Goal: Transaction & Acquisition: Book appointment/travel/reservation

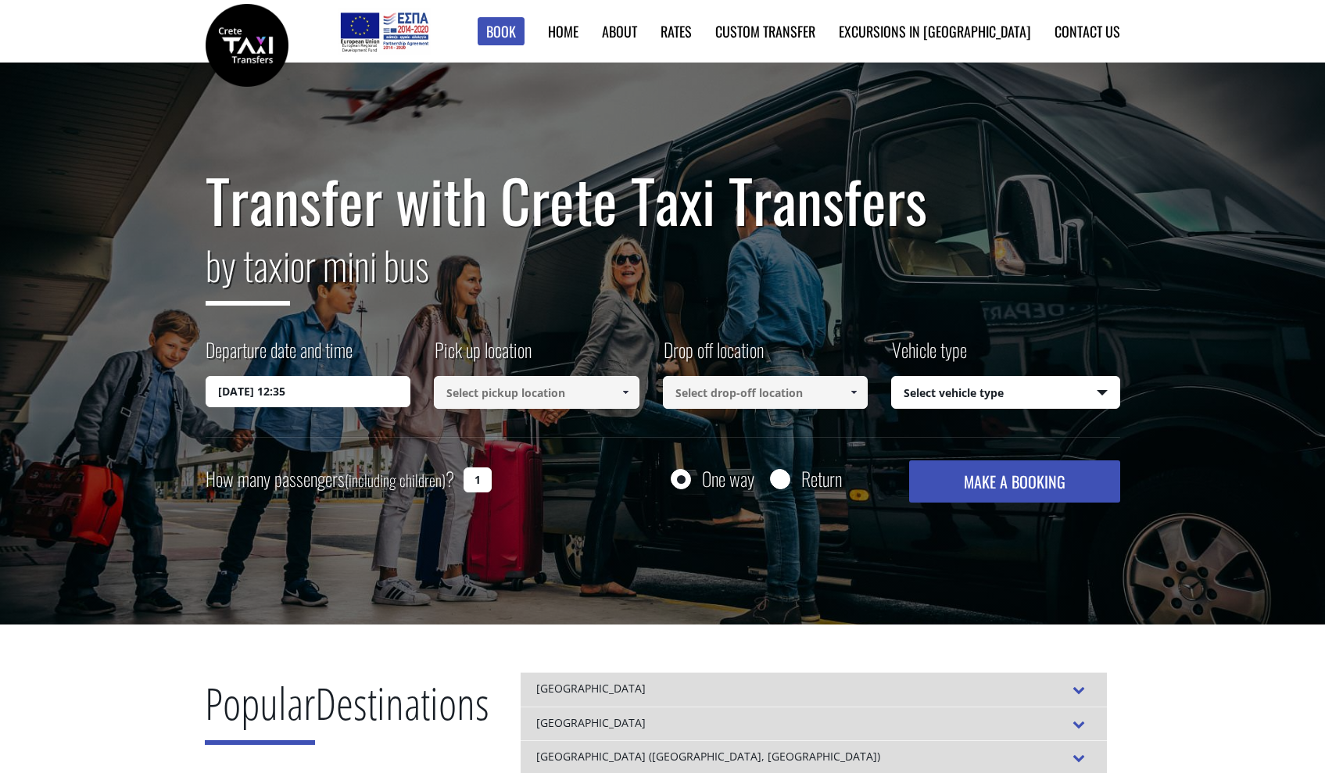
click at [569, 387] on input at bounding box center [537, 392] width 206 height 33
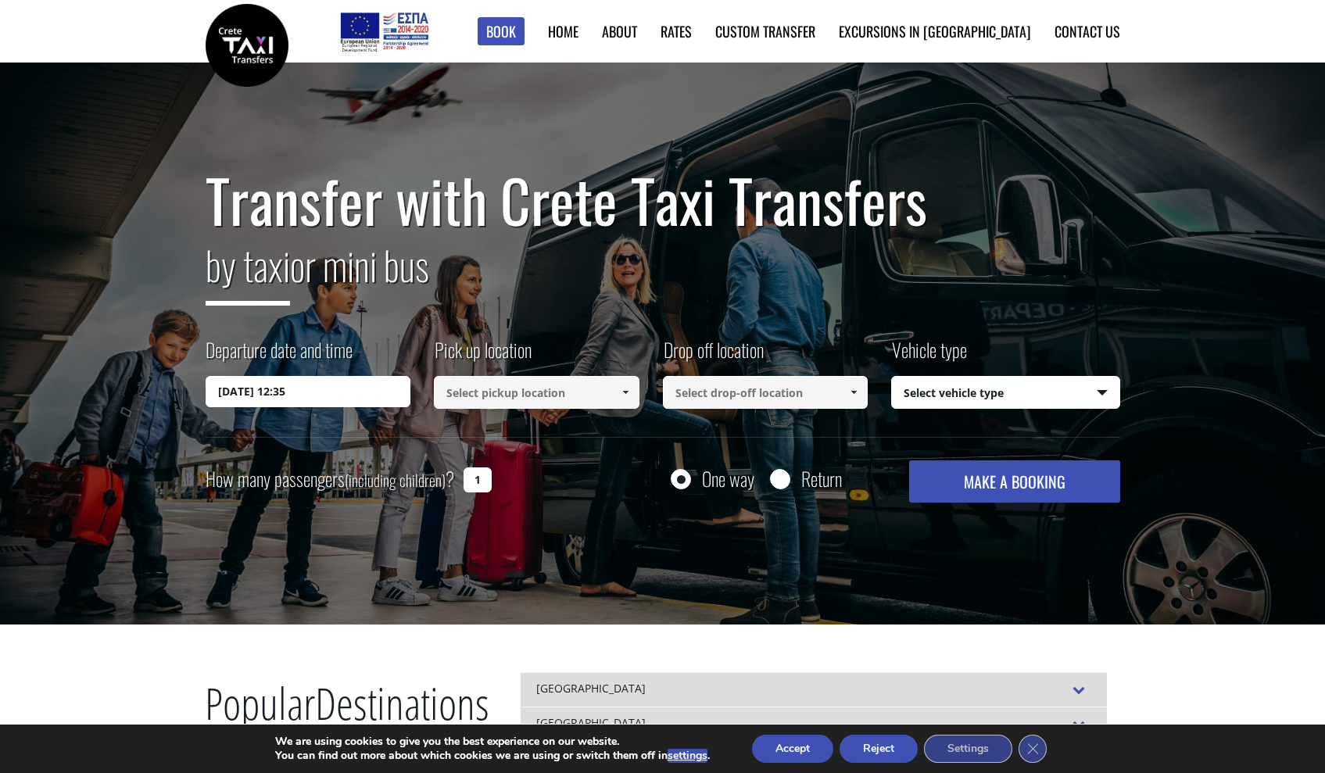
click at [633, 393] on link at bounding box center [625, 392] width 26 height 33
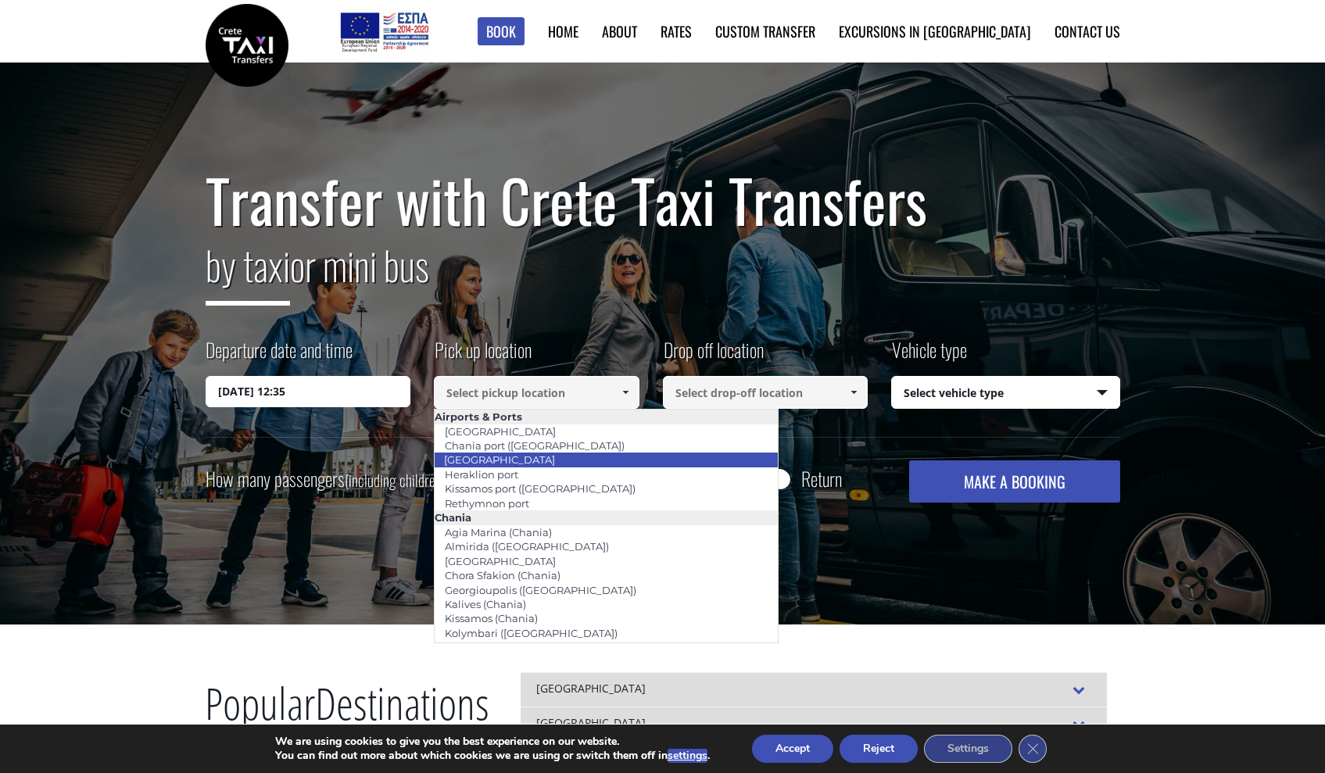
click at [583, 462] on li "[GEOGRAPHIC_DATA]" at bounding box center [606, 459] width 343 height 14
type input "[GEOGRAPHIC_DATA]"
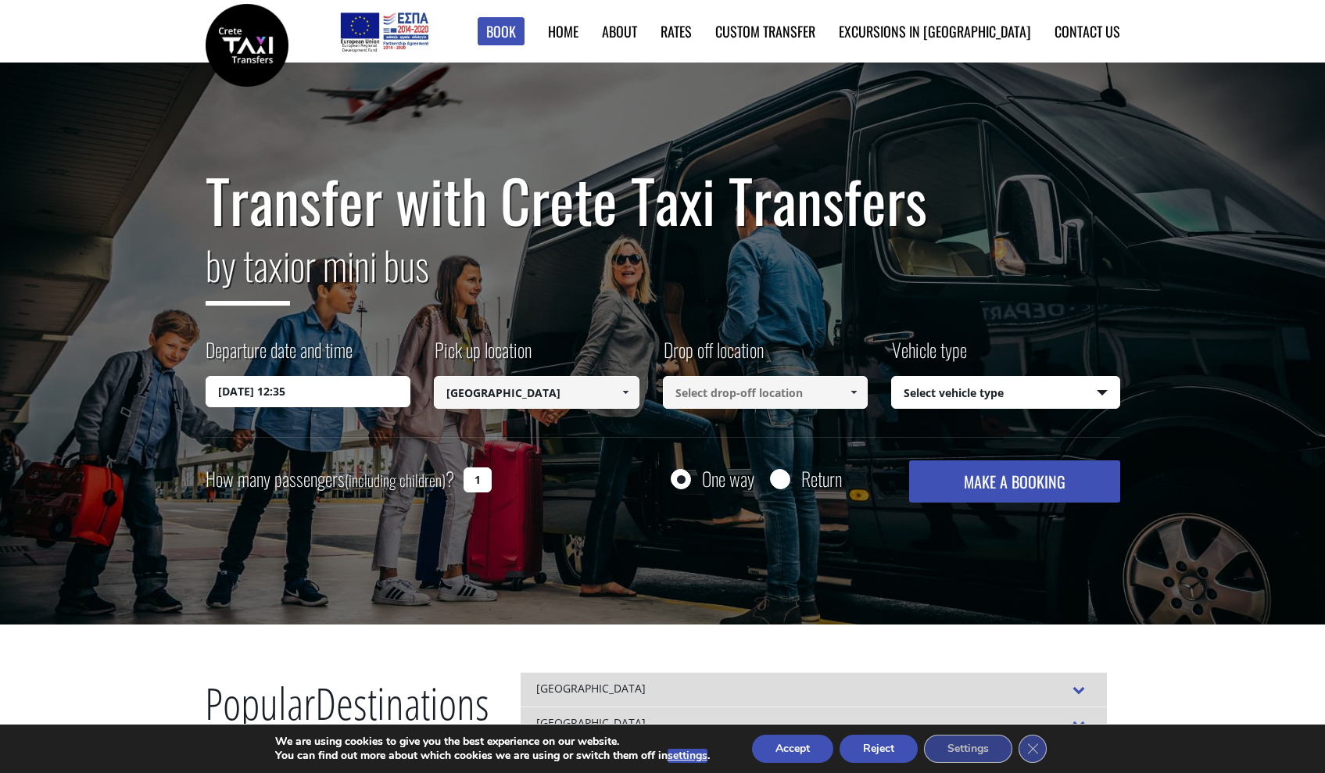
click at [767, 390] on input at bounding box center [766, 392] width 206 height 33
click at [861, 392] on link at bounding box center [854, 392] width 26 height 33
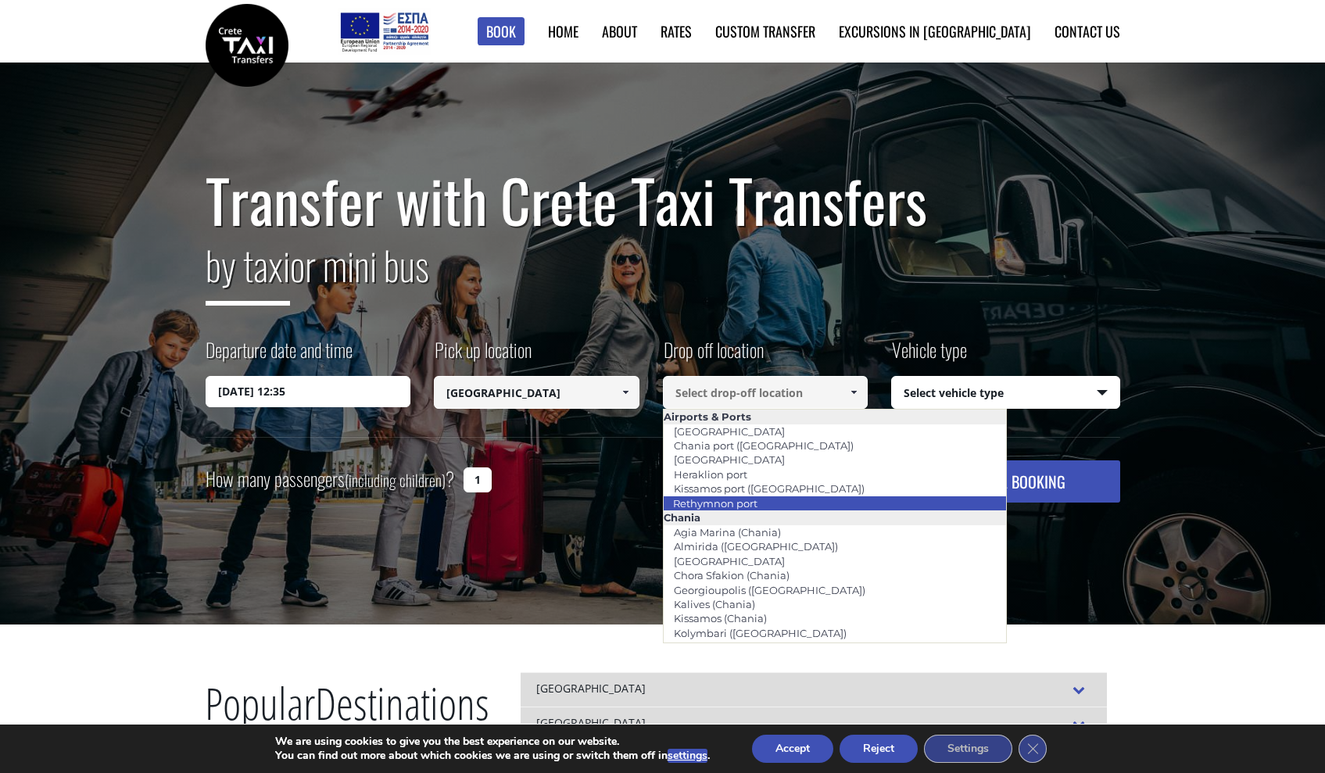
click at [791, 499] on li "Rethymnon port" at bounding box center [834, 503] width 343 height 14
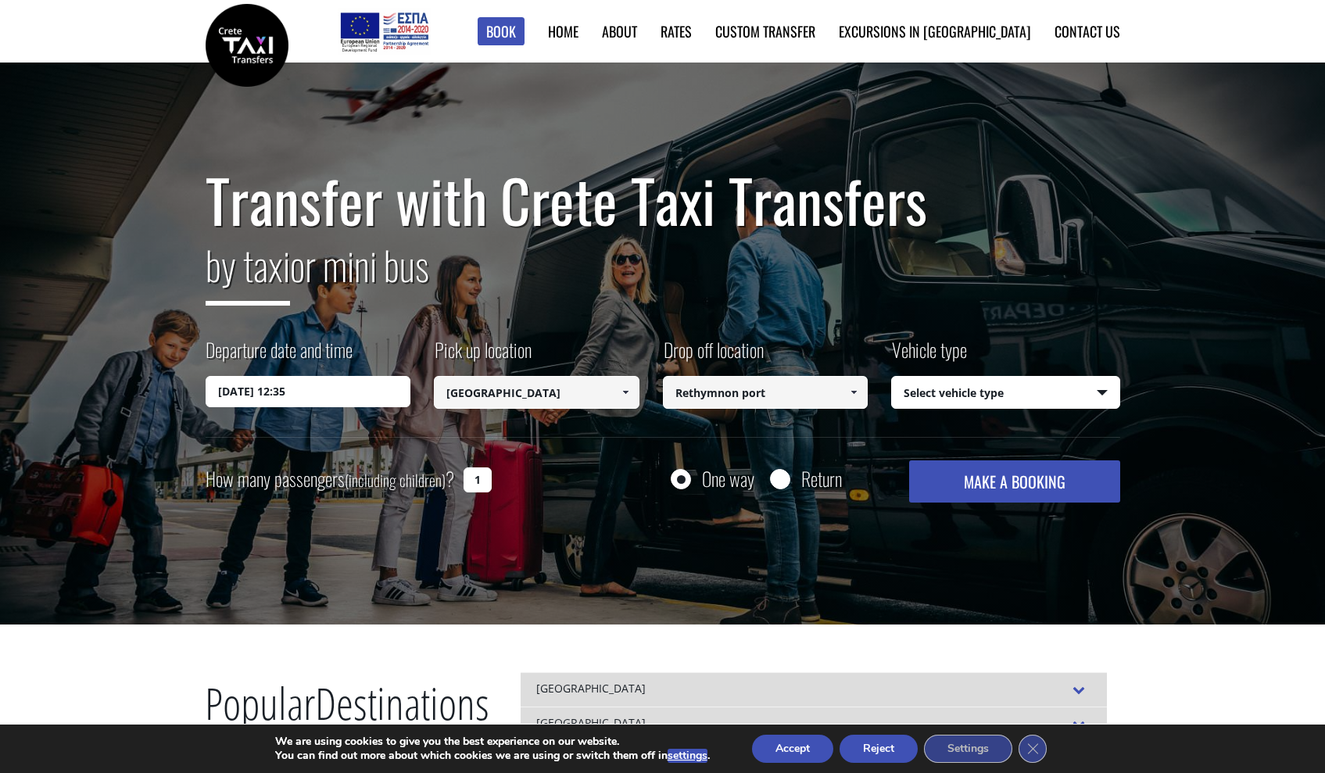
click at [848, 399] on link at bounding box center [854, 392] width 26 height 33
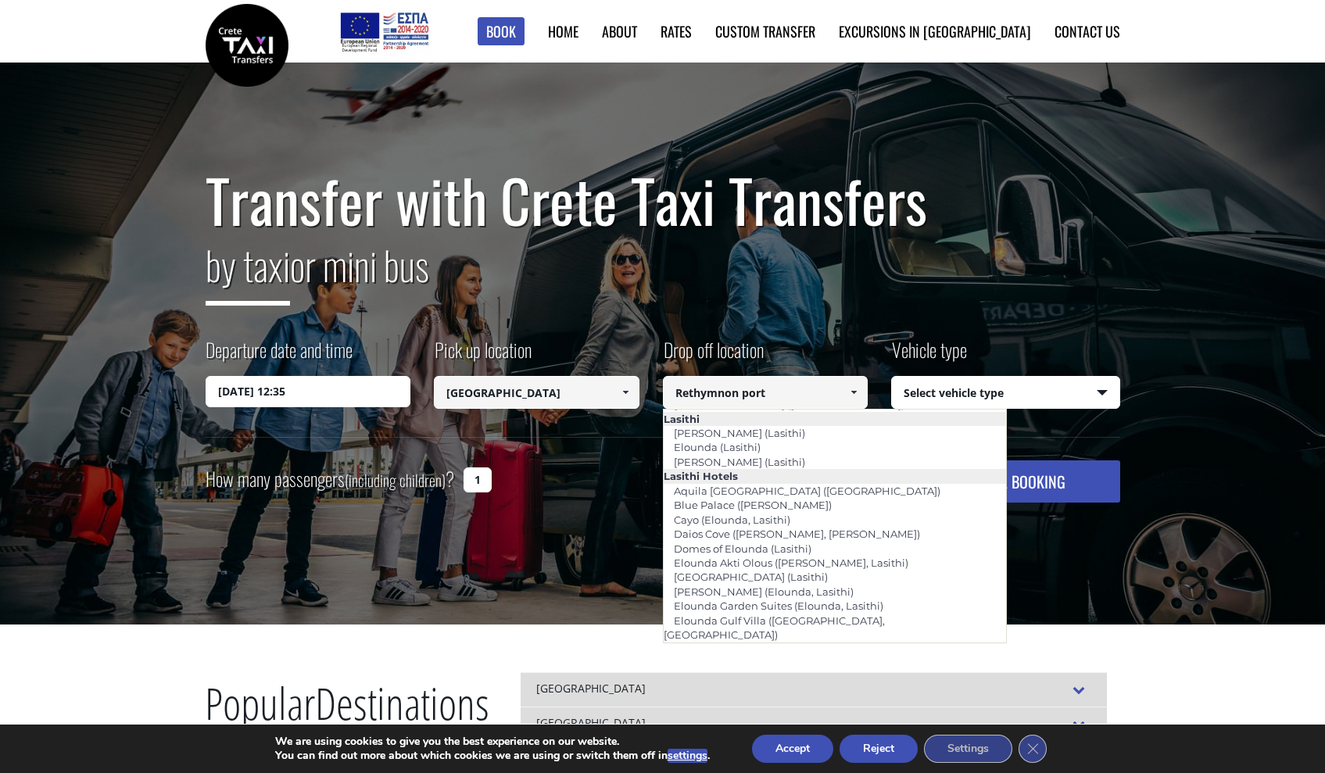
scroll to position [2251, 0]
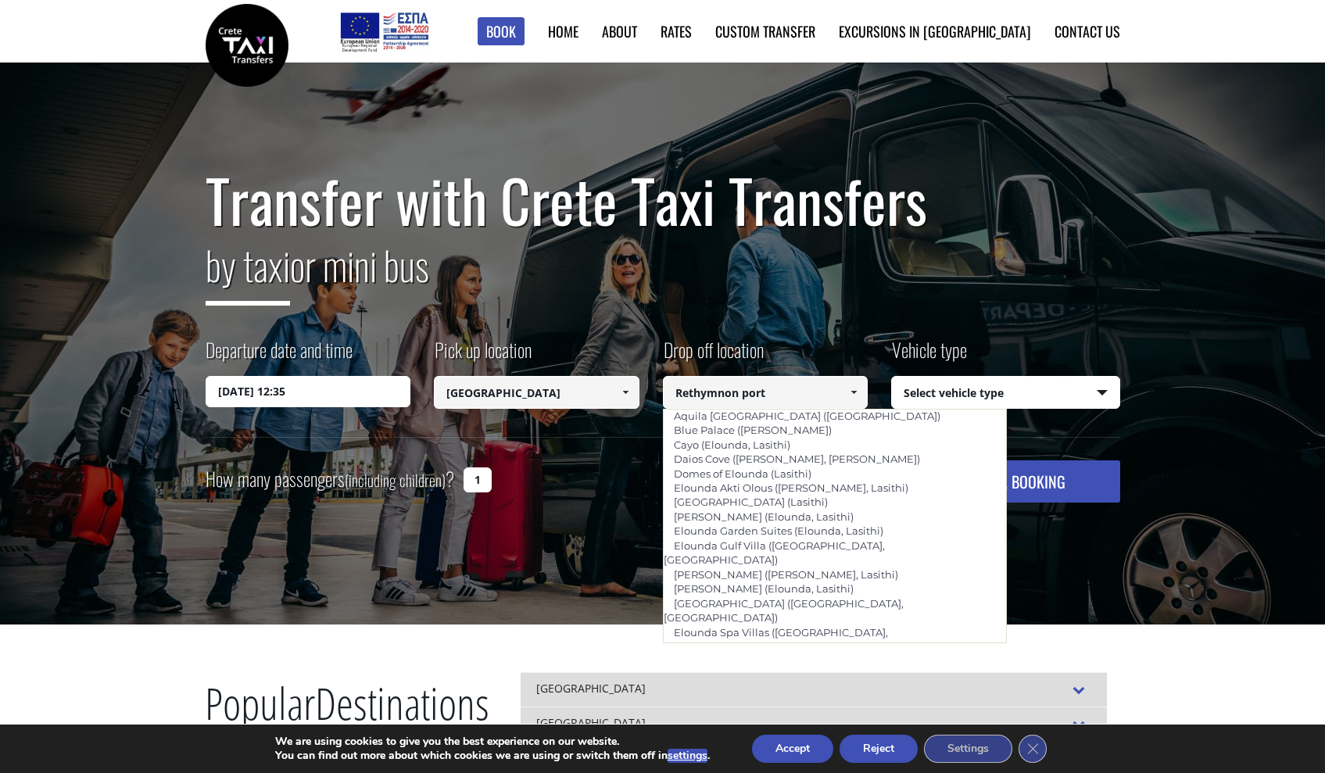
type input "Aquila [GEOGRAPHIC_DATA] ([GEOGRAPHIC_DATA])"
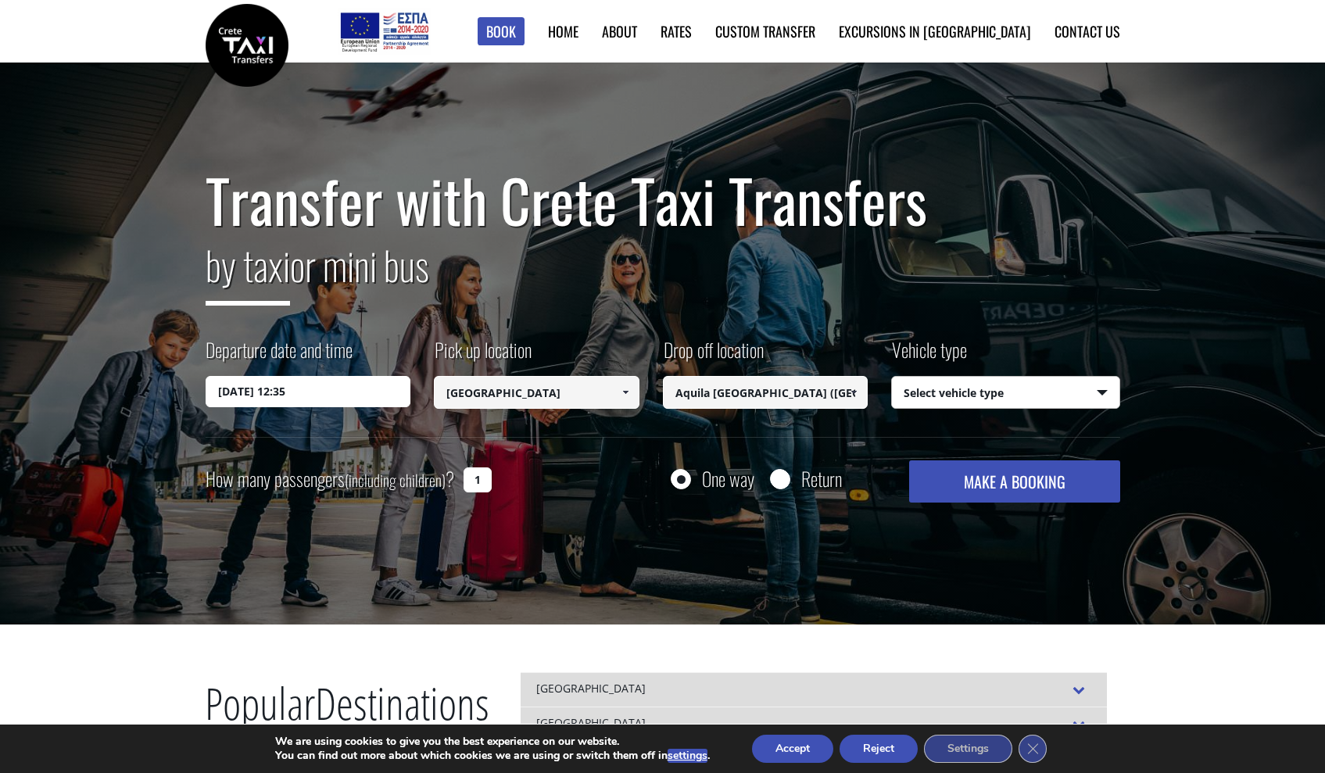
click at [892, 377] on select "Select vehicle type Taxi (4 passengers) Mercedes E Class Mini Van (7 passengers…" at bounding box center [1005, 393] width 227 height 33
select select "540"
click option "Taxi (4 passengers) Mercedes E Class" at bounding box center [0, 0] width 0 height 0
click at [975, 479] on button "MAKE A BOOKING" at bounding box center [1014, 481] width 210 height 42
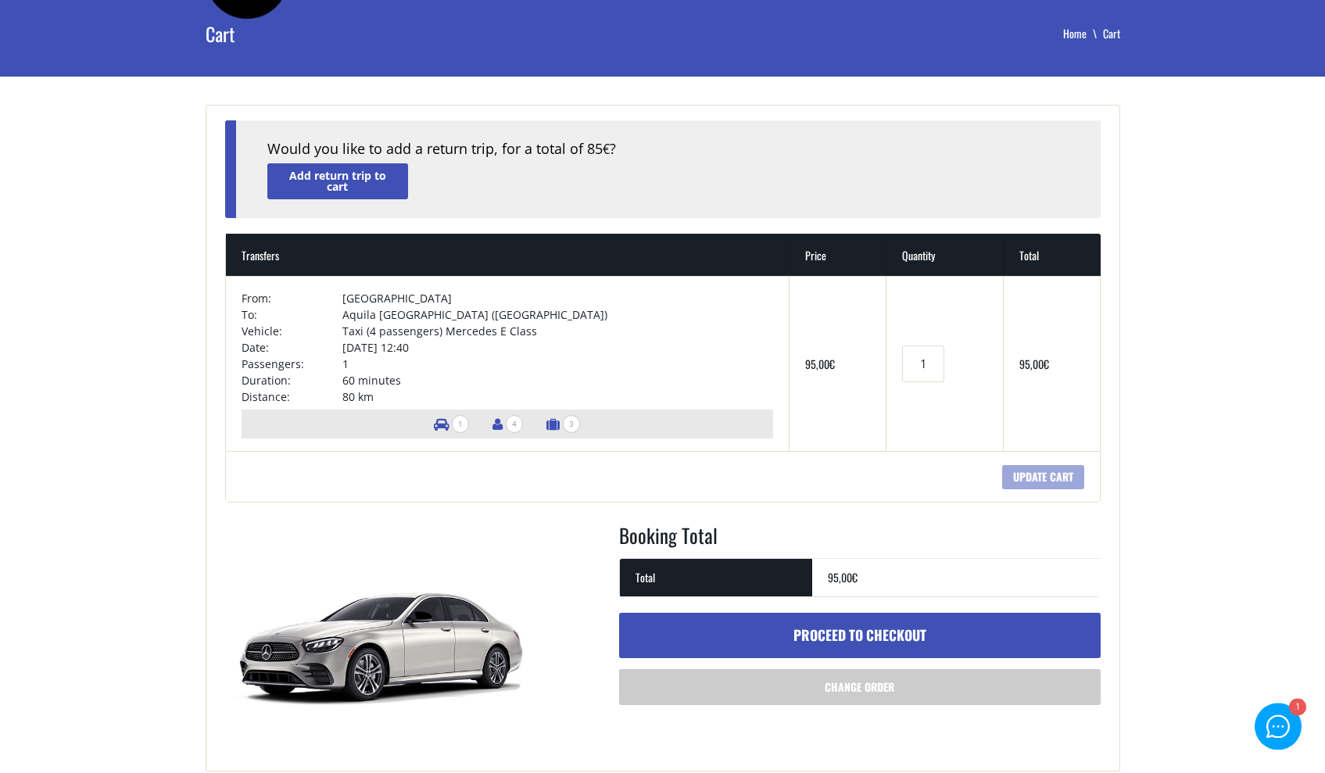
scroll to position [98, 0]
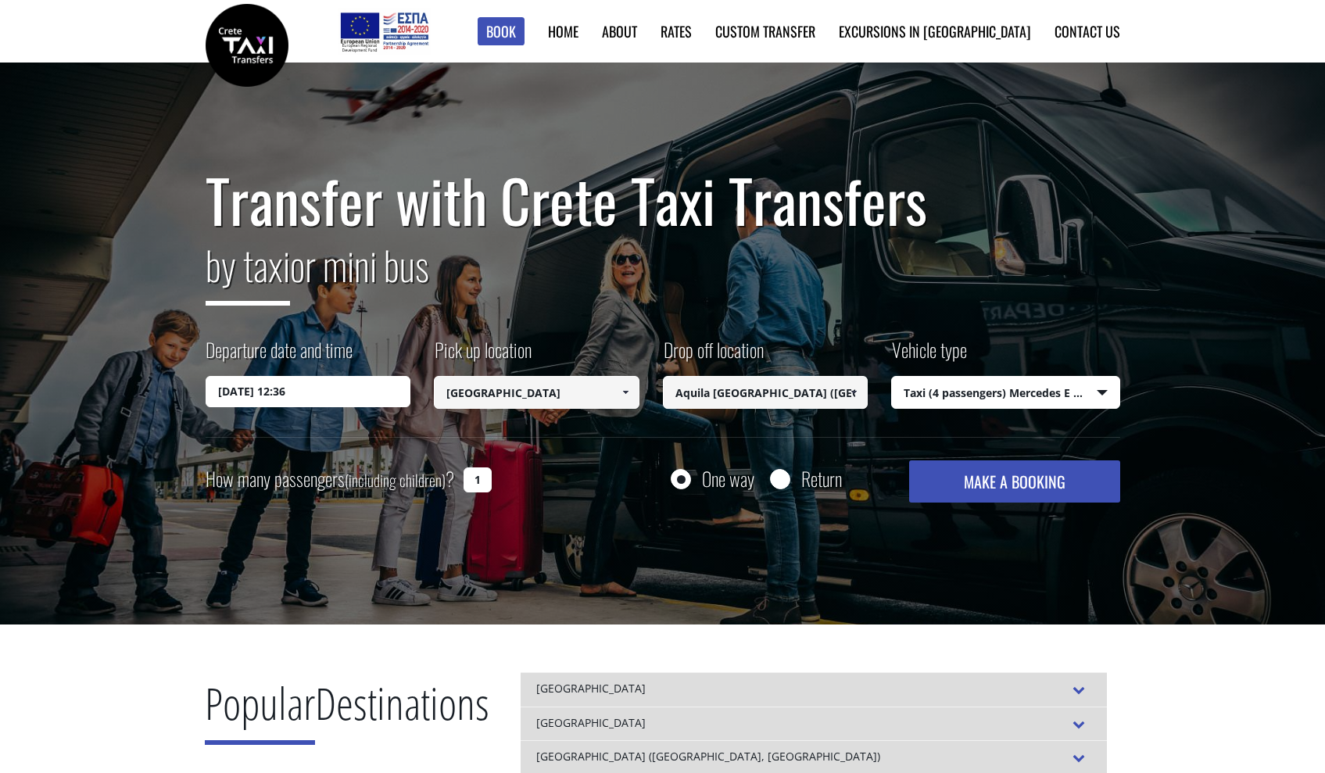
select select "540"
click at [776, 487] on input "Return" at bounding box center [780, 480] width 20 height 20
radio input "true"
type input "Aquila [GEOGRAPHIC_DATA] ([GEOGRAPHIC_DATA])"
type input "[GEOGRAPHIC_DATA]"
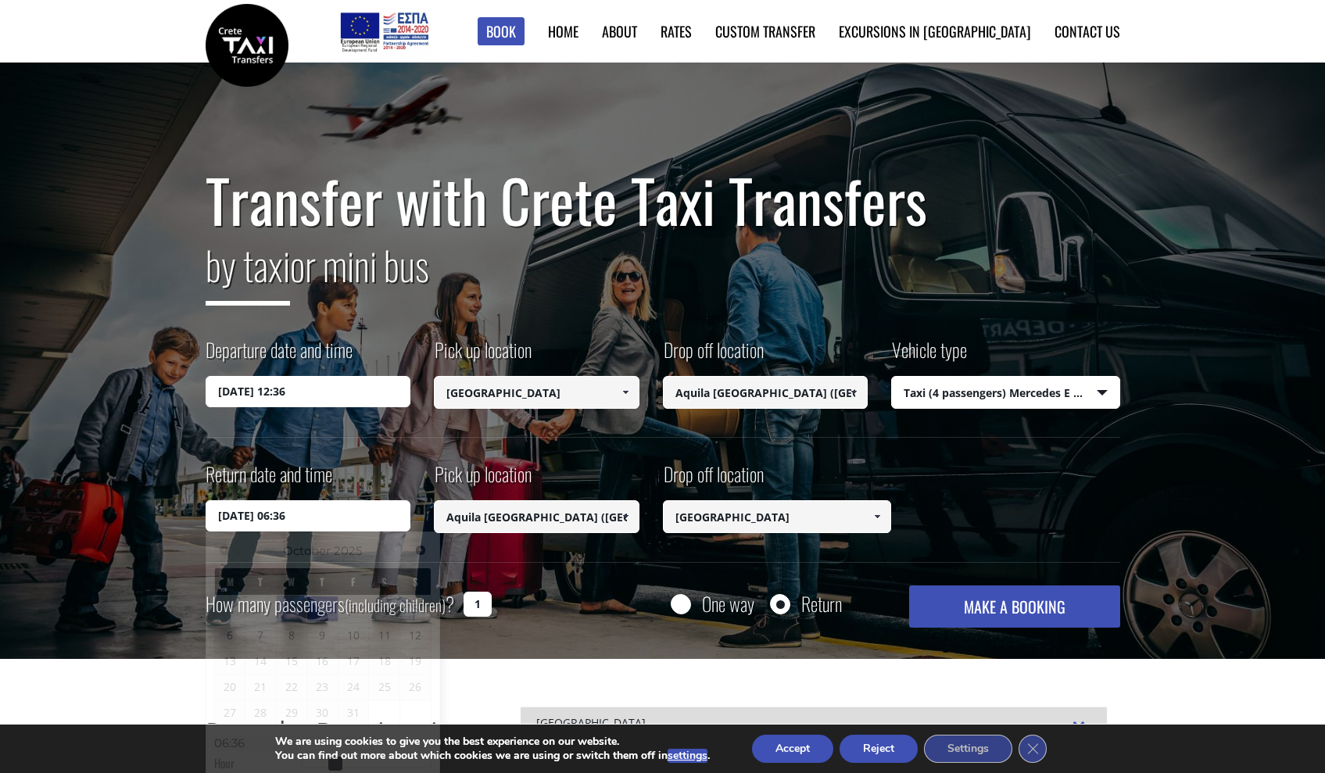
click at [310, 526] on input "02/10/2025 06:36" at bounding box center [309, 515] width 206 height 31
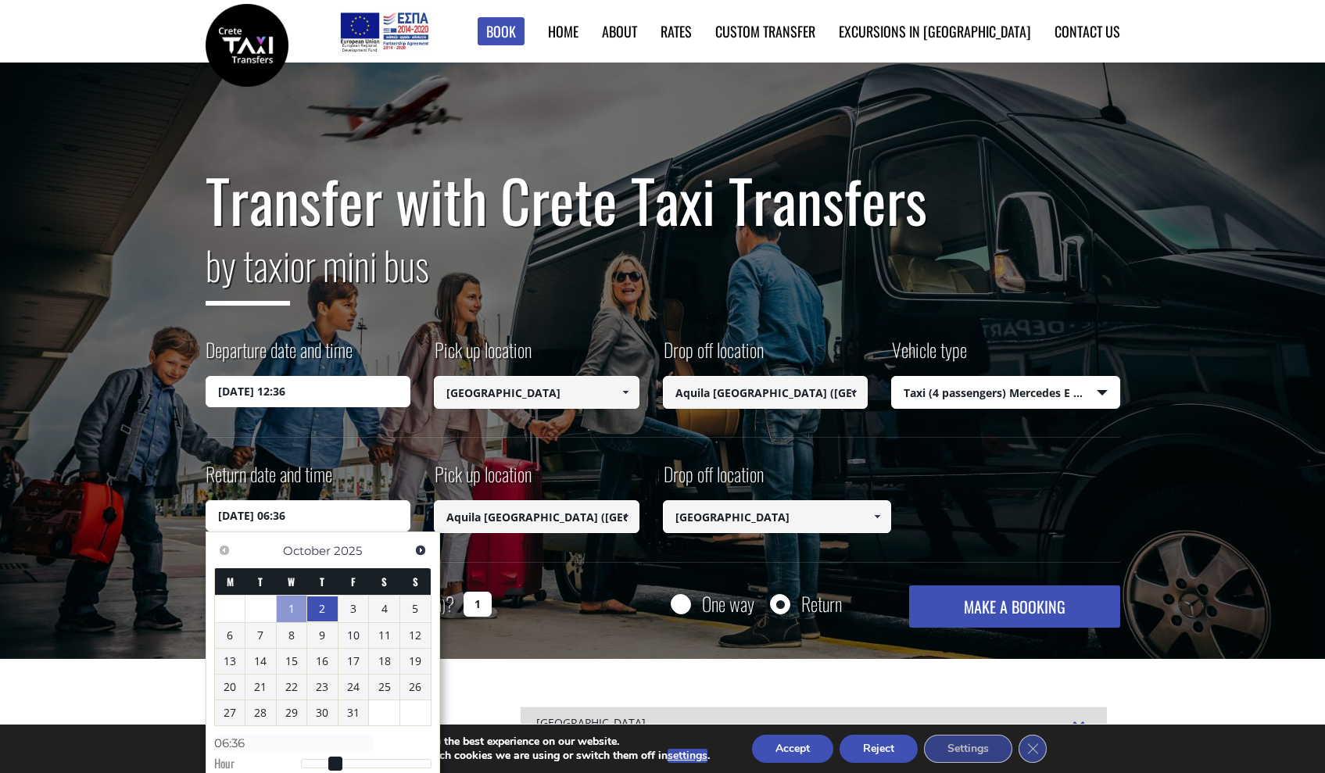
click at [356, 376] on div "Departure date and time 01/10/2025 12:36" at bounding box center [320, 371] width 229 height 71
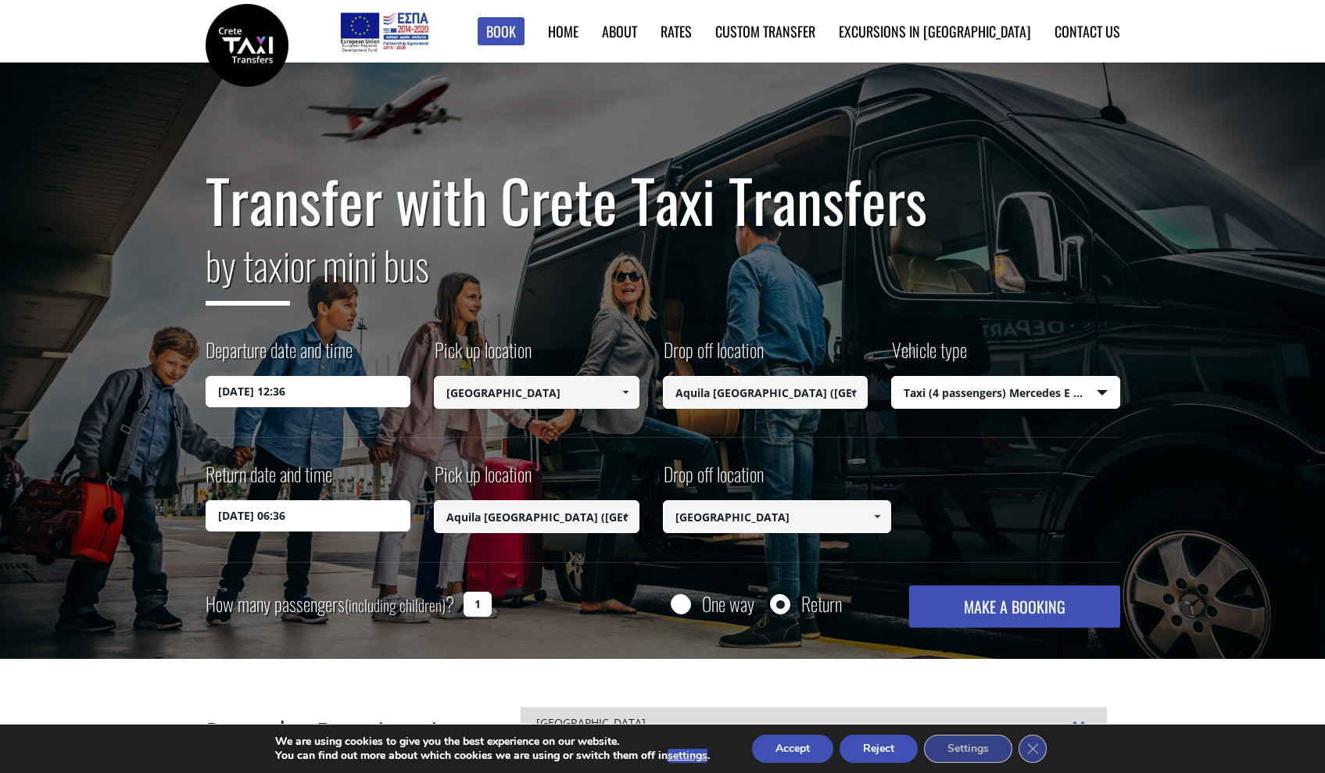
click at [356, 388] on input "01/10/2025 12:36" at bounding box center [309, 391] width 206 height 31
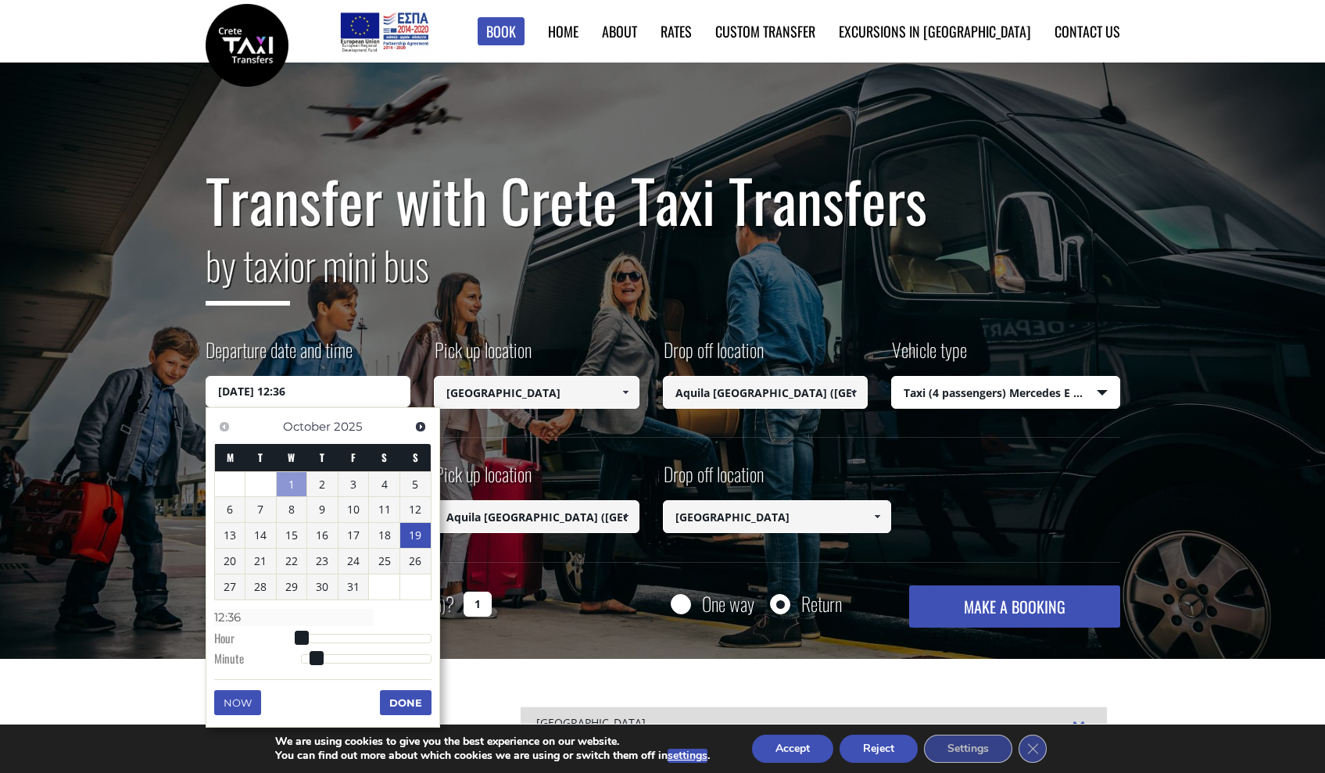
click at [406, 532] on link "19" at bounding box center [415, 535] width 30 height 25
type input "[DATE] 01:00"
type input "01:00"
type input "[DATE] 02:00"
type input "02:00"
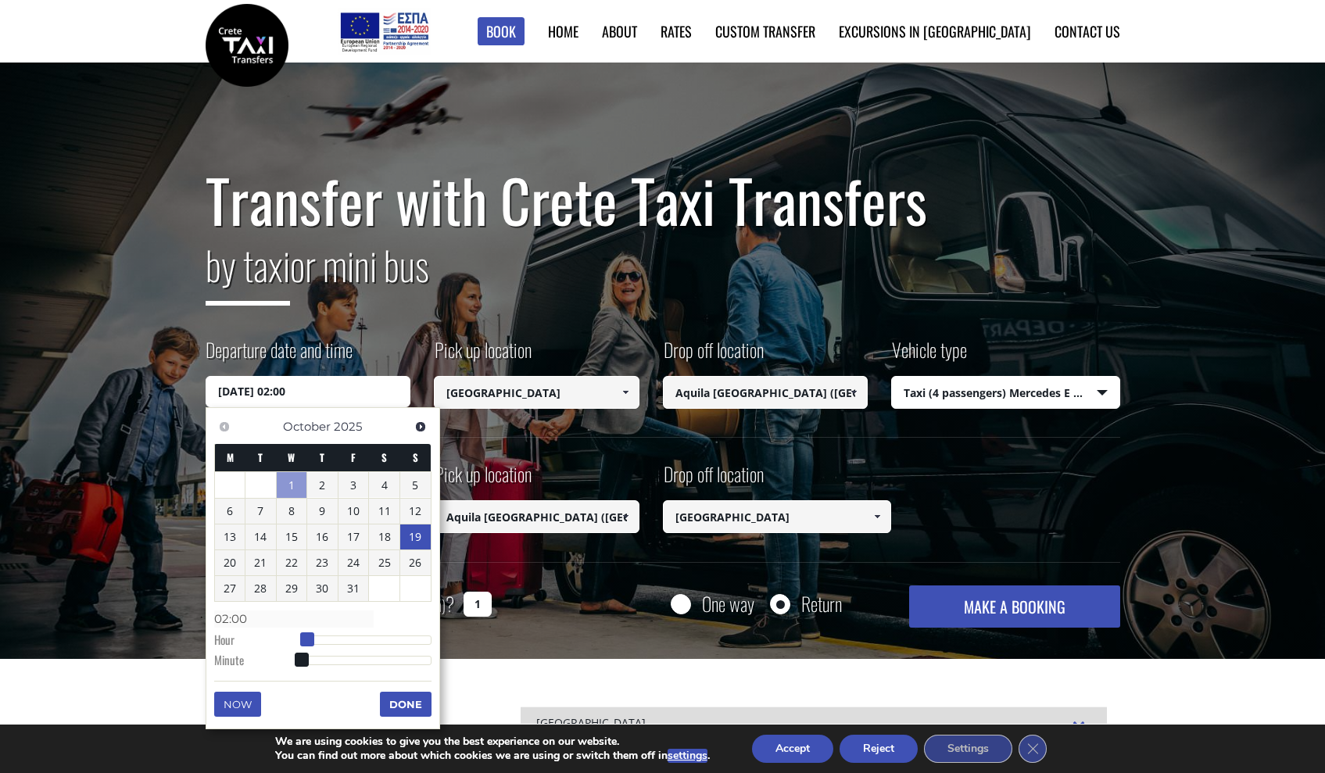
type input "19/10/2025 03:00"
type input "03:00"
type input "[DATE] 04:00"
type input "04:00"
type input "[DATE] 05:00"
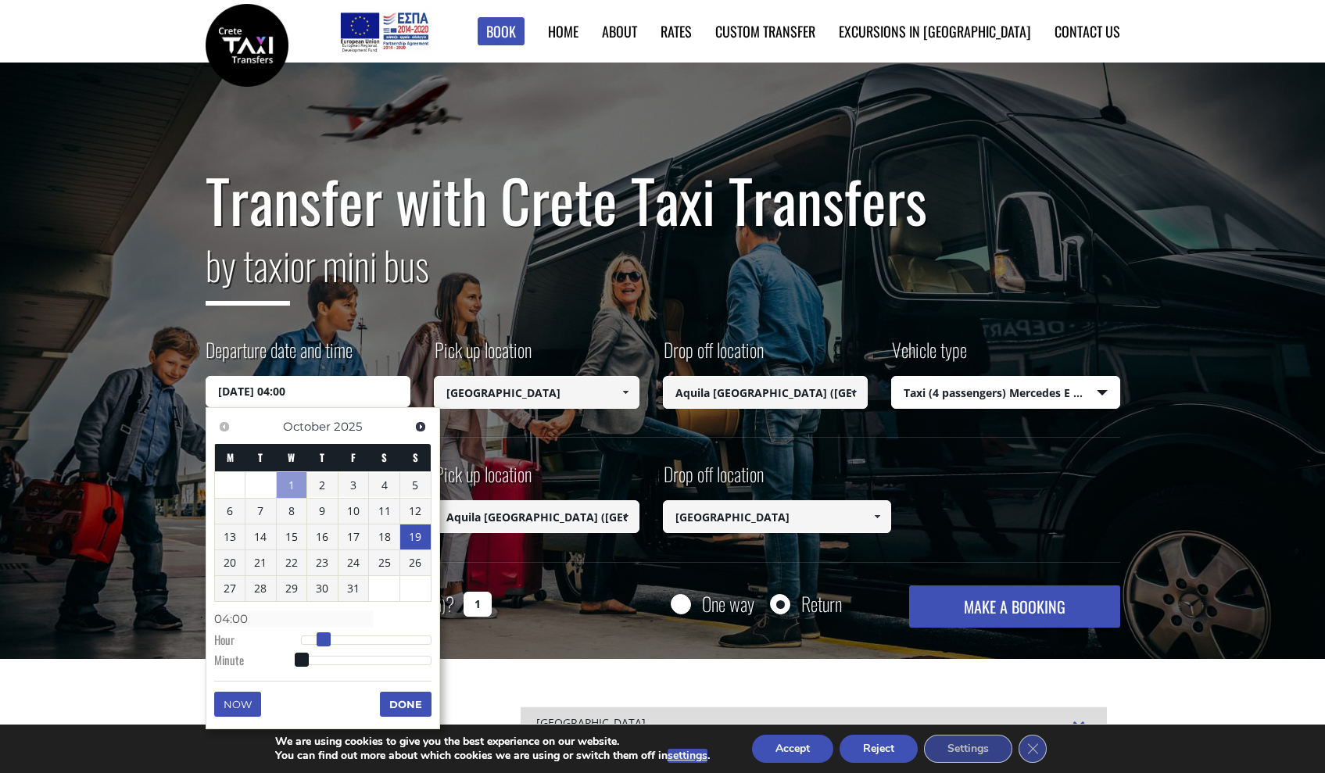
type input "05:00"
type input "[DATE] 06:00"
type input "06:00"
type input "19/10/2025 07:00"
type input "07:00"
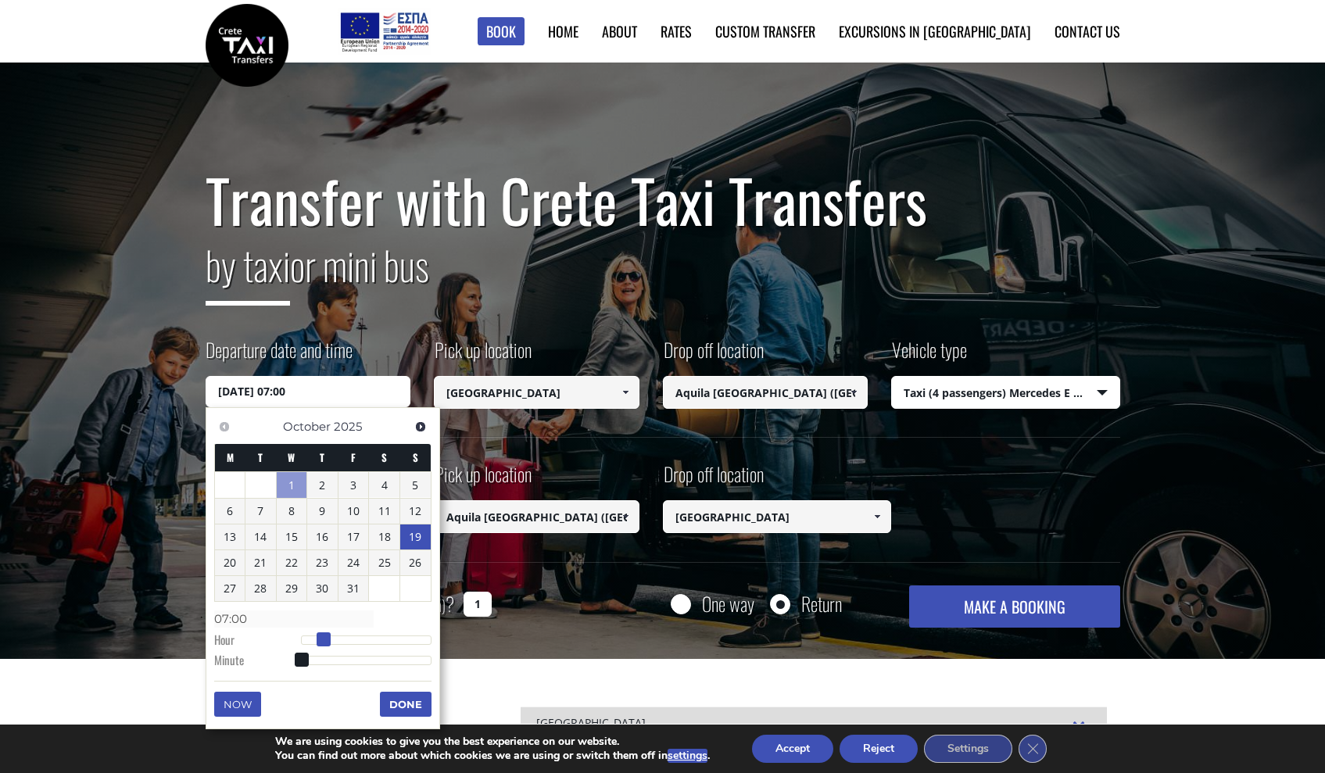
type input "[DATE] 08:00"
type input "08:00"
type input "[DATE] 09:00"
type input "09:00"
drag, startPoint x: 299, startPoint y: 644, endPoint x: 350, endPoint y: 641, distance: 50.9
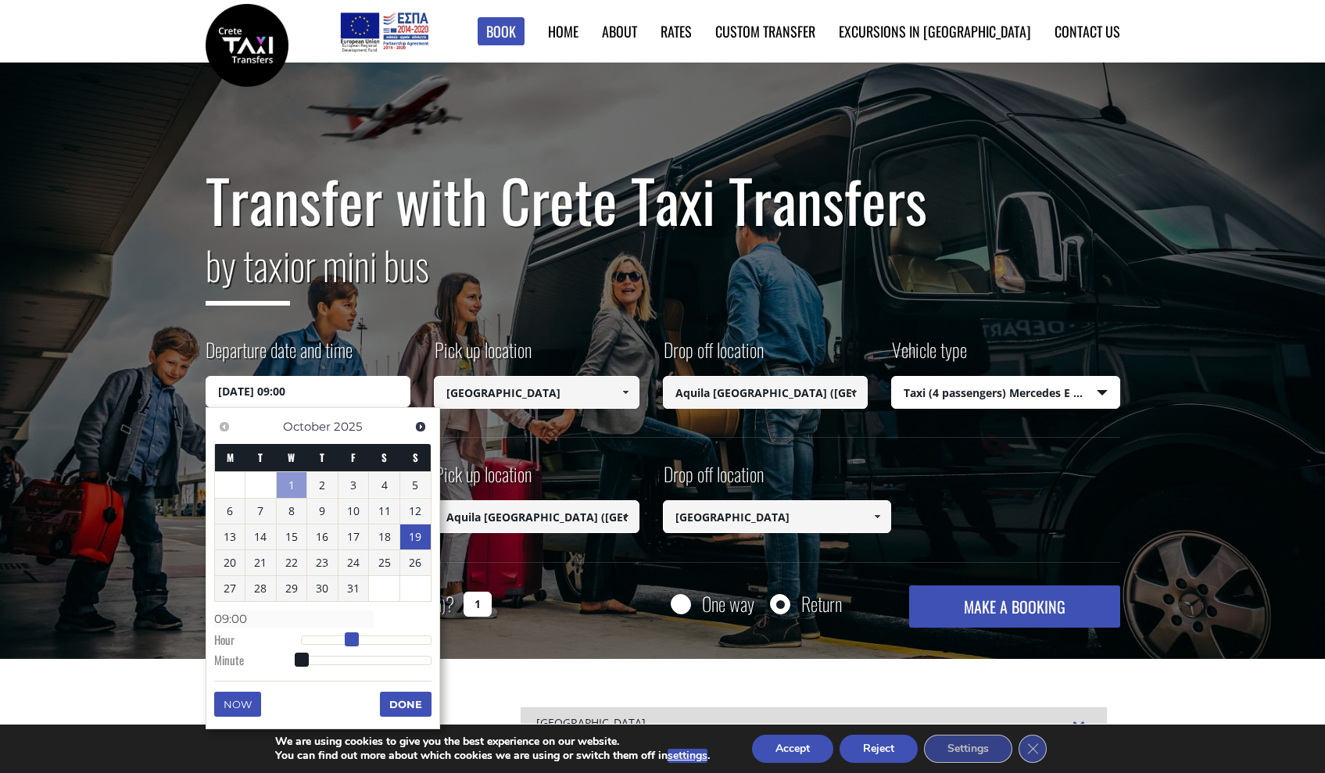
click at [350, 641] on span at bounding box center [352, 639] width 14 height 14
click at [392, 705] on button "Done" at bounding box center [406, 704] width 52 height 25
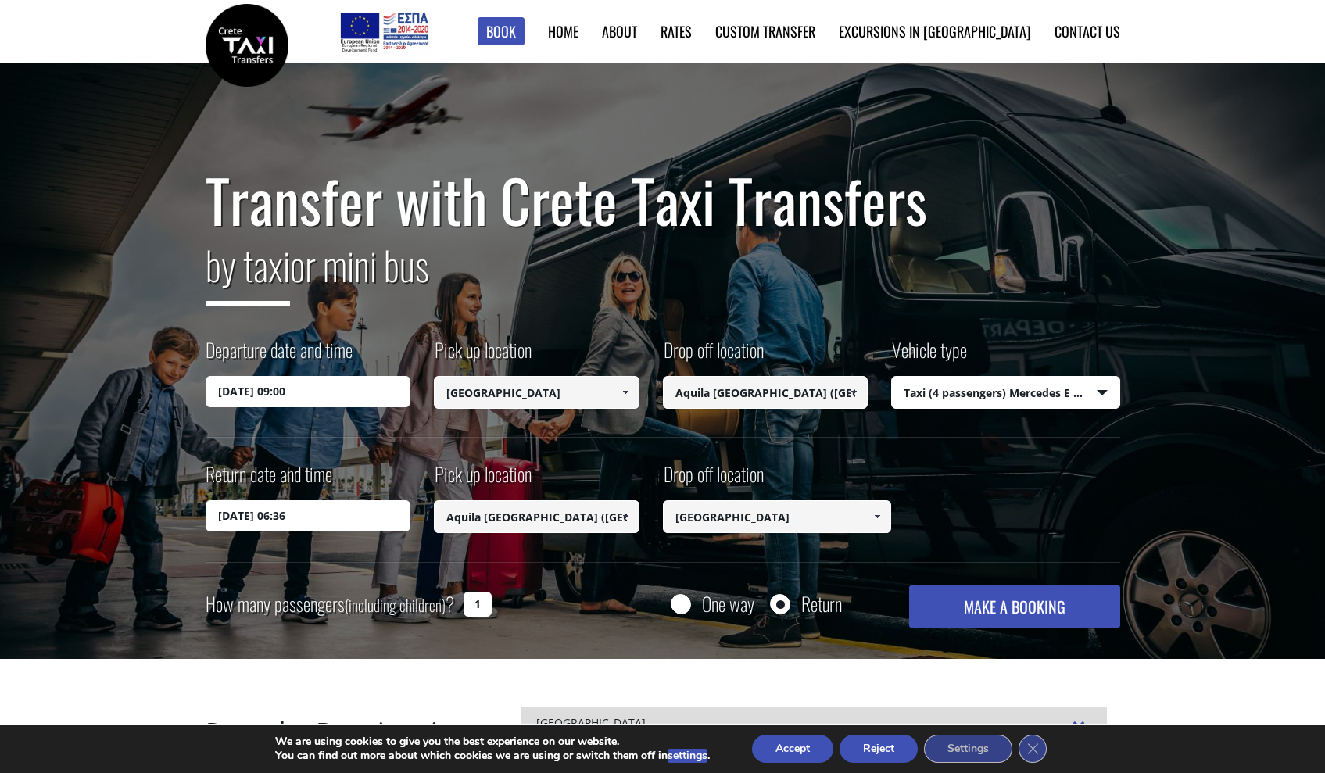
click at [349, 516] on input "02/10/2025 06:36" at bounding box center [309, 515] width 206 height 31
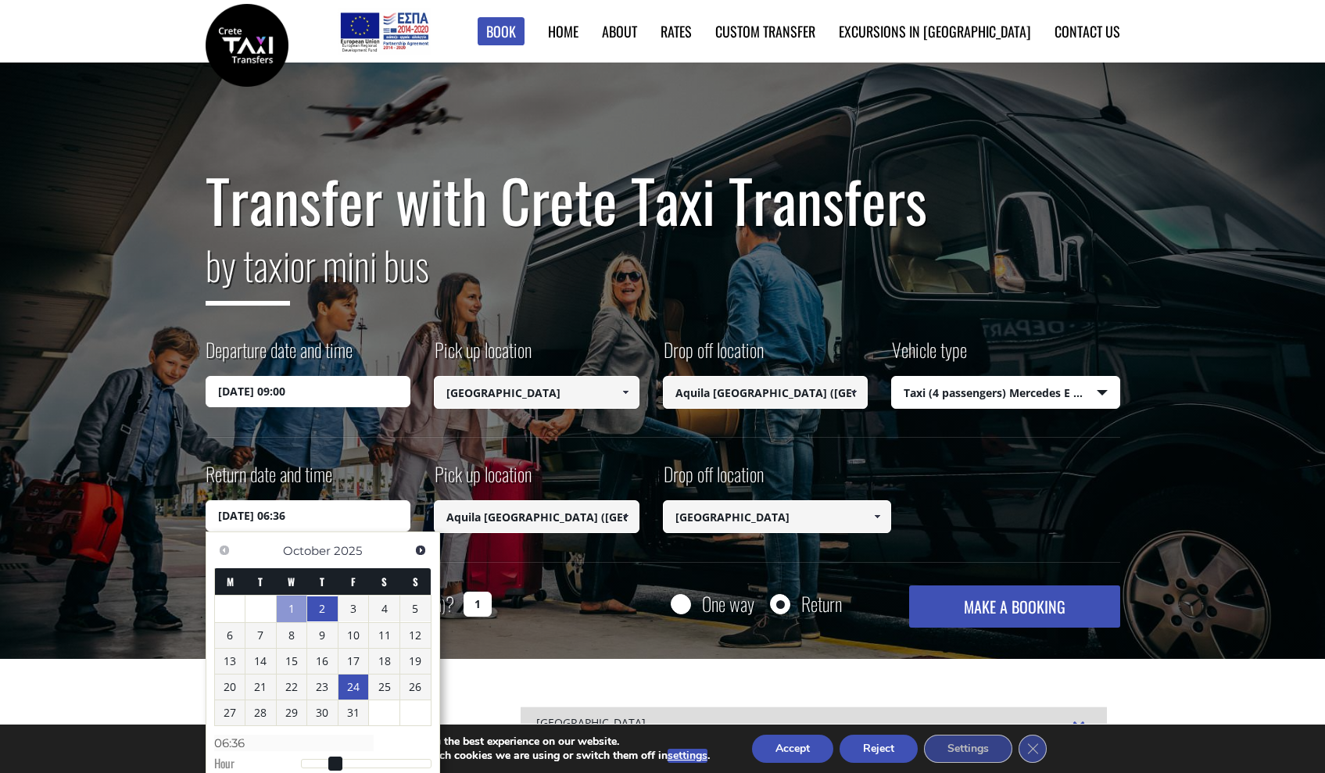
click at [347, 688] on link "24" at bounding box center [353, 686] width 30 height 25
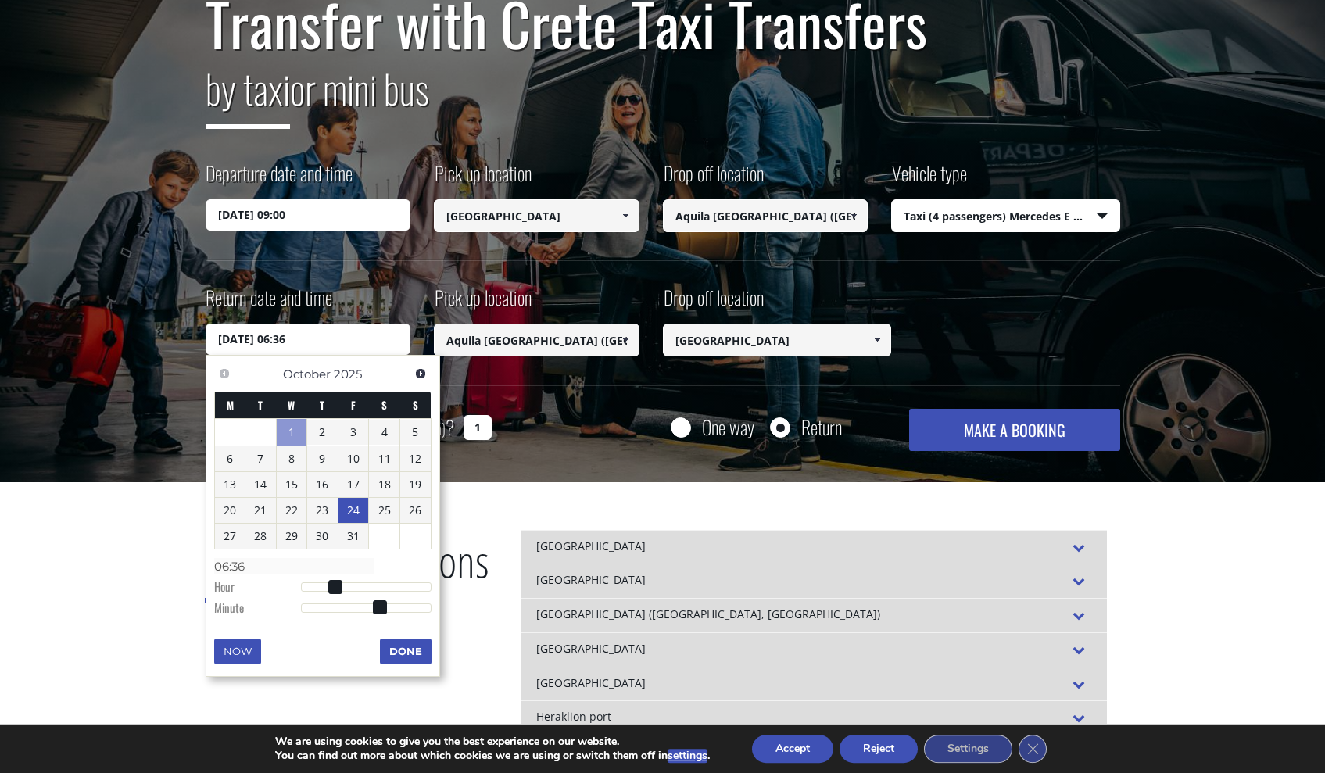
scroll to position [197, 0]
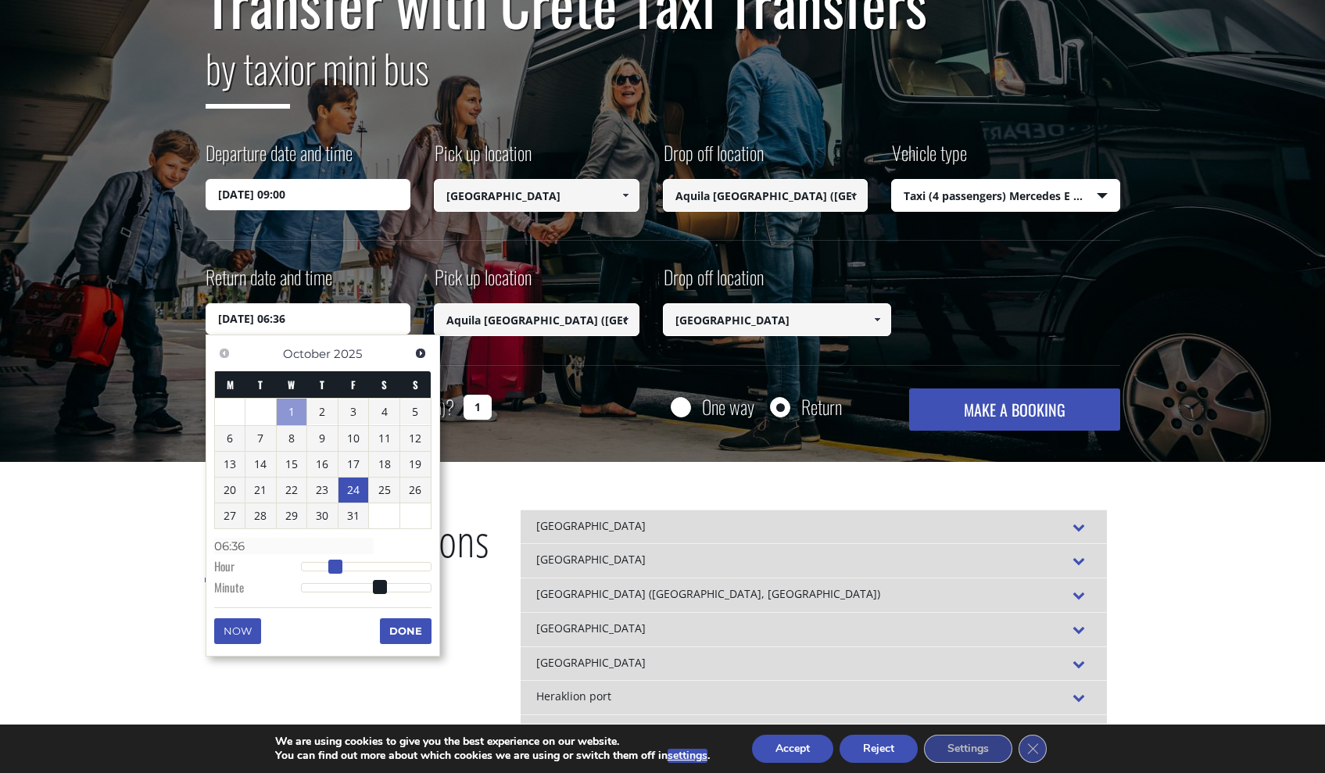
type input "24/10/2025 05:36"
type input "05:36"
type input "24/10/2025 04:36"
type input "04:36"
type input "24/10/2025 03:36"
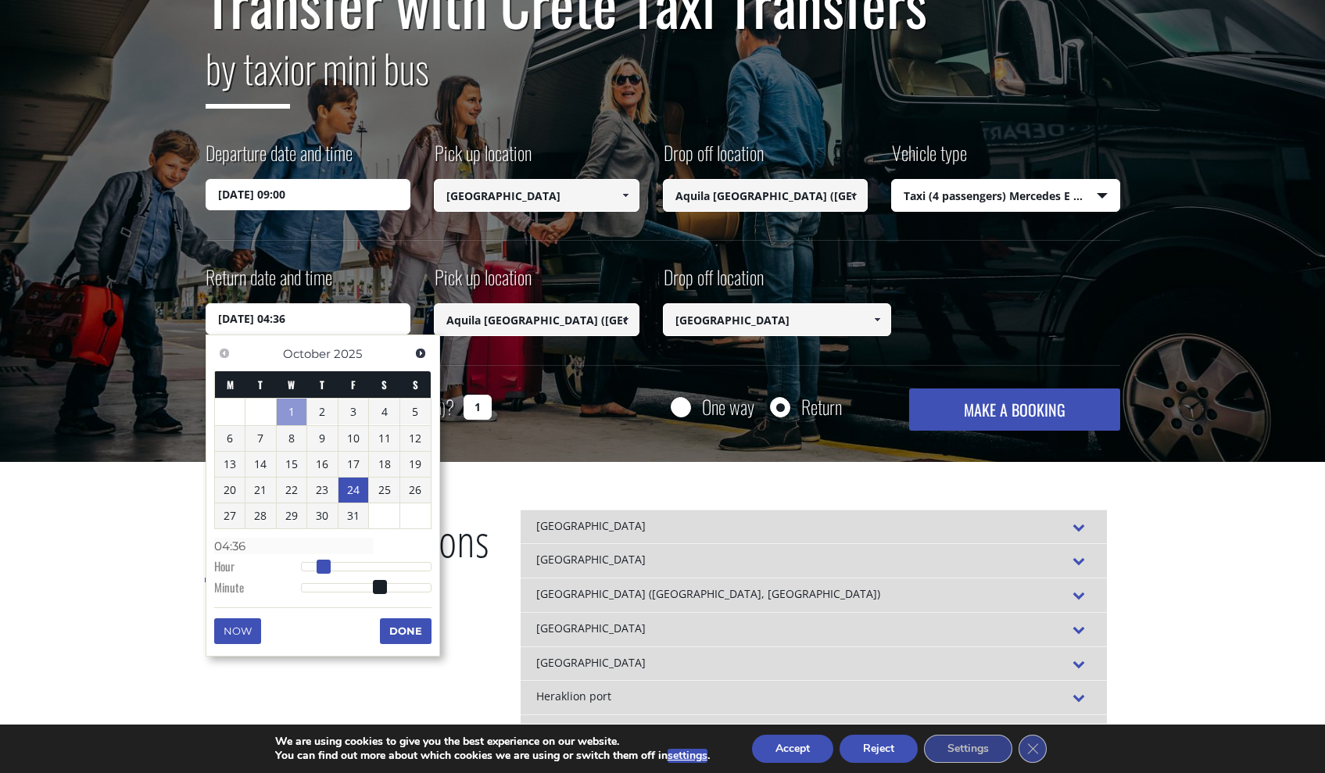
type input "03:36"
type input "24/10/2025 04:36"
type input "04:36"
type input "24/10/2025 05:36"
type input "05:36"
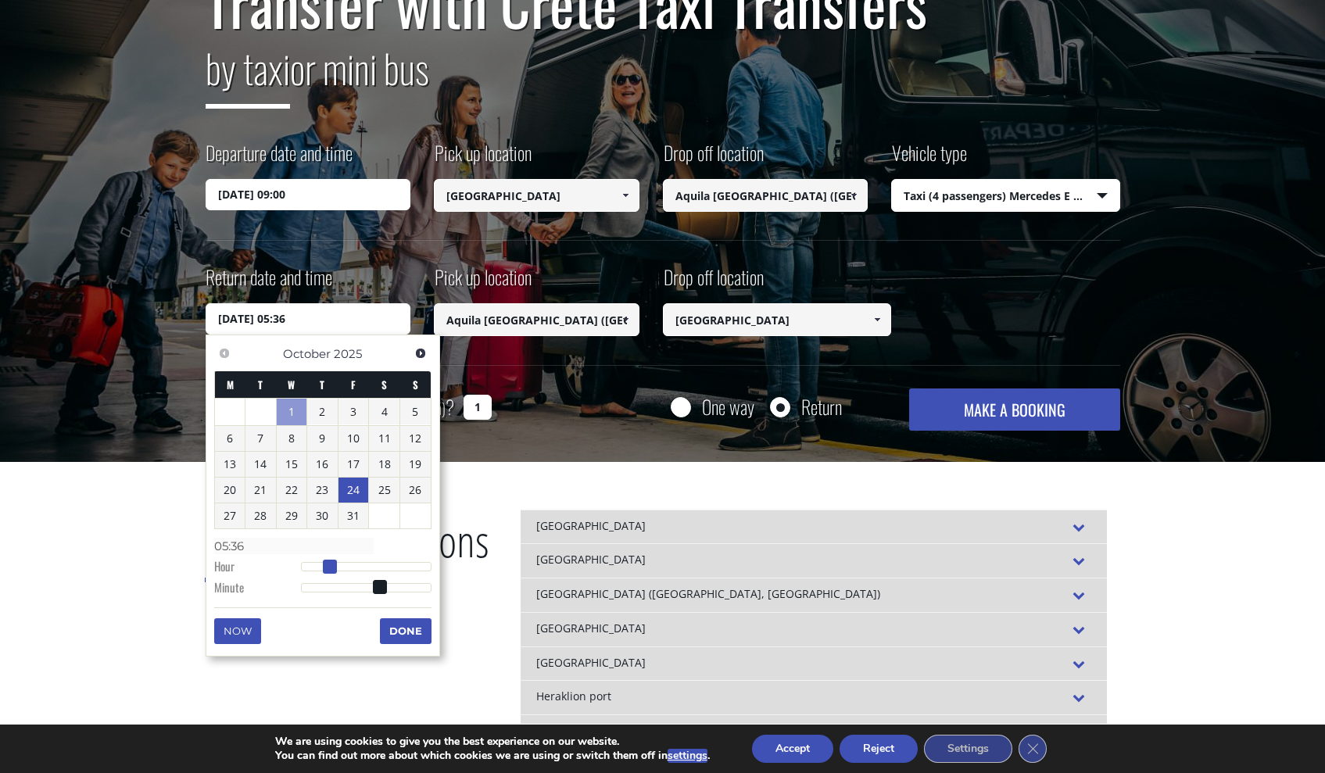
type input "24/10/2025 06:36"
type input "06:36"
type input "24/10/2025 07:36"
type input "07:36"
type input "24/10/2025 08:36"
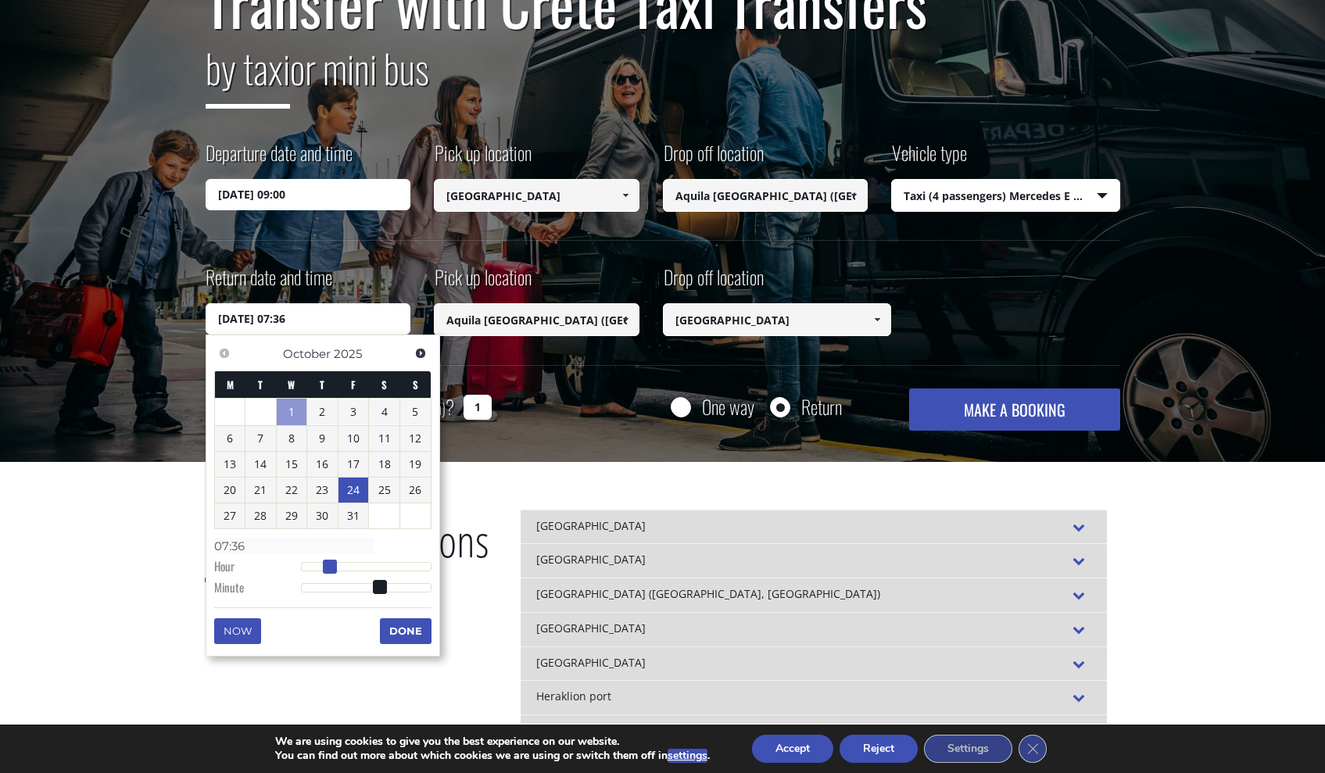
type input "08:36"
type input "24/10/2025 09:36"
type input "09:36"
type input "24/10/2025 10:36"
type input "10:36"
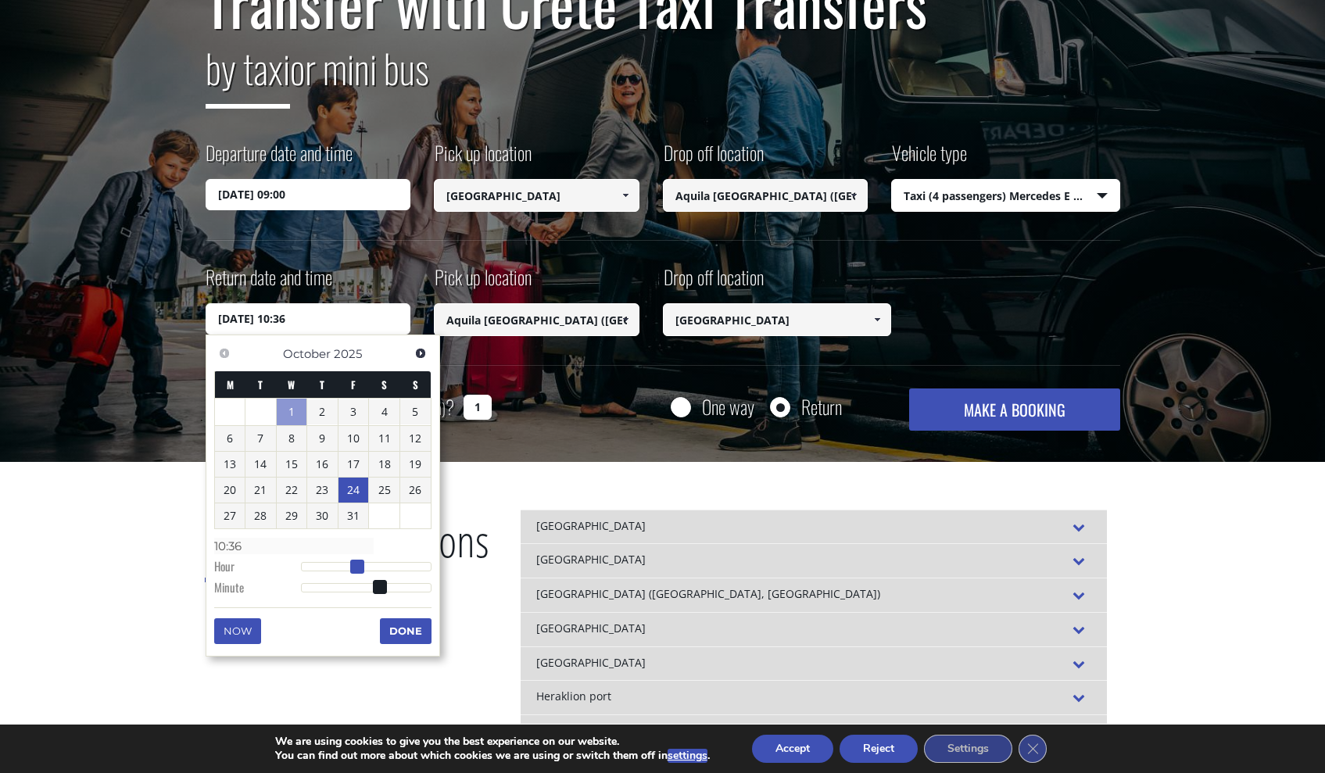
type input "24/10/2025 11:36"
type input "11:36"
type input "24/10/2025 12:36"
type input "12:36"
type input "24/10/2025 13:36"
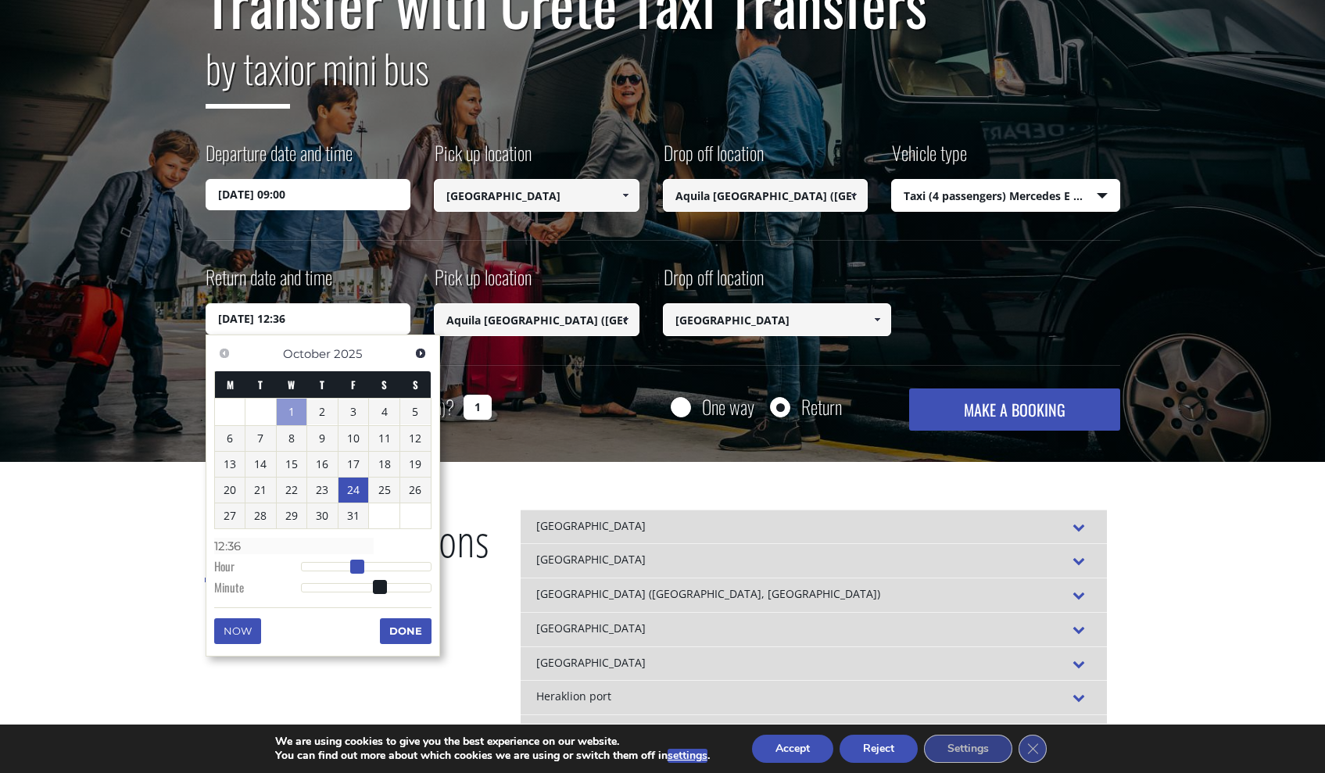
type input "13:36"
type input "24/10/2025 14:36"
type input "14:36"
type input "24/10/2025 15:36"
type input "15:36"
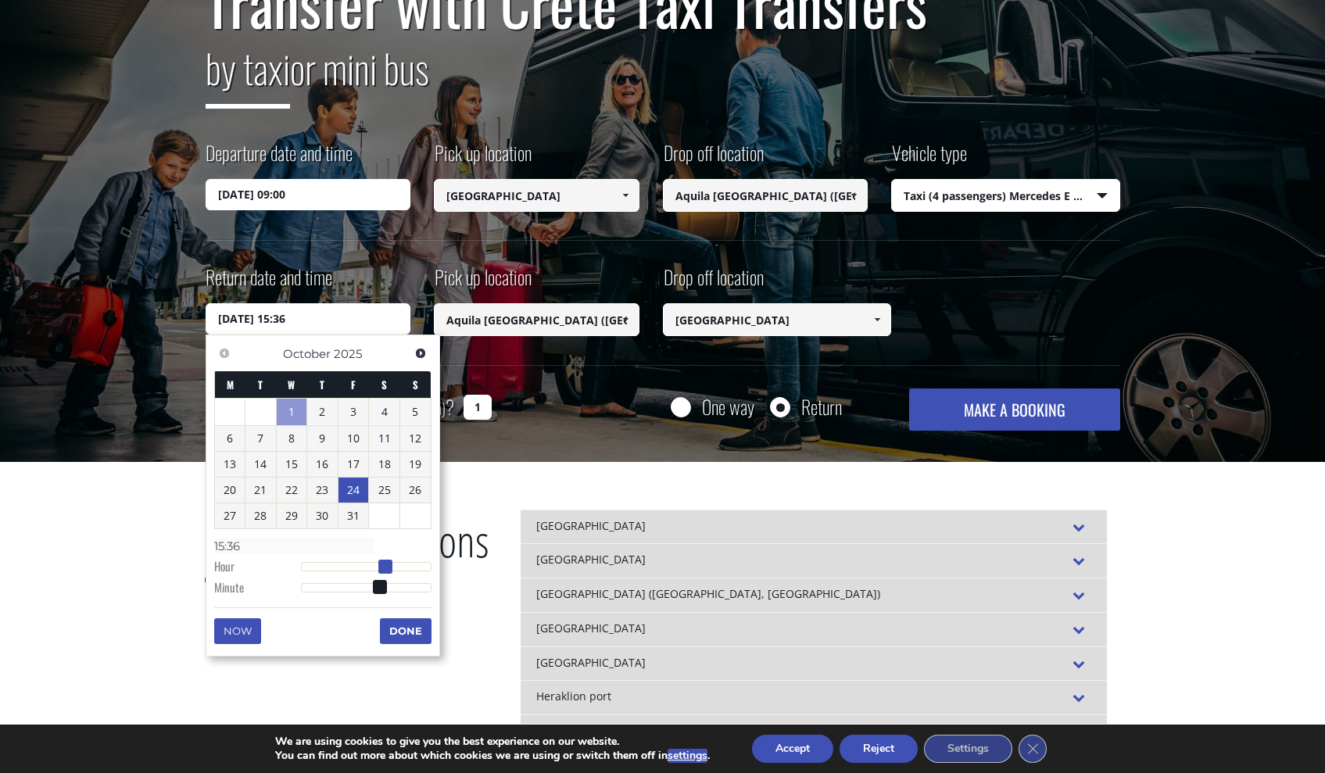
type input "24/10/2025 14:36"
type input "14:36"
drag, startPoint x: 331, startPoint y: 567, endPoint x: 376, endPoint y: 567, distance: 44.6
click at [376, 567] on span at bounding box center [380, 567] width 14 height 14
type input "24/10/2025 14:35"
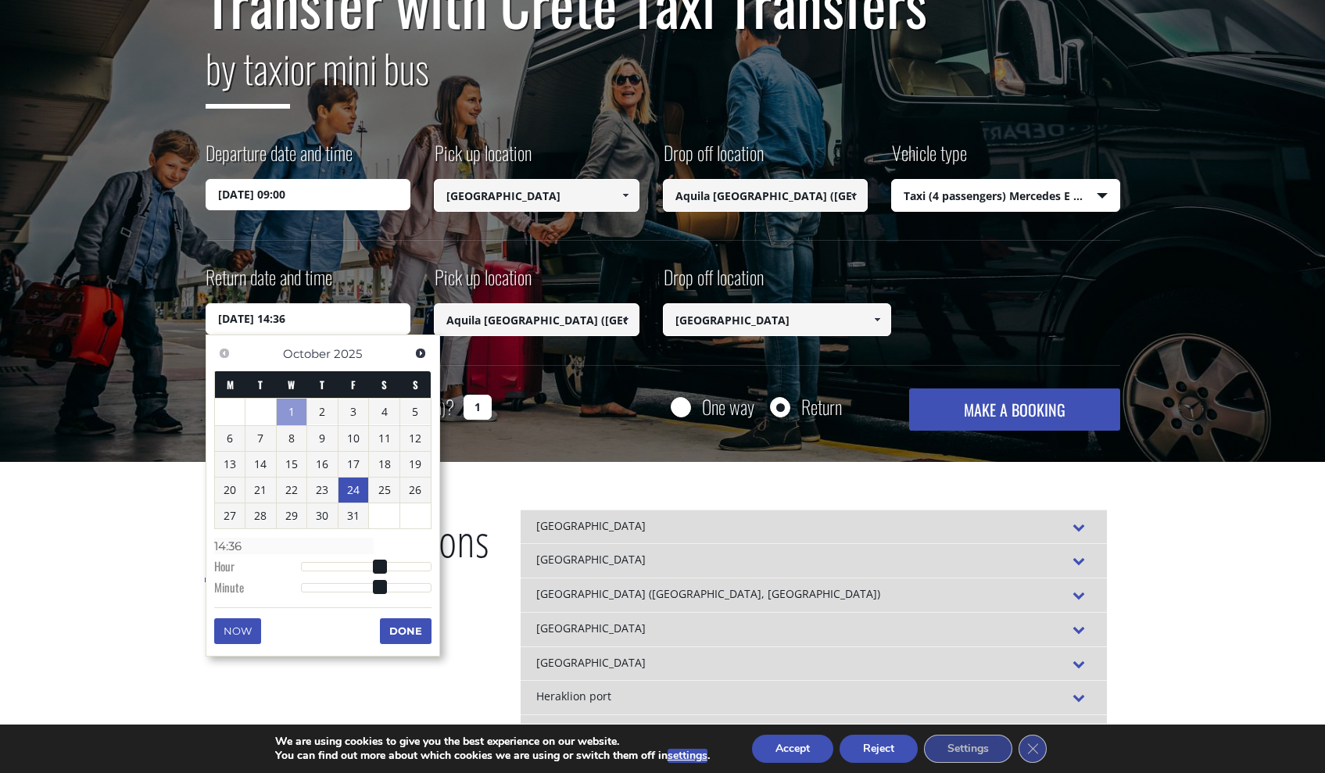
type input "14:35"
type input "24/10/2025 14:34"
type input "14:34"
type input "24/10/2025 14:33"
type input "14:33"
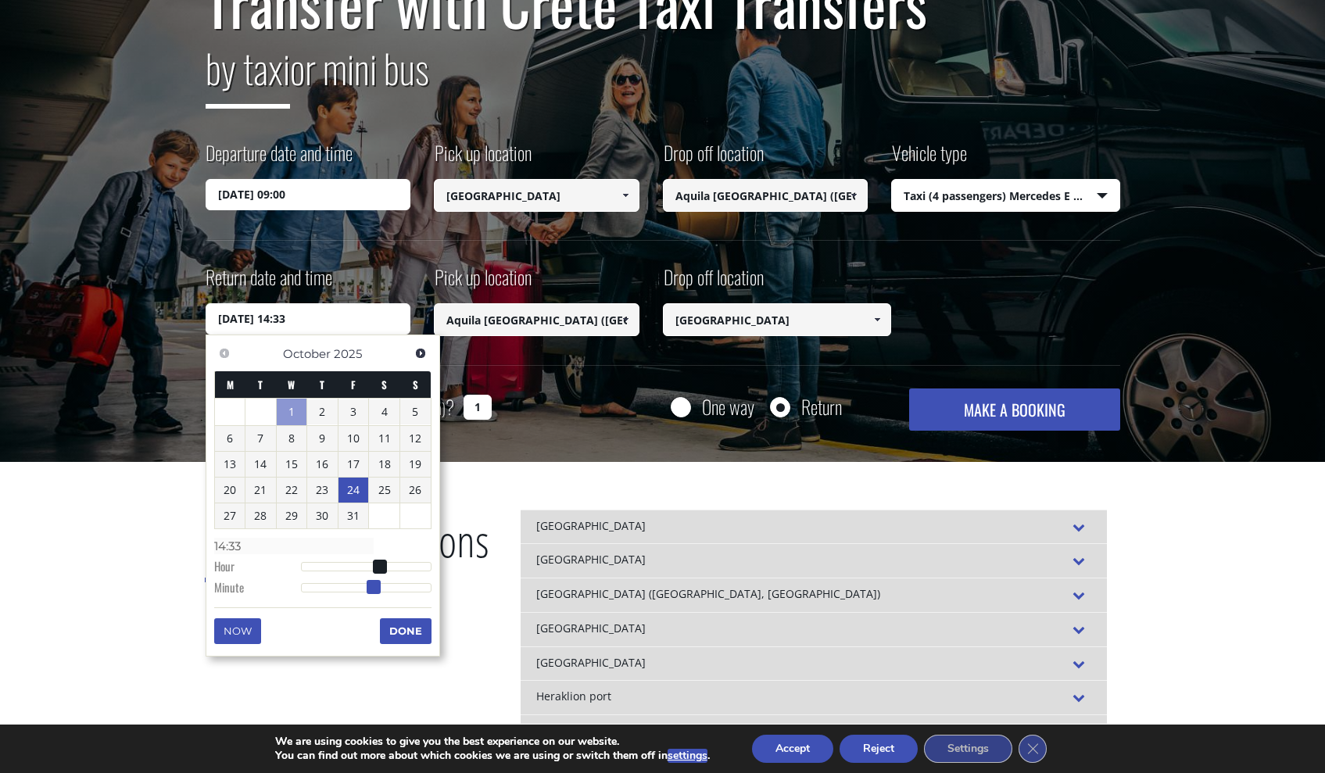
type input "24/10/2025 14:28"
type input "14:28"
type input "24/10/2025 14:23"
type input "14:23"
type input "24/10/2025 14:19"
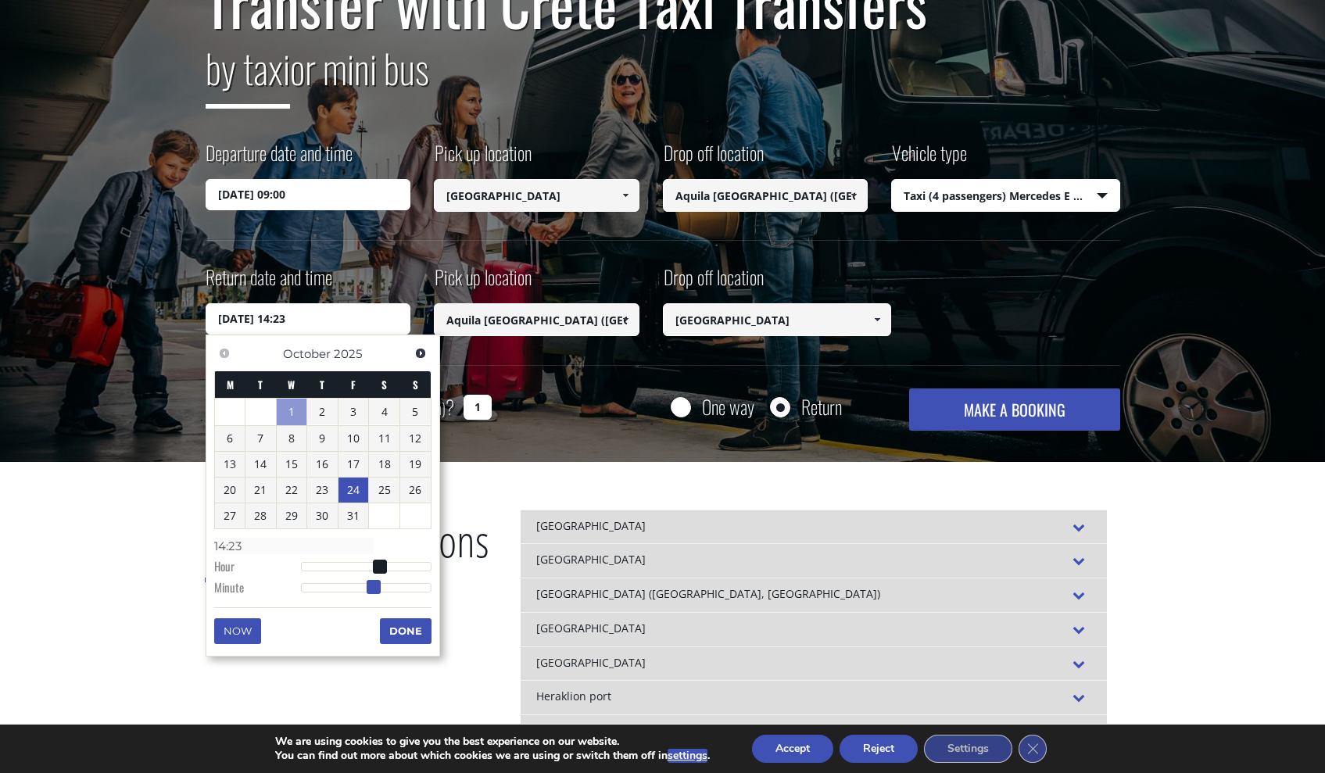
type input "14:19"
type input "24/10/2025 14:15"
type input "14:15"
type input "24/10/2025 14:11"
type input "14:11"
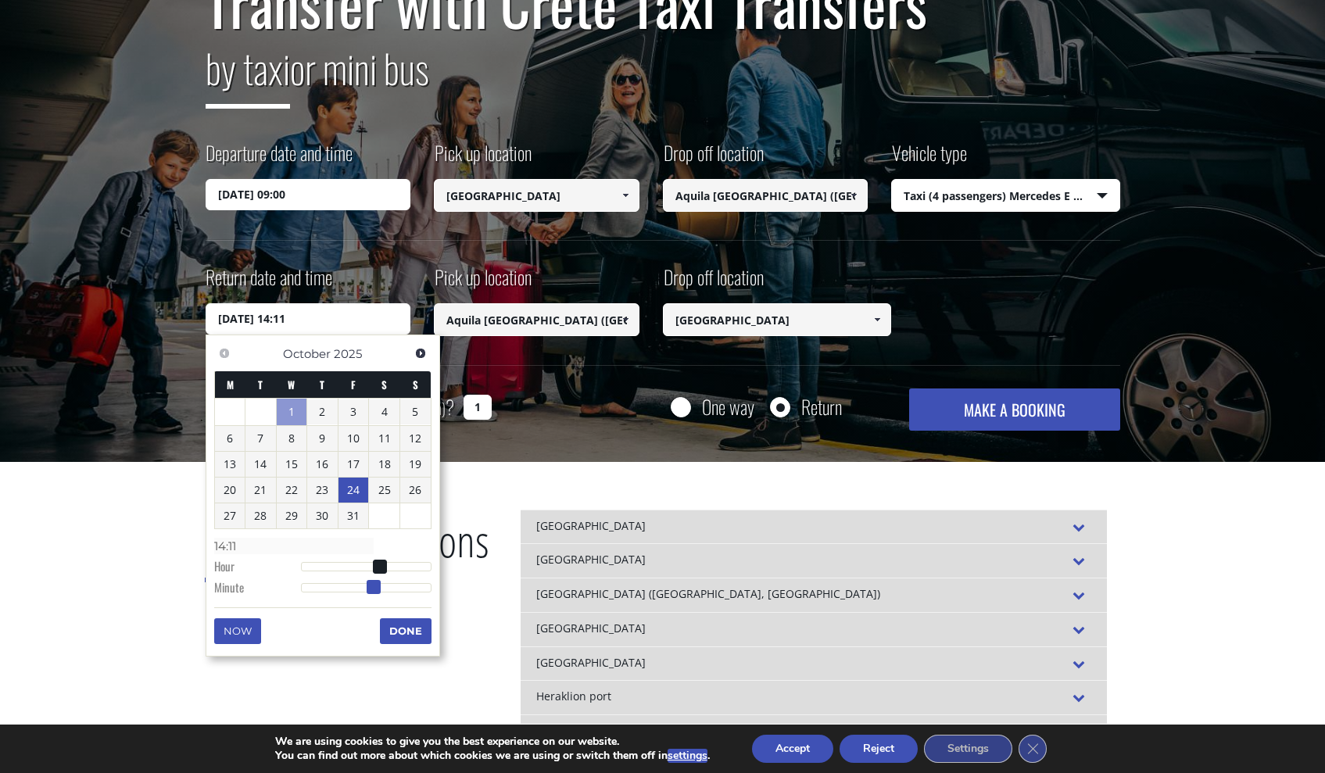
type input "24/10/2025 14:09"
type input "14:09"
type input "24/10/2025 14:07"
type input "14:07"
type input "24/10/2025 14:05"
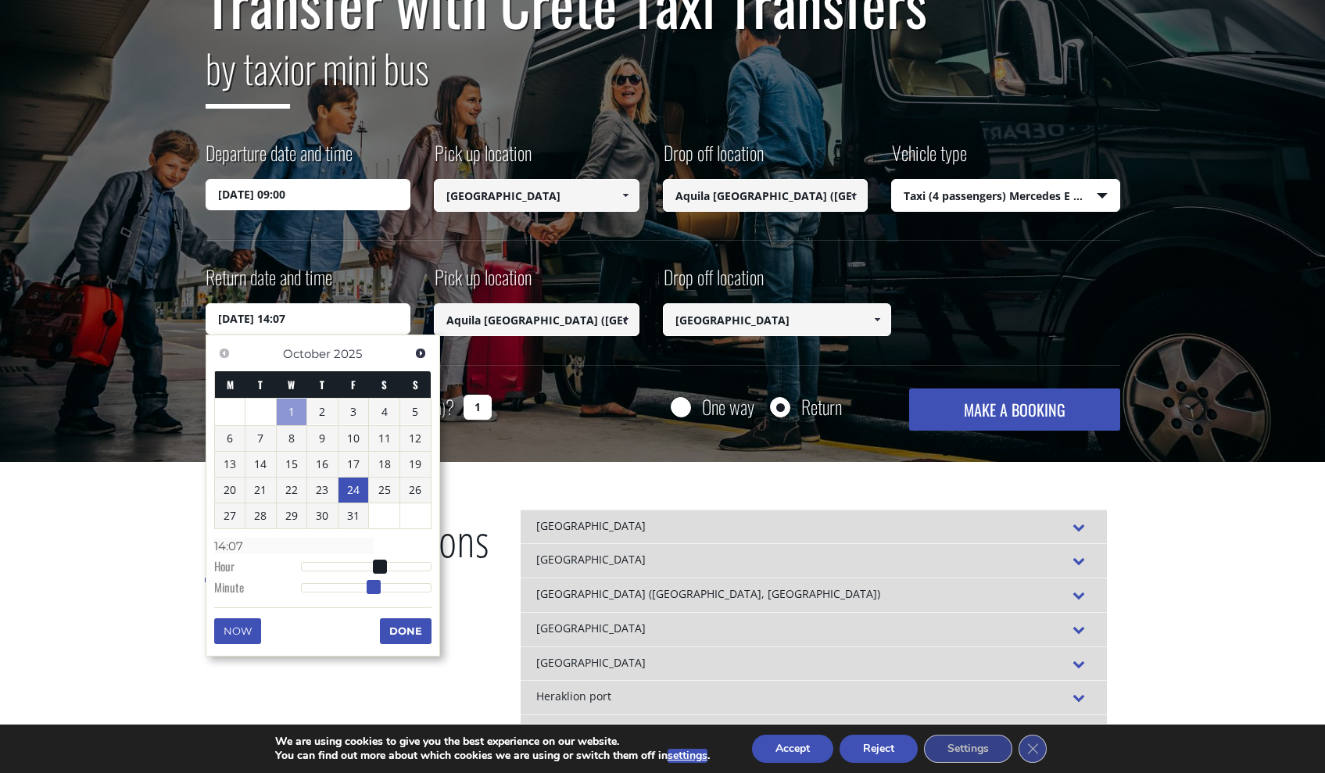
type input "14:05"
type input "24/10/2025 14:03"
type input "14:03"
type input "24/10/2025 14:02"
type input "14:02"
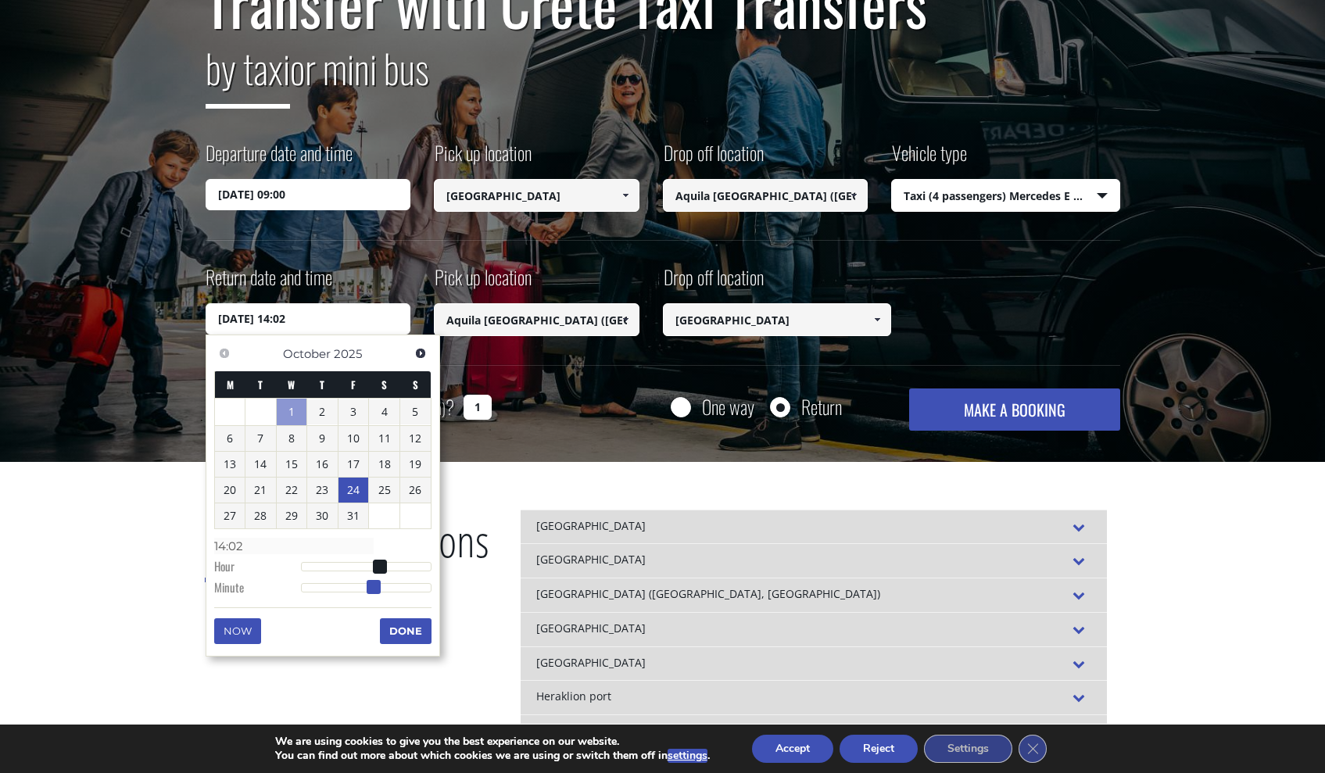
type input "24/10/2025 14:01"
type input "14:01"
type input "24/10/2025 14:00"
type input "14:00"
drag, startPoint x: 381, startPoint y: 592, endPoint x: 288, endPoint y: 602, distance: 92.7
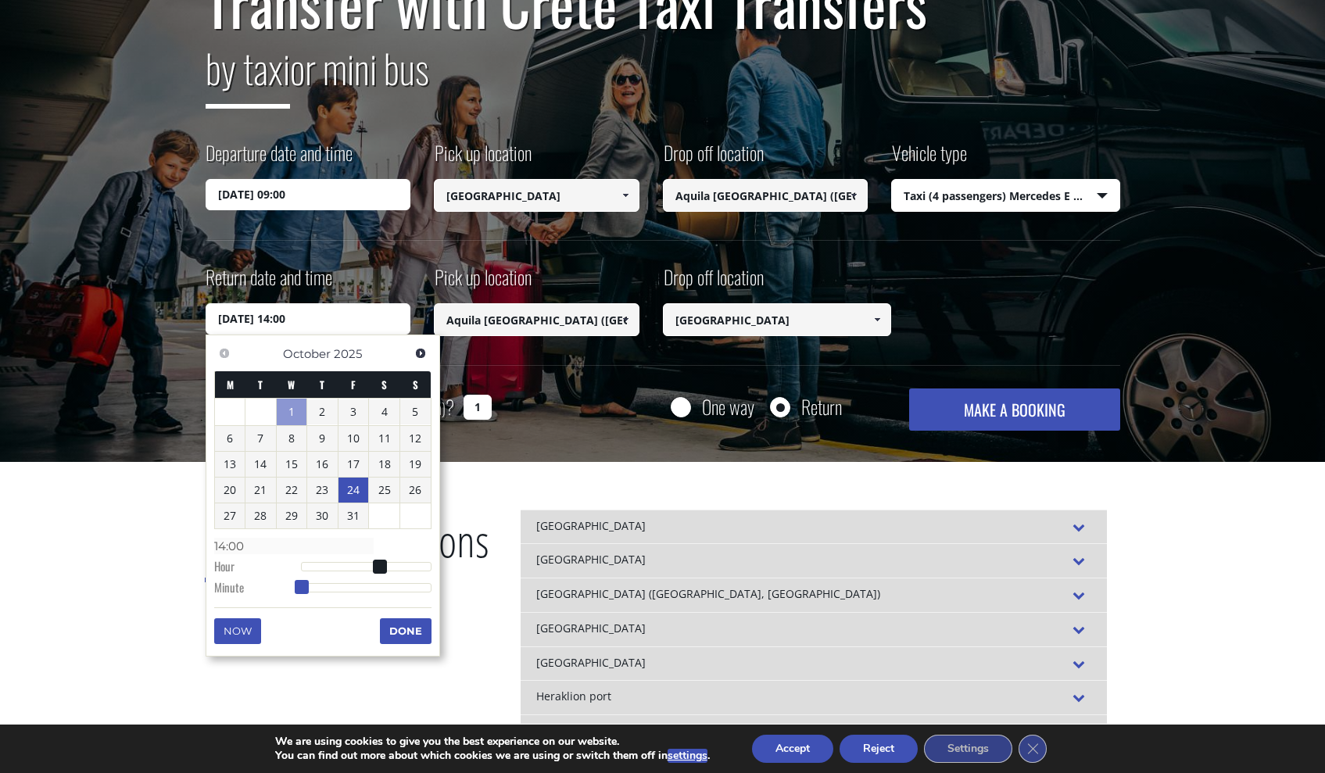
click at [288, 602] on div "Previous Next October 2025 M T W T F S S 1 2 3 4 5 6 7 8 9 10 11 12 13 14 15 16…" at bounding box center [323, 495] width 234 height 322
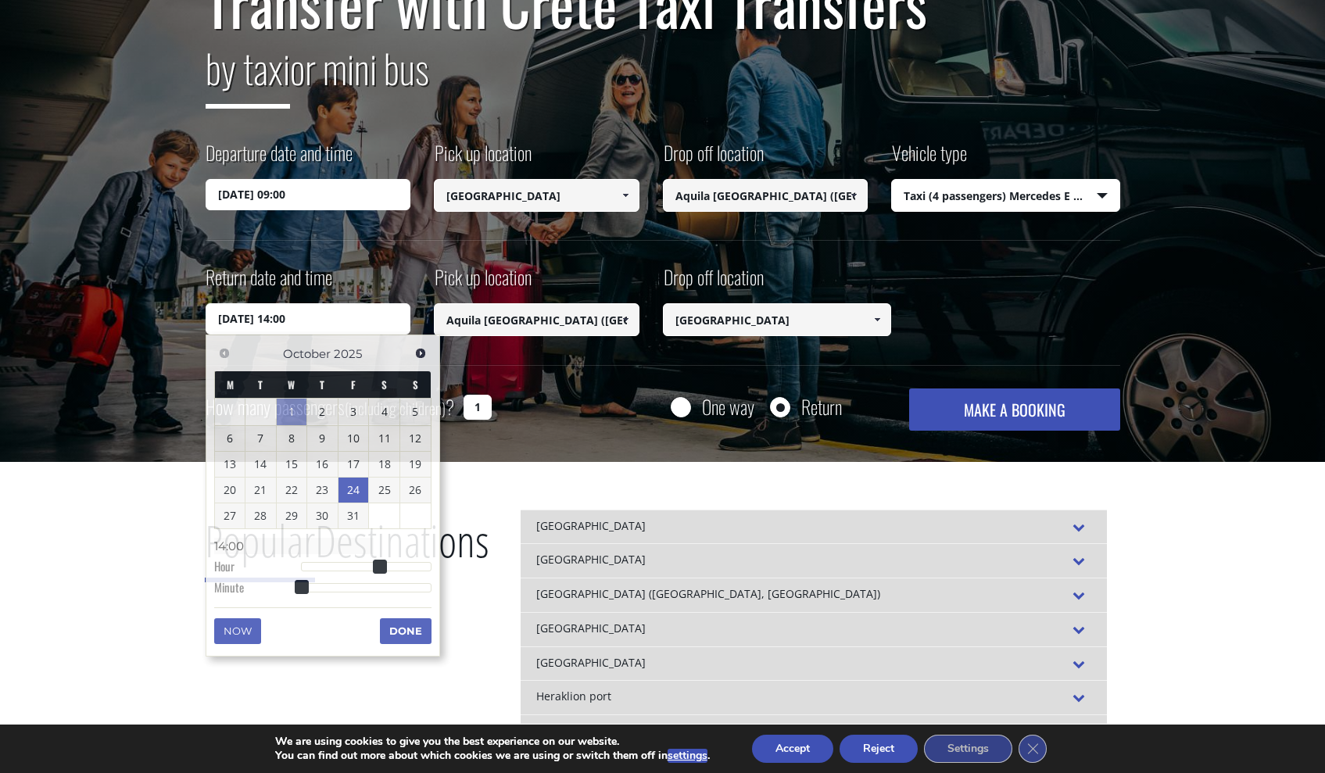
click at [707, 313] on input "[GEOGRAPHIC_DATA]" at bounding box center [777, 319] width 229 height 33
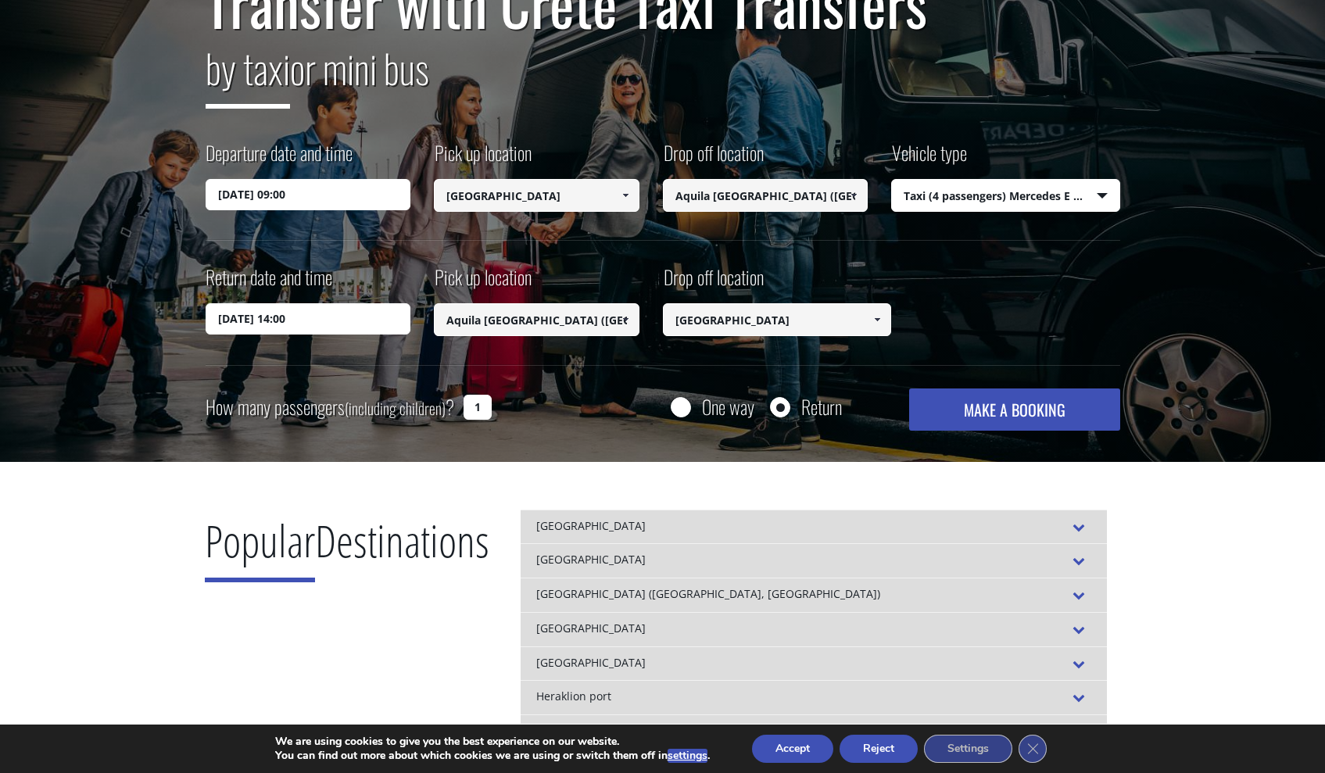
click at [846, 311] on input "[GEOGRAPHIC_DATA]" at bounding box center [777, 319] width 229 height 33
click at [873, 314] on span at bounding box center [877, 319] width 13 height 13
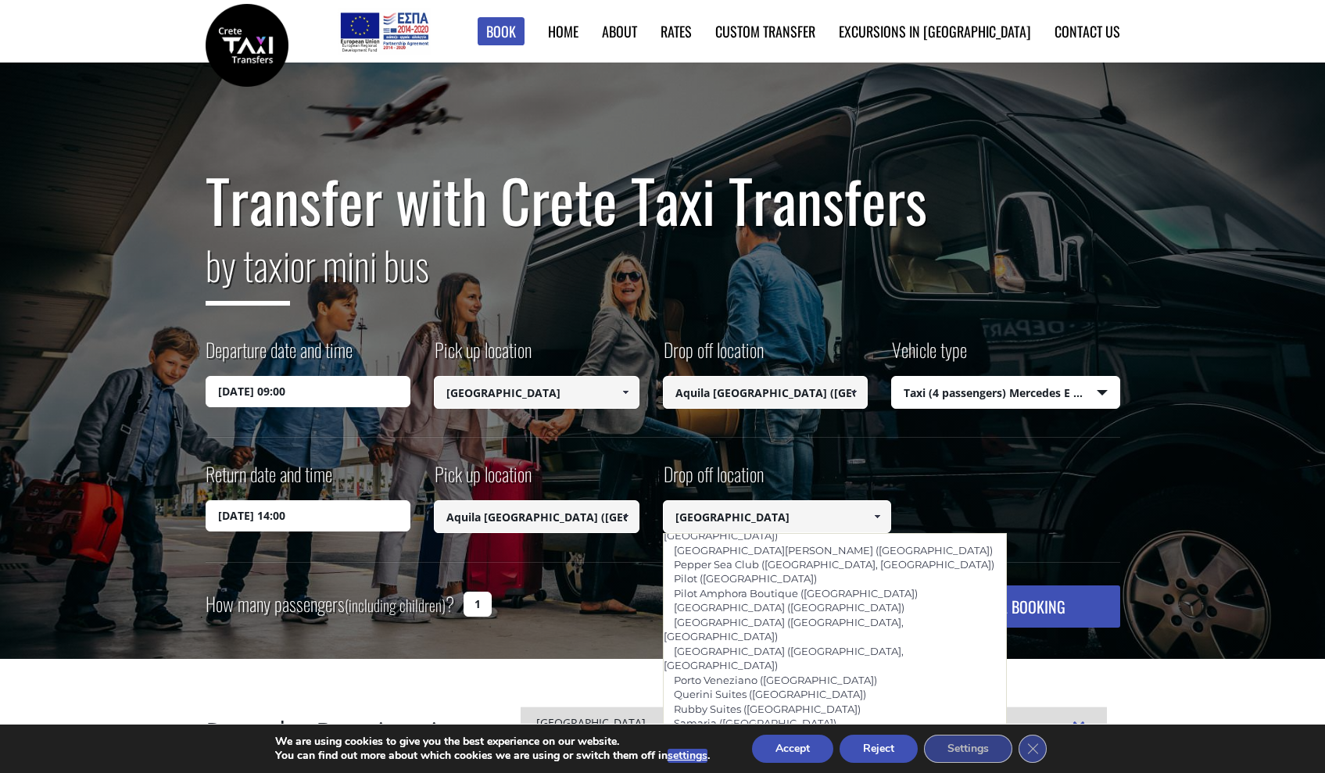
scroll to position [1075, 0]
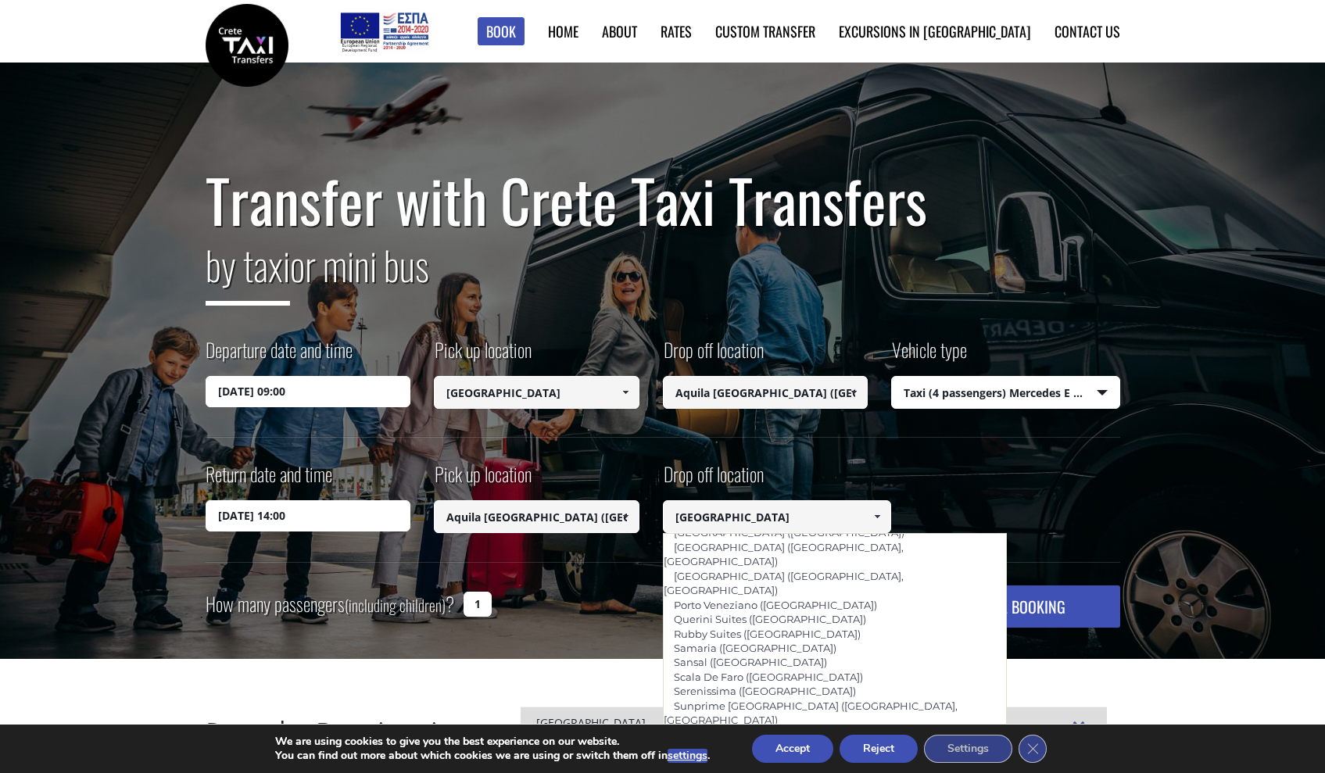
type input "Heraklion city"
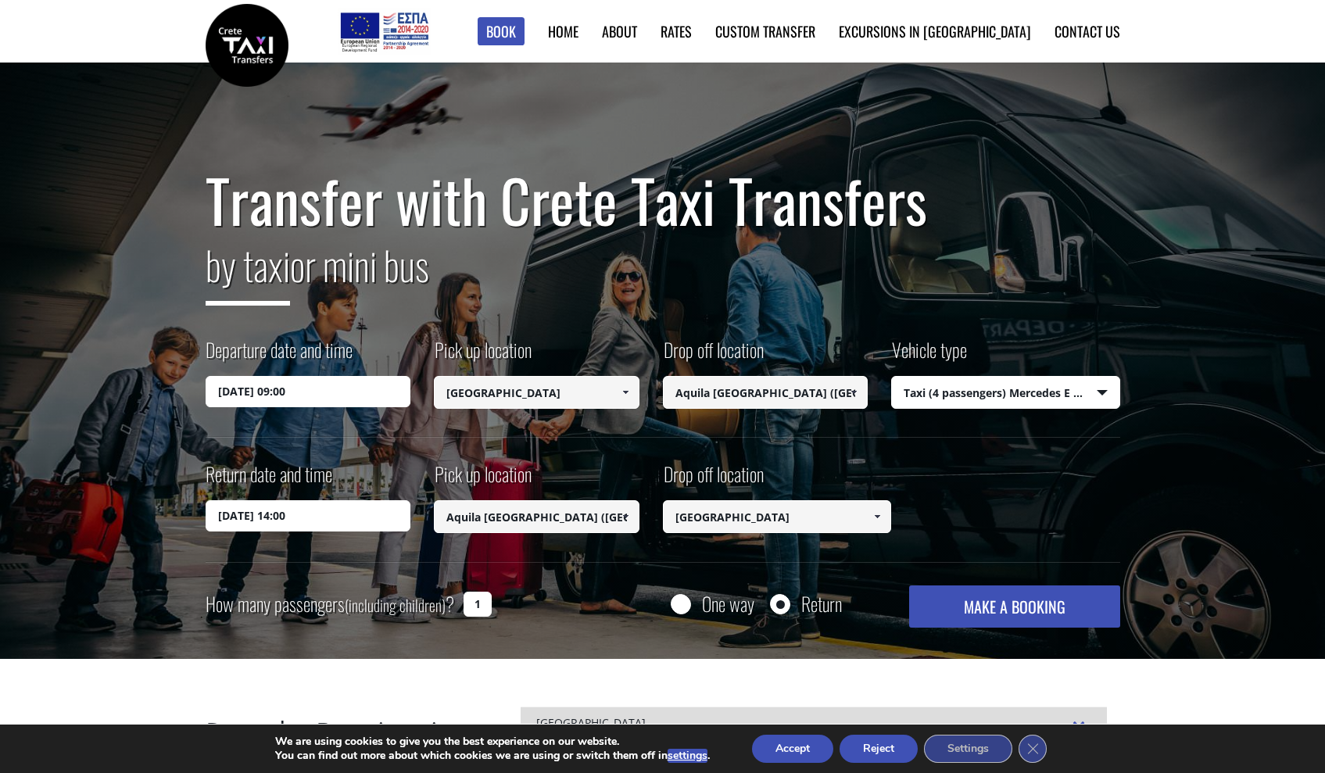
click at [985, 597] on button "MAKE A BOOKING" at bounding box center [1014, 606] width 210 height 42
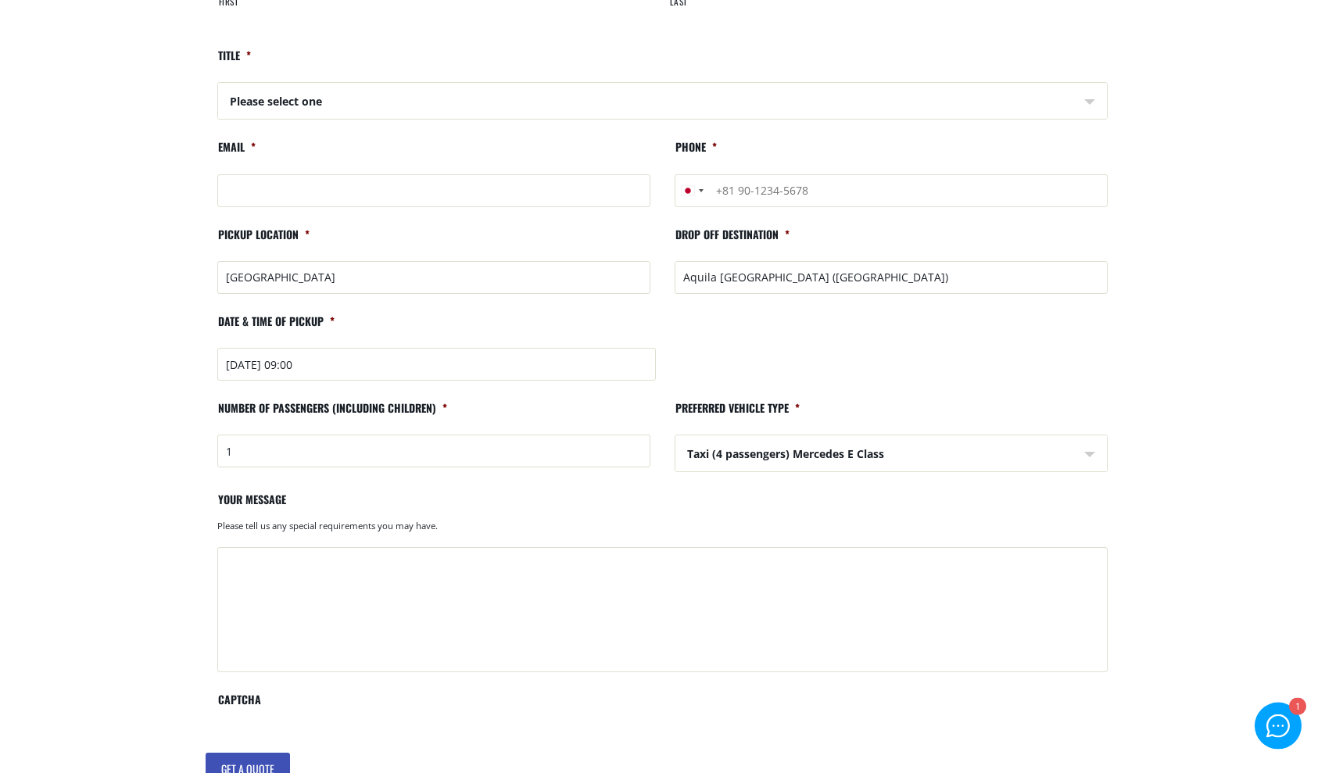
scroll to position [177, 0]
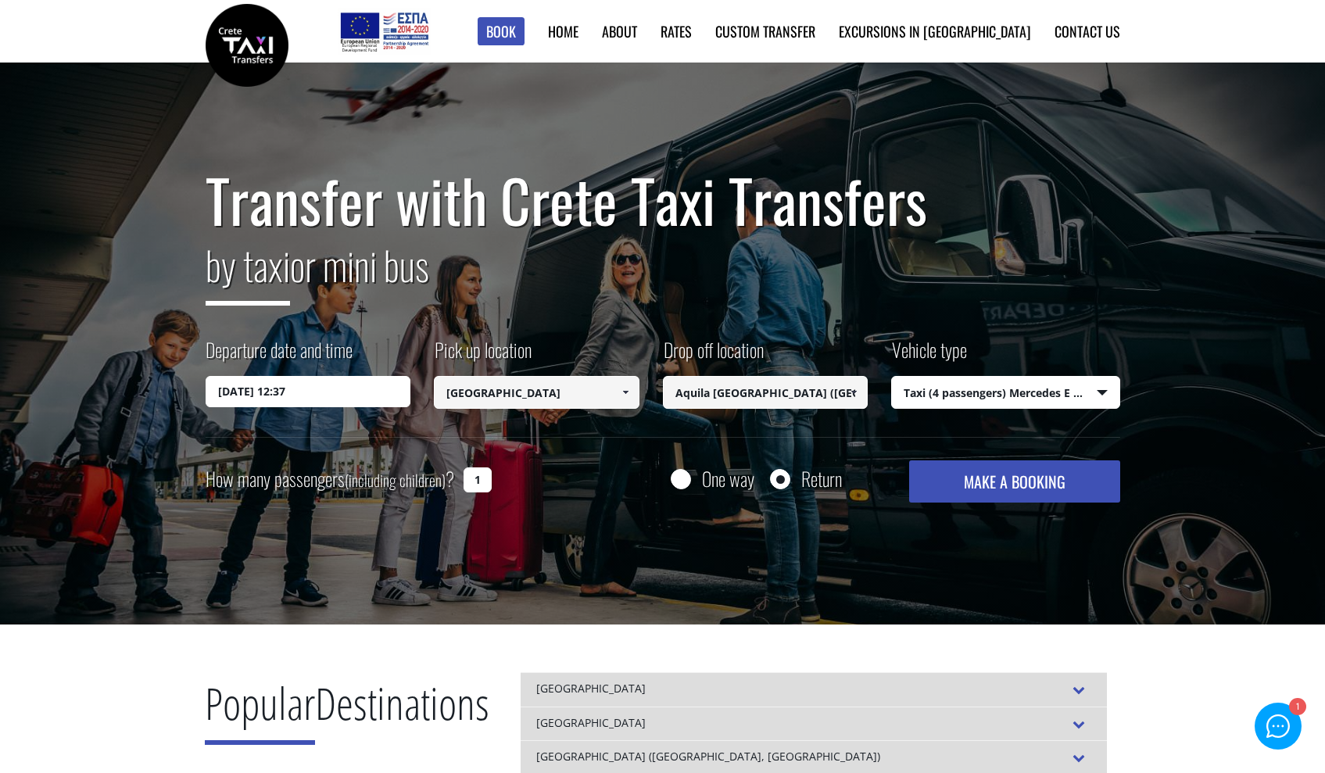
select select "540"
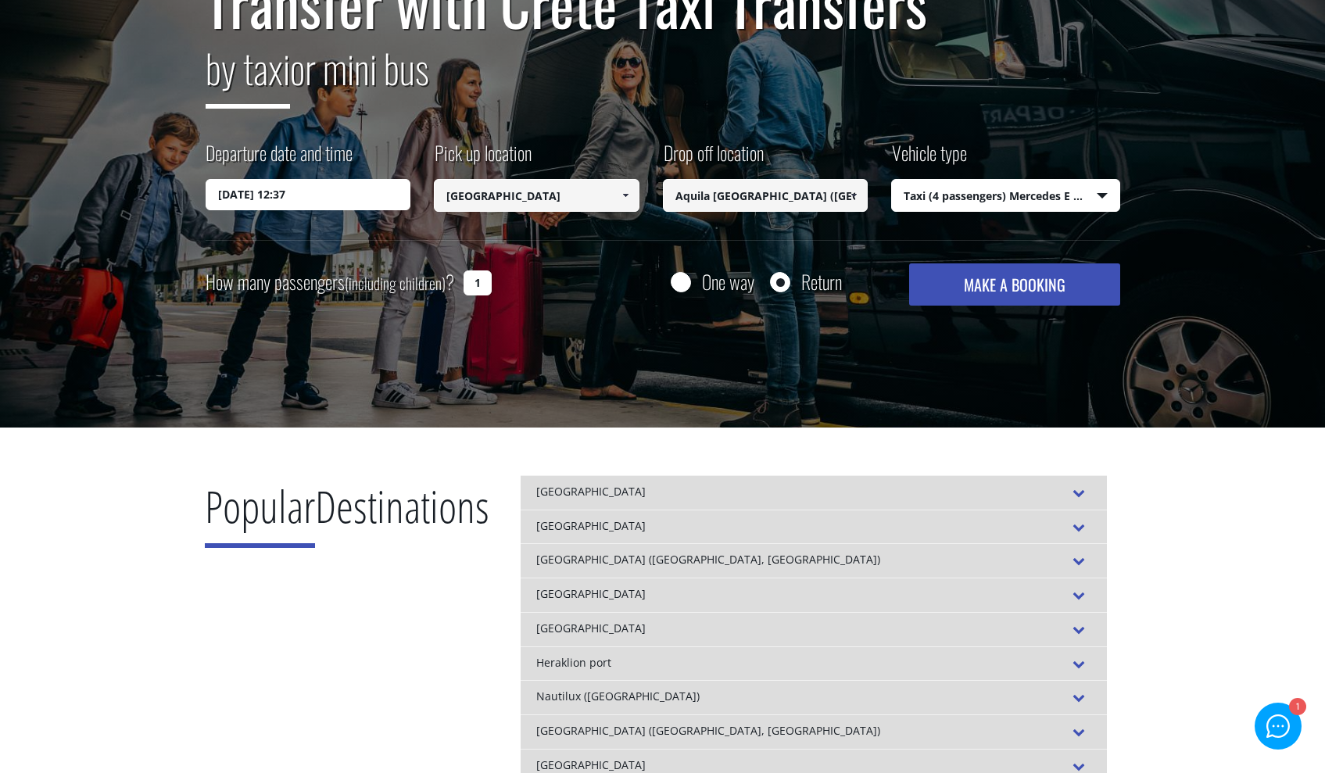
scroll to position [197, 0]
click at [471, 276] on input "1" at bounding box center [477, 282] width 28 height 25
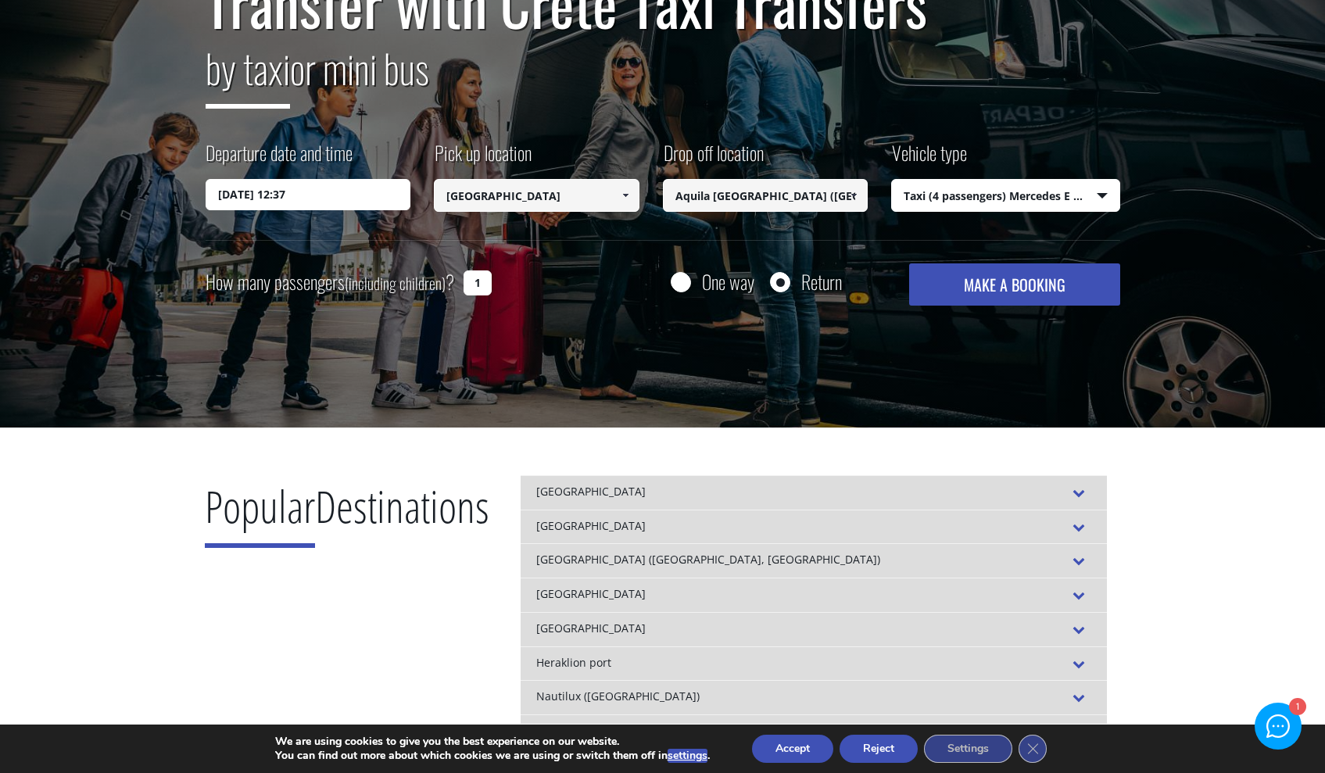
drag, startPoint x: 477, startPoint y: 280, endPoint x: 463, endPoint y: 282, distance: 14.3
click at [463, 282] on input "1" at bounding box center [477, 282] width 28 height 25
type input "4"
click at [342, 202] on input "[DATE] 12:37" at bounding box center [309, 194] width 206 height 31
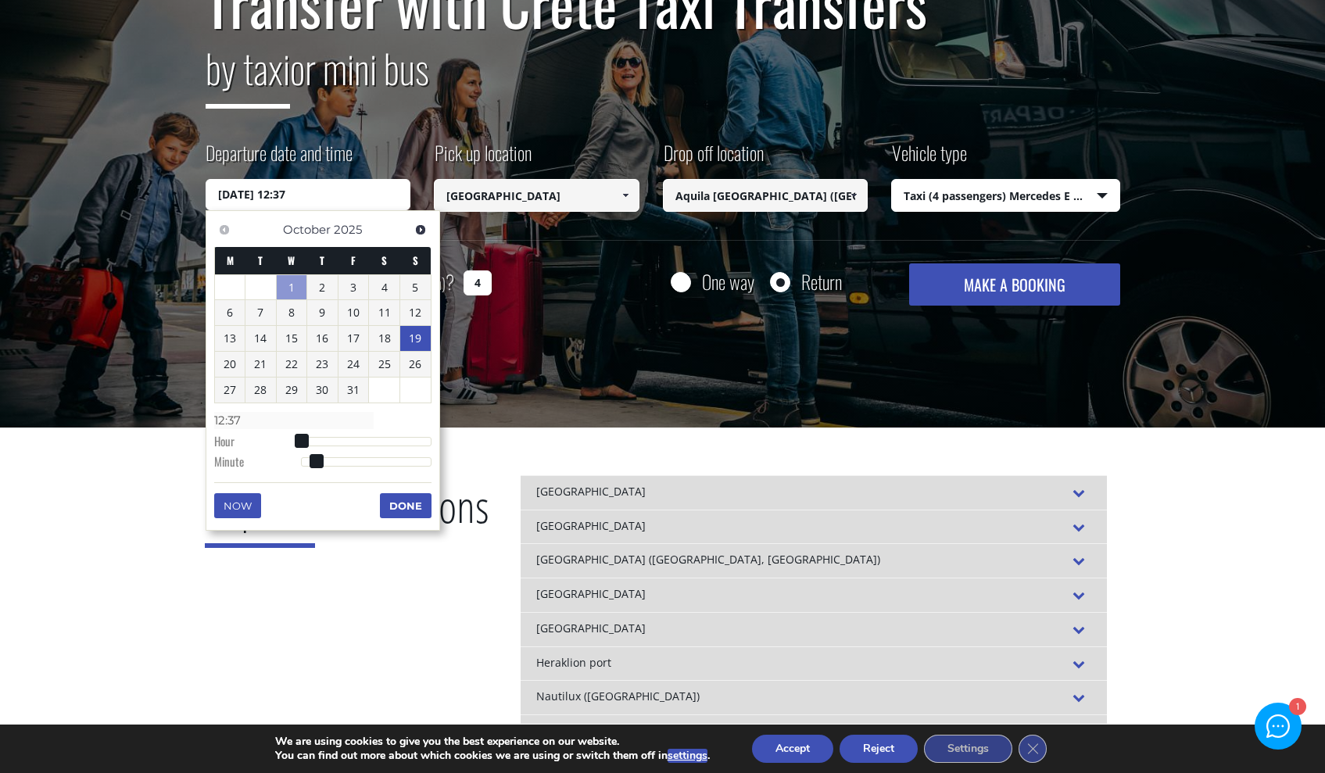
click at [418, 337] on link "19" at bounding box center [415, 338] width 30 height 25
type input "[DATE] 00:00"
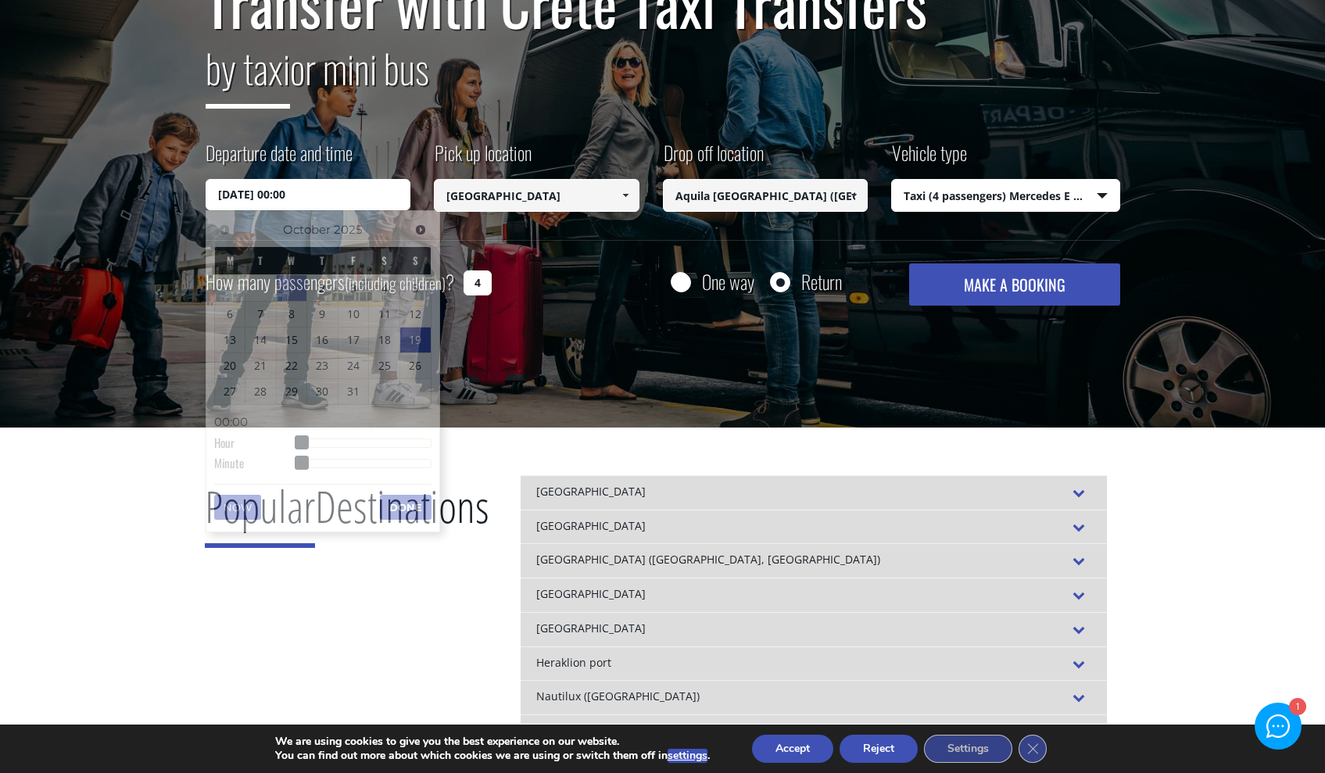
click at [550, 317] on div "Transfer with Crete Taxi Transfers by taxi or mini bus Departure date and time …" at bounding box center [662, 147] width 1325 height 563
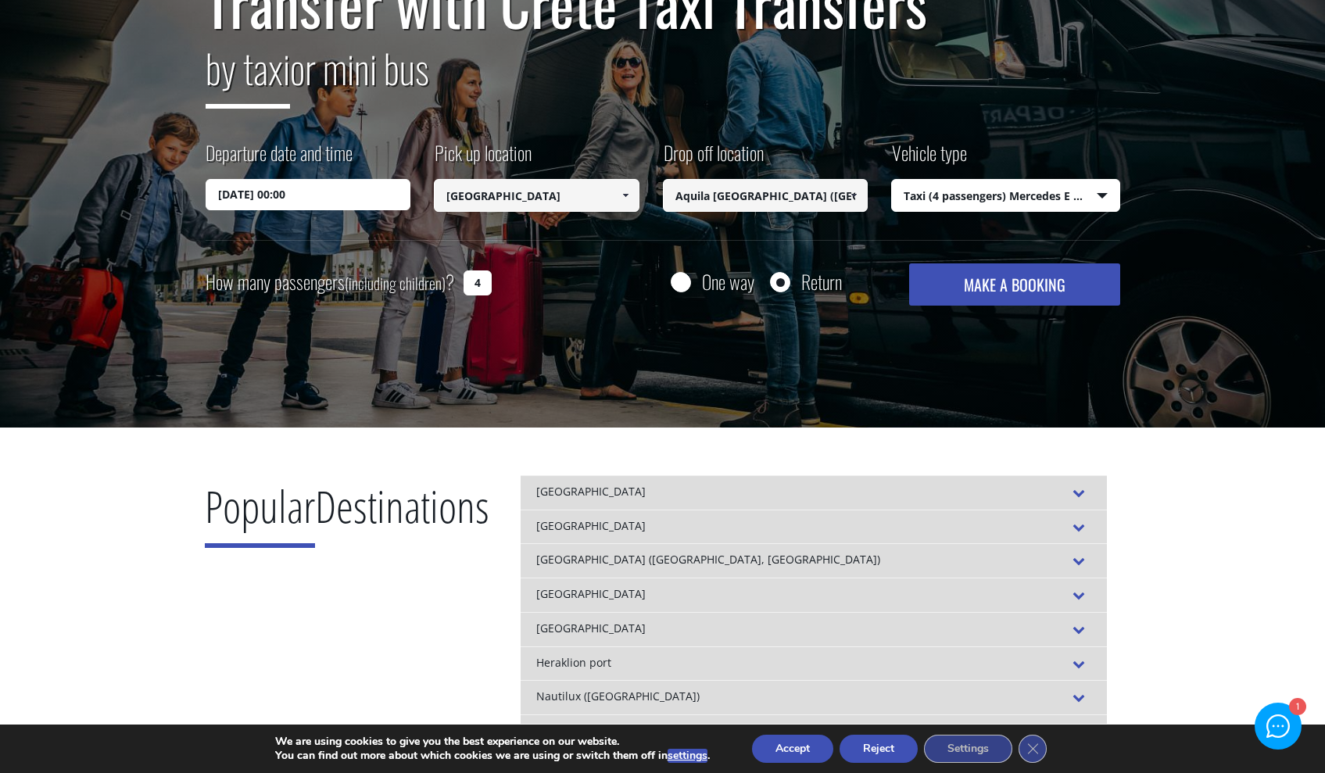
click at [677, 272] on div at bounding box center [681, 282] width 20 height 20
click at [671, 286] on input "One way" at bounding box center [681, 284] width 20 height 20
radio input "true"
click at [756, 274] on div "One way Return" at bounding box center [731, 281] width 229 height 36
click at [790, 278] on div at bounding box center [781, 283] width 20 height 20
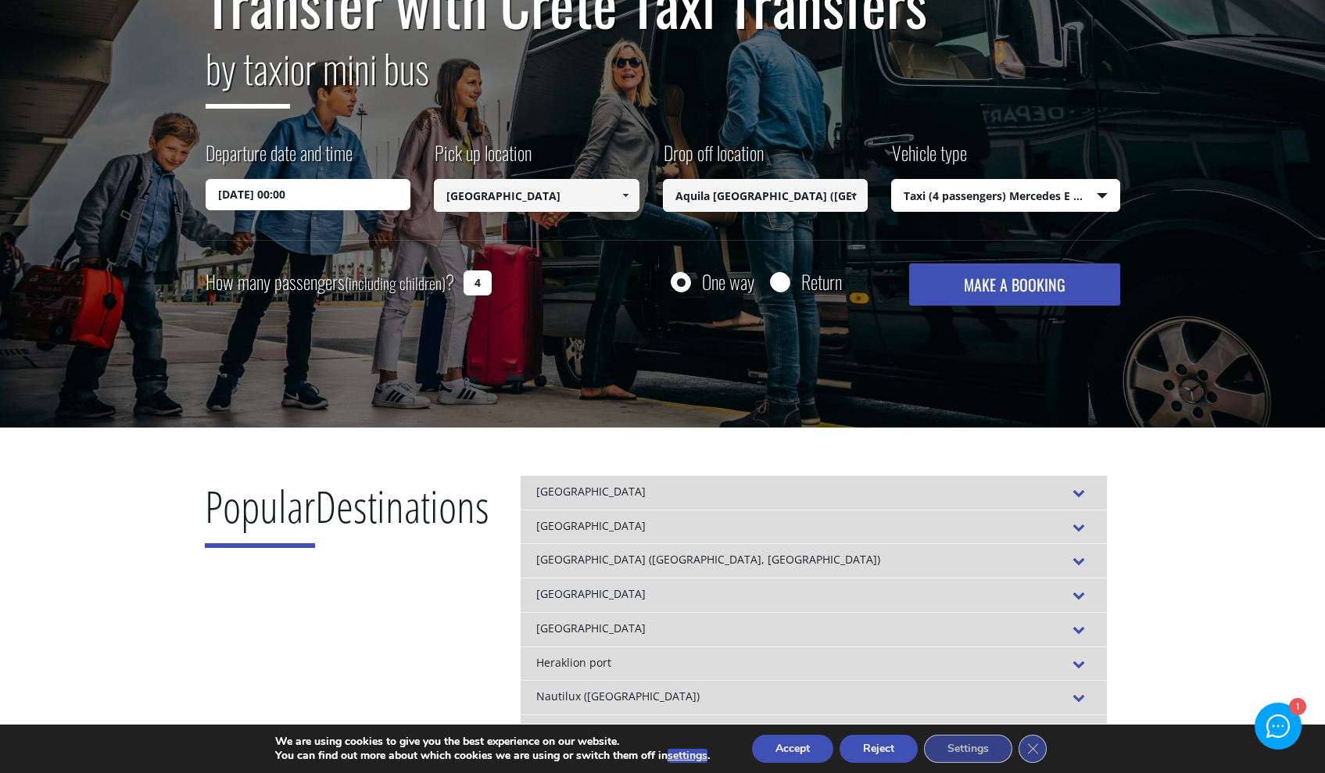
click at [782, 284] on input "Return" at bounding box center [780, 284] width 20 height 20
radio input "true"
type input "[GEOGRAPHIC_DATA]"
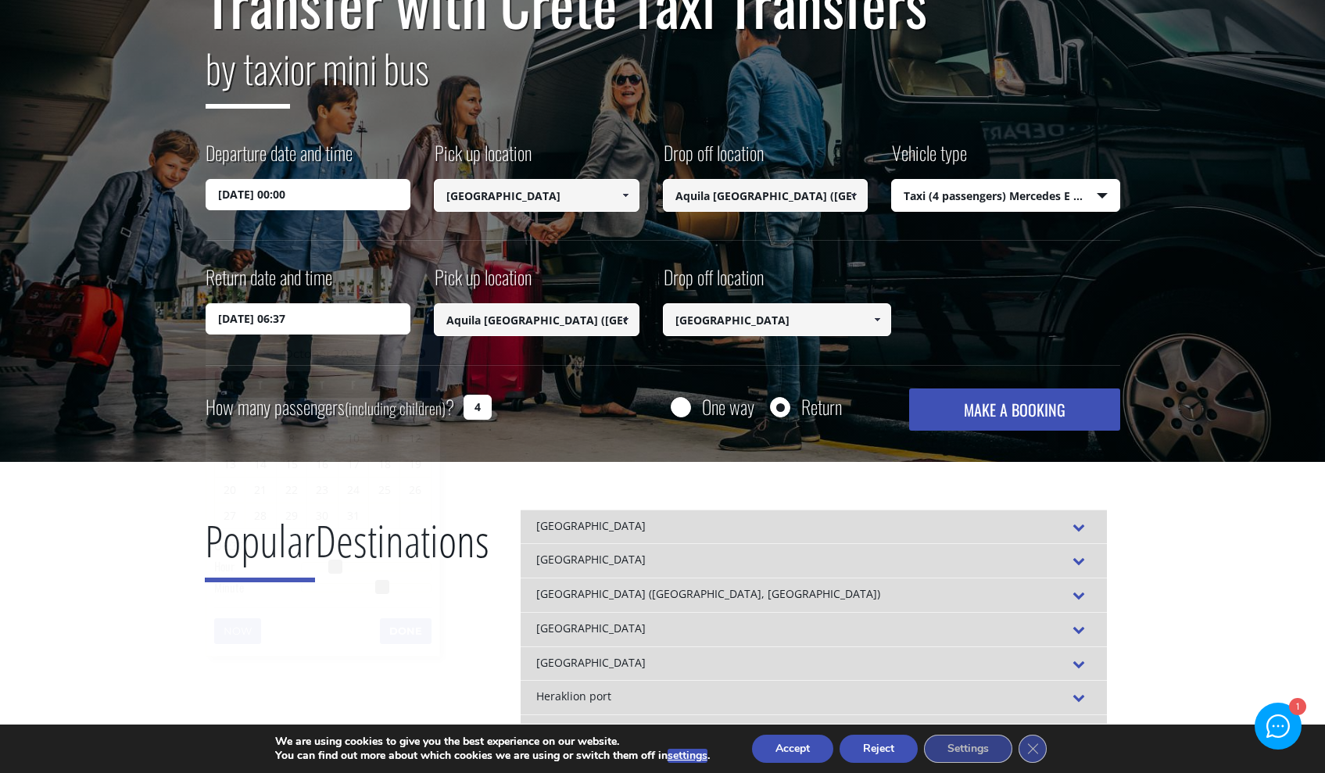
click at [318, 320] on input "[DATE] 06:37" at bounding box center [309, 318] width 206 height 31
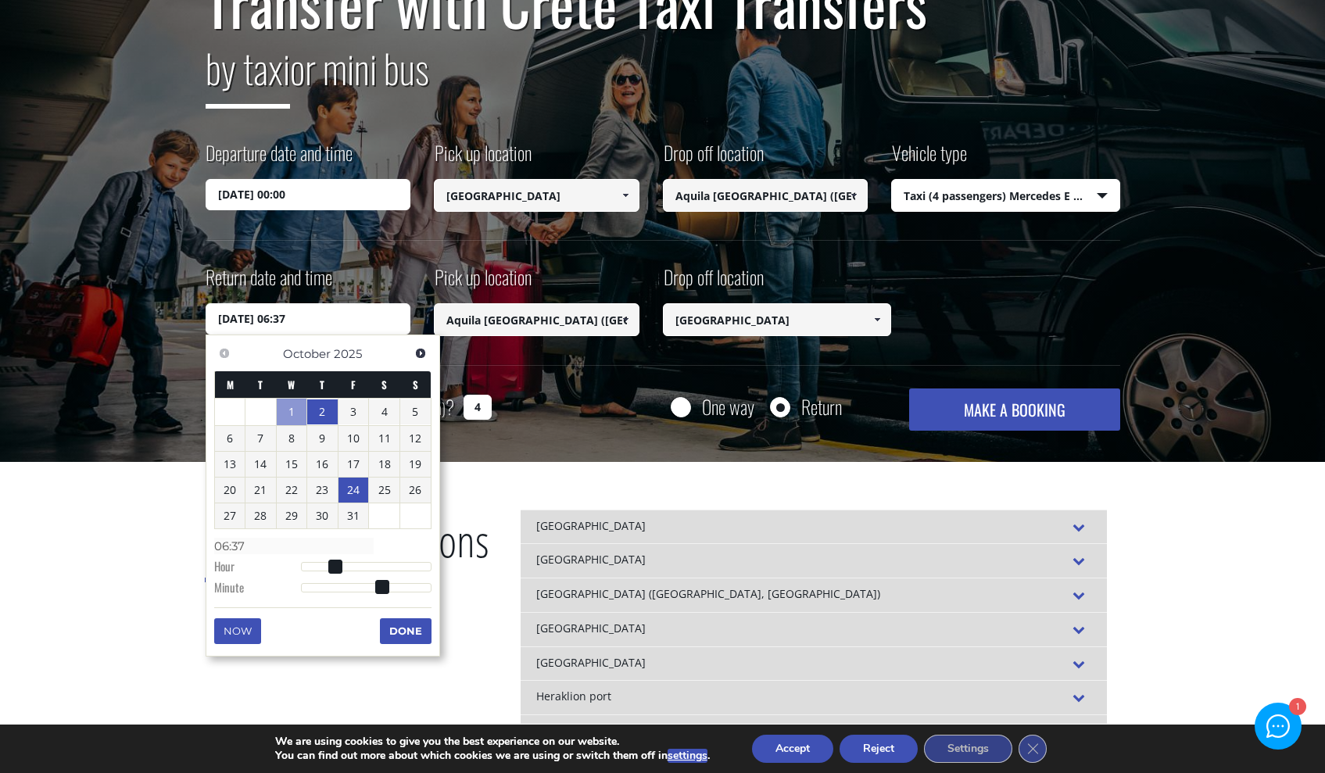
click at [351, 495] on link "24" at bounding box center [353, 489] width 30 height 25
type input "[DATE] 07:37"
type input "07:37"
type input "[DATE] 08:37"
type input "08:37"
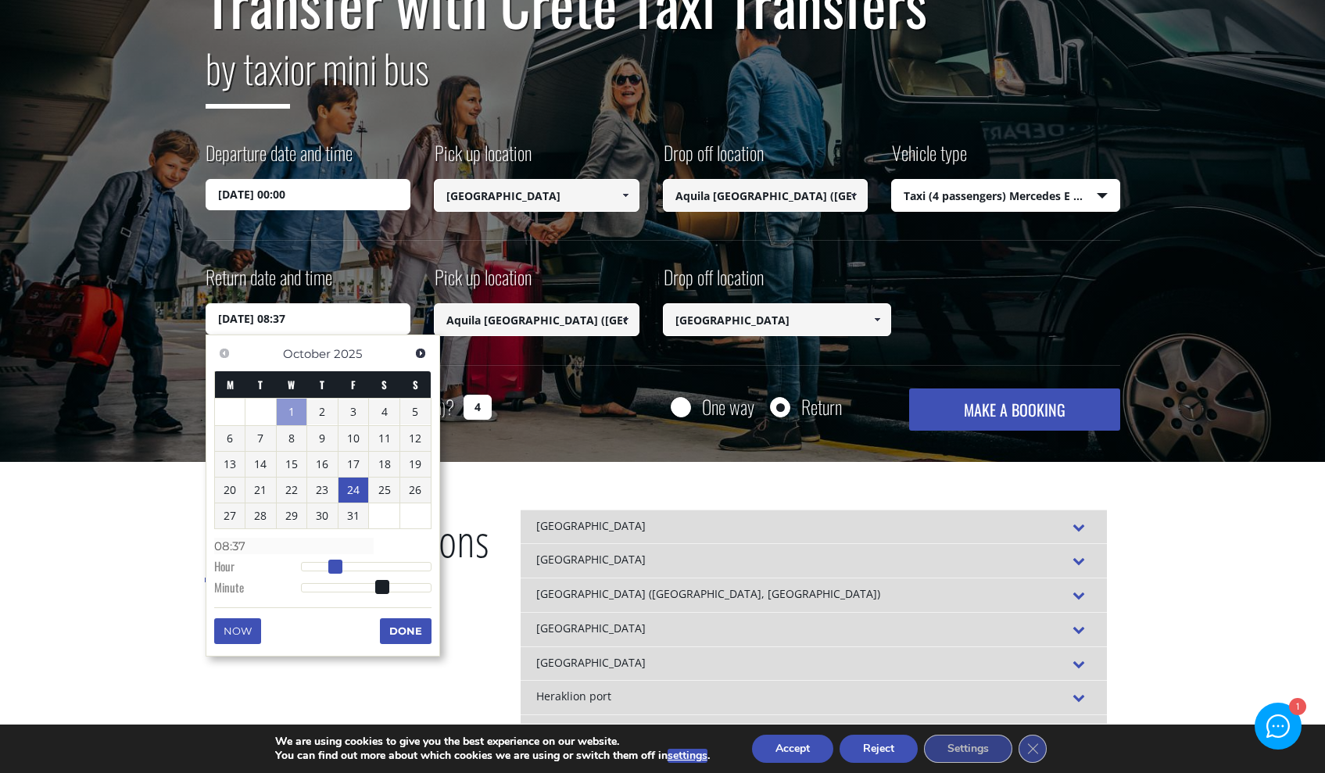
type input "[DATE] 09:37"
type input "09:37"
type input "[DATE] 10:37"
type input "10:37"
type input "[DATE] 11:37"
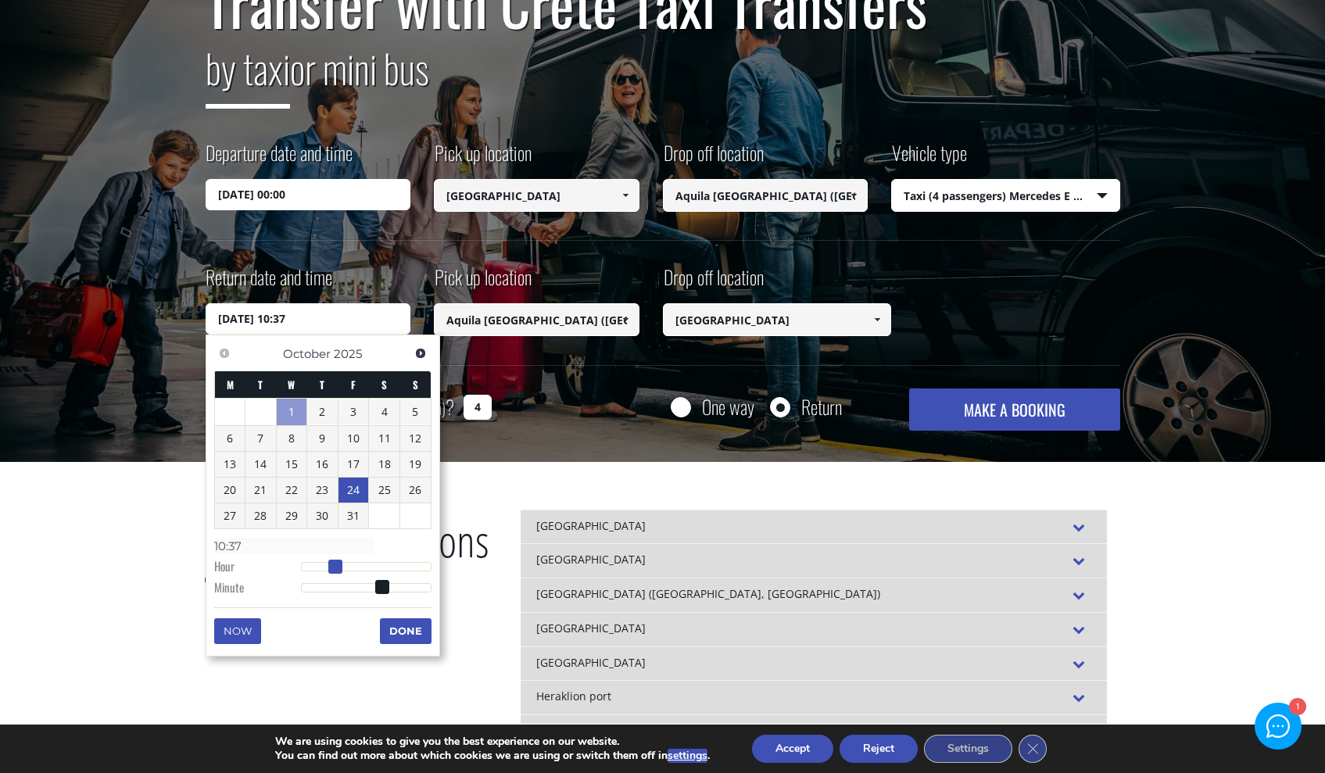
type input "11:37"
type input "[DATE] 12:37"
type input "12:37"
type input "[DATE] 13:37"
type input "13:37"
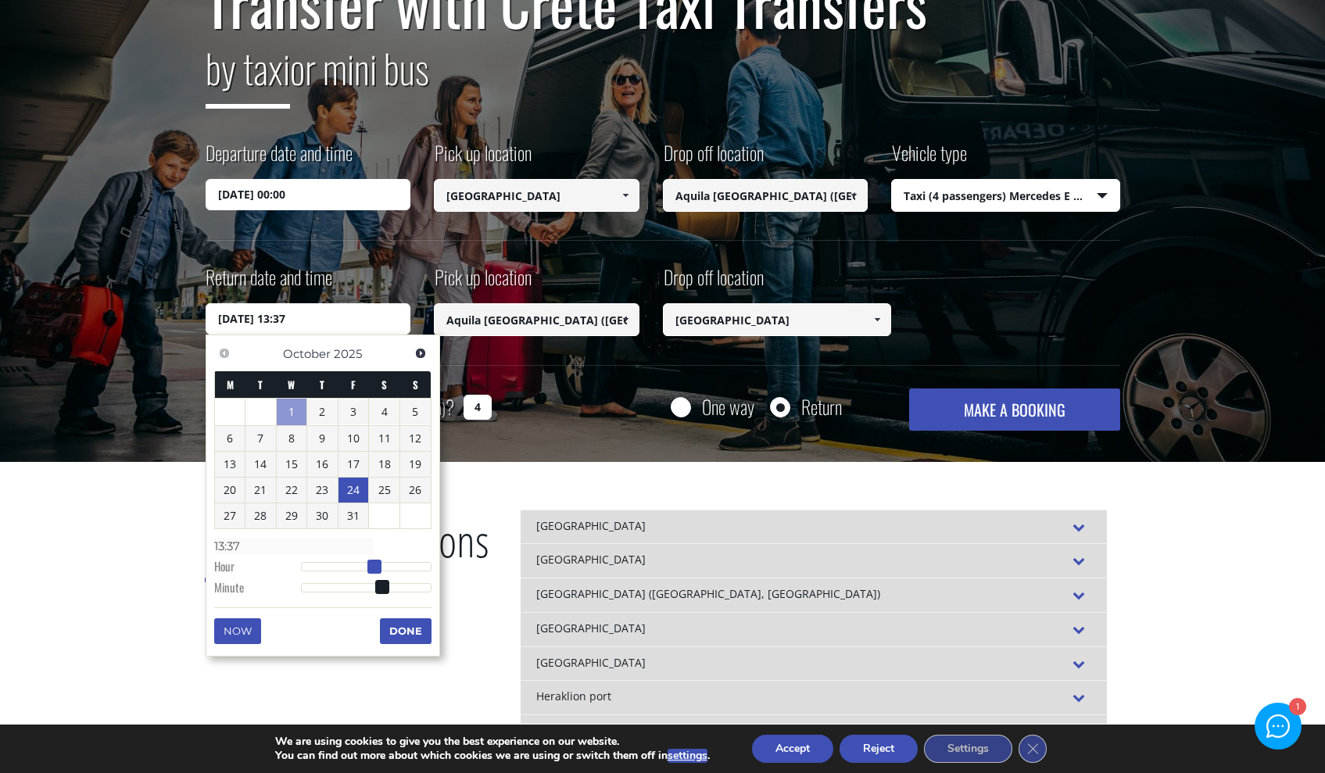
type input "[DATE] 14:37"
type input "14:37"
drag, startPoint x: 337, startPoint y: 564, endPoint x: 381, endPoint y: 559, distance: 44.9
click at [381, 559] on dl "Time 14:37 Hour Minute Second Millisecond Microsecond Time Zone -1200 -1100 -10…" at bounding box center [322, 566] width 217 height 66
click at [400, 630] on button "Done" at bounding box center [406, 630] width 52 height 25
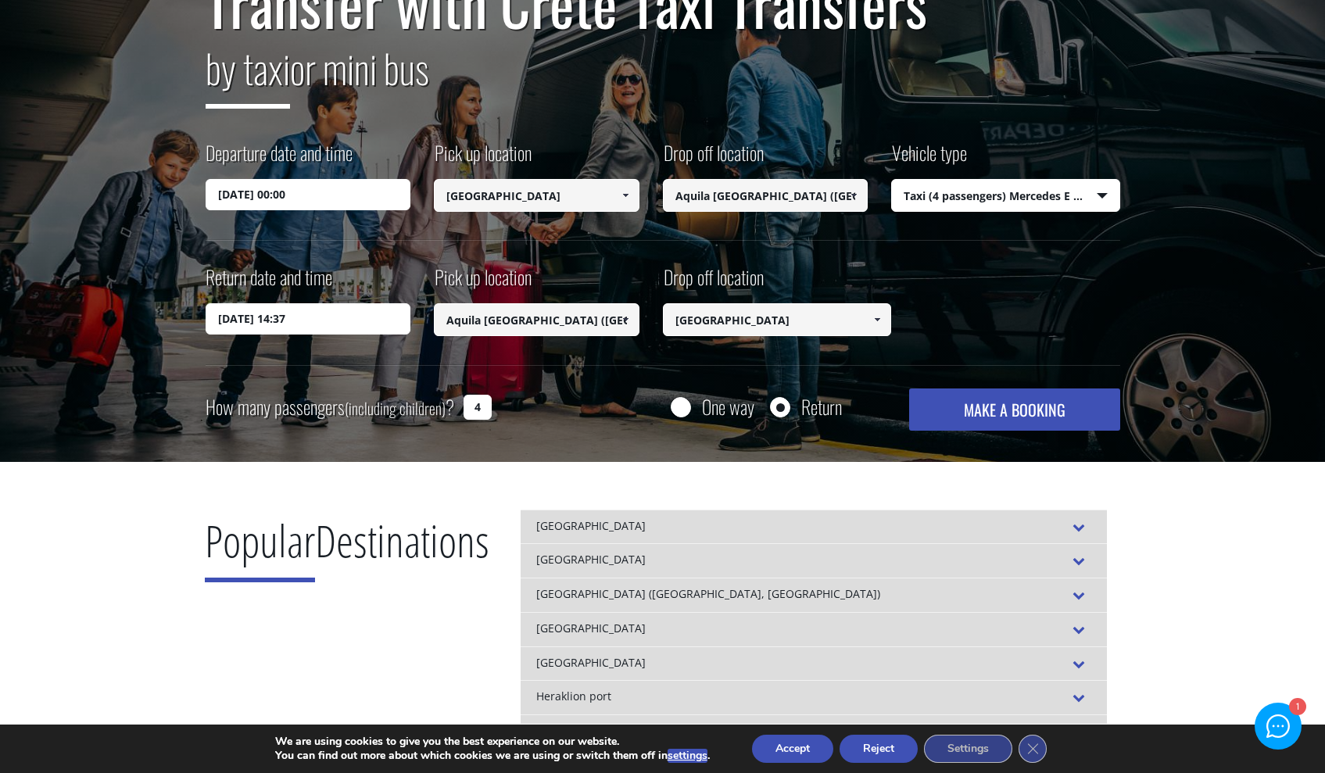
click at [746, 323] on input "[GEOGRAPHIC_DATA]" at bounding box center [777, 319] width 229 height 33
click at [839, 315] on input "[GEOGRAPHIC_DATA]" at bounding box center [777, 319] width 229 height 33
click at [874, 314] on span at bounding box center [877, 319] width 13 height 13
click at [1021, 258] on div "Transfer with Crete Taxi Transfers by taxi or mini bus Departure date and time …" at bounding box center [663, 200] width 914 height 460
click at [1014, 410] on button "MAKE A BOOKING" at bounding box center [1014, 409] width 210 height 42
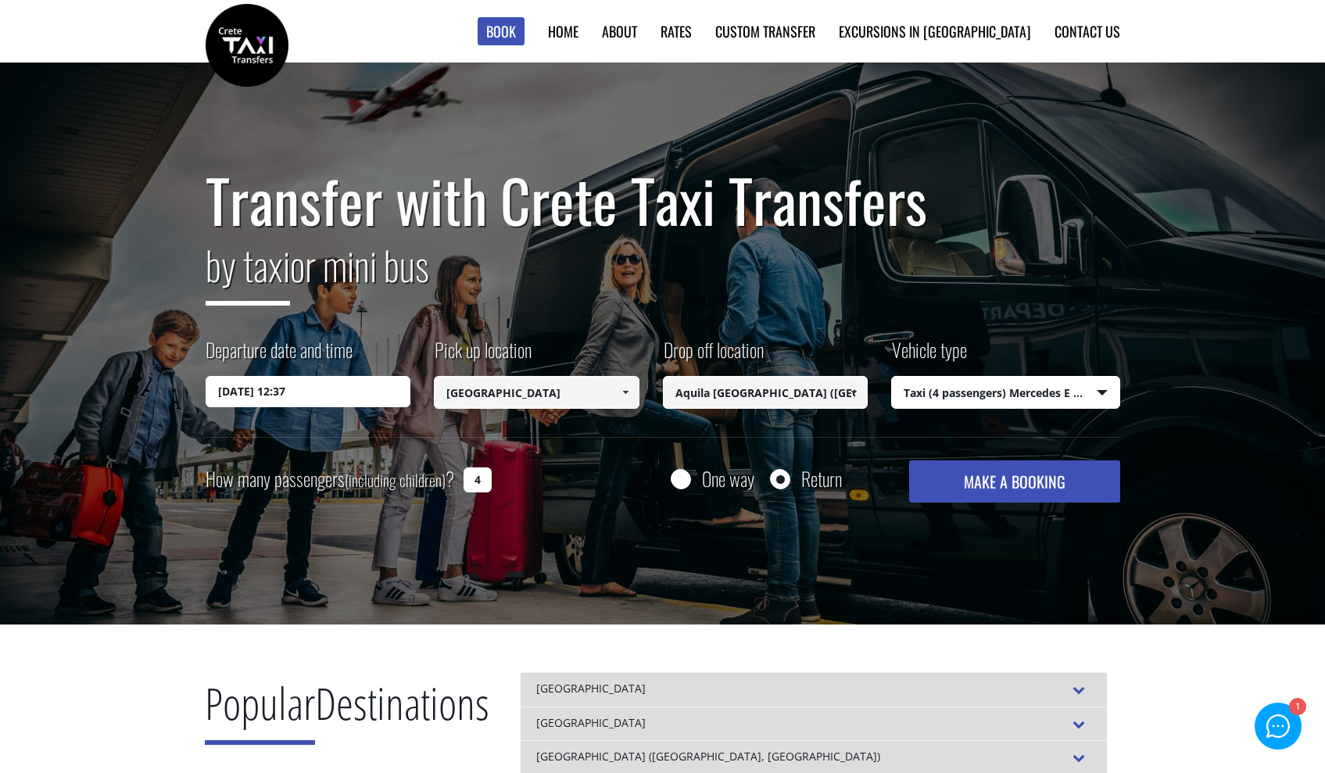
select select "540"
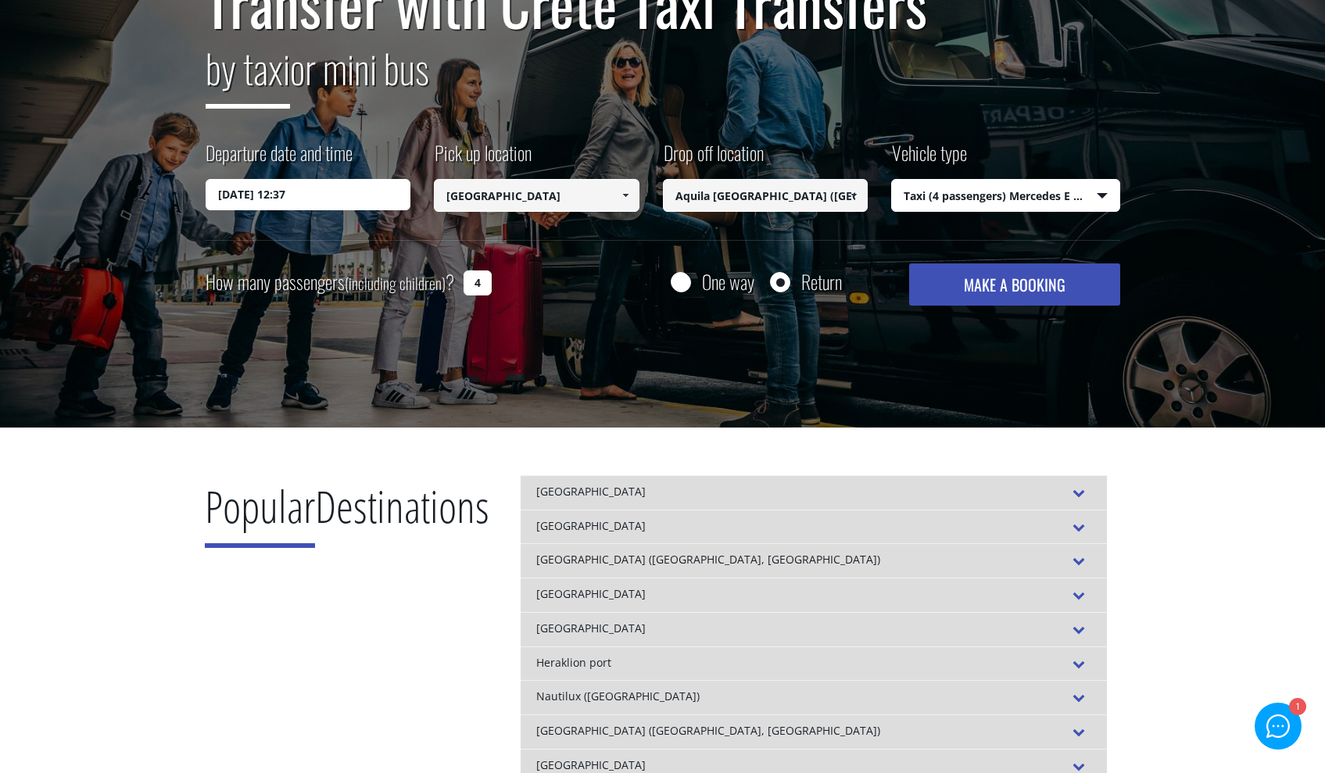
click at [327, 199] on input "[DATE] 12:37" at bounding box center [309, 194] width 206 height 31
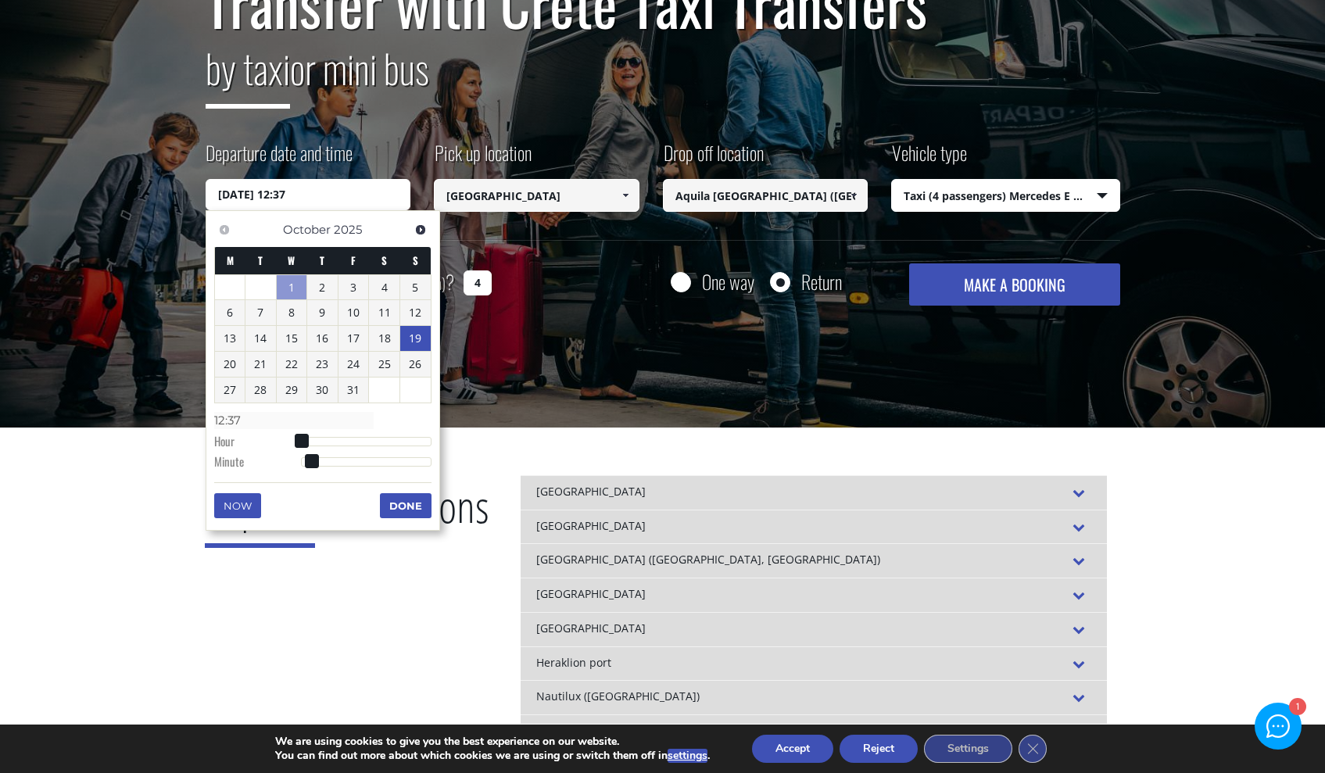
click at [412, 340] on link "19" at bounding box center [415, 338] width 30 height 25
type input "[DATE] 01:00"
type input "01:00"
type input "[DATE] 02:00"
type input "02:00"
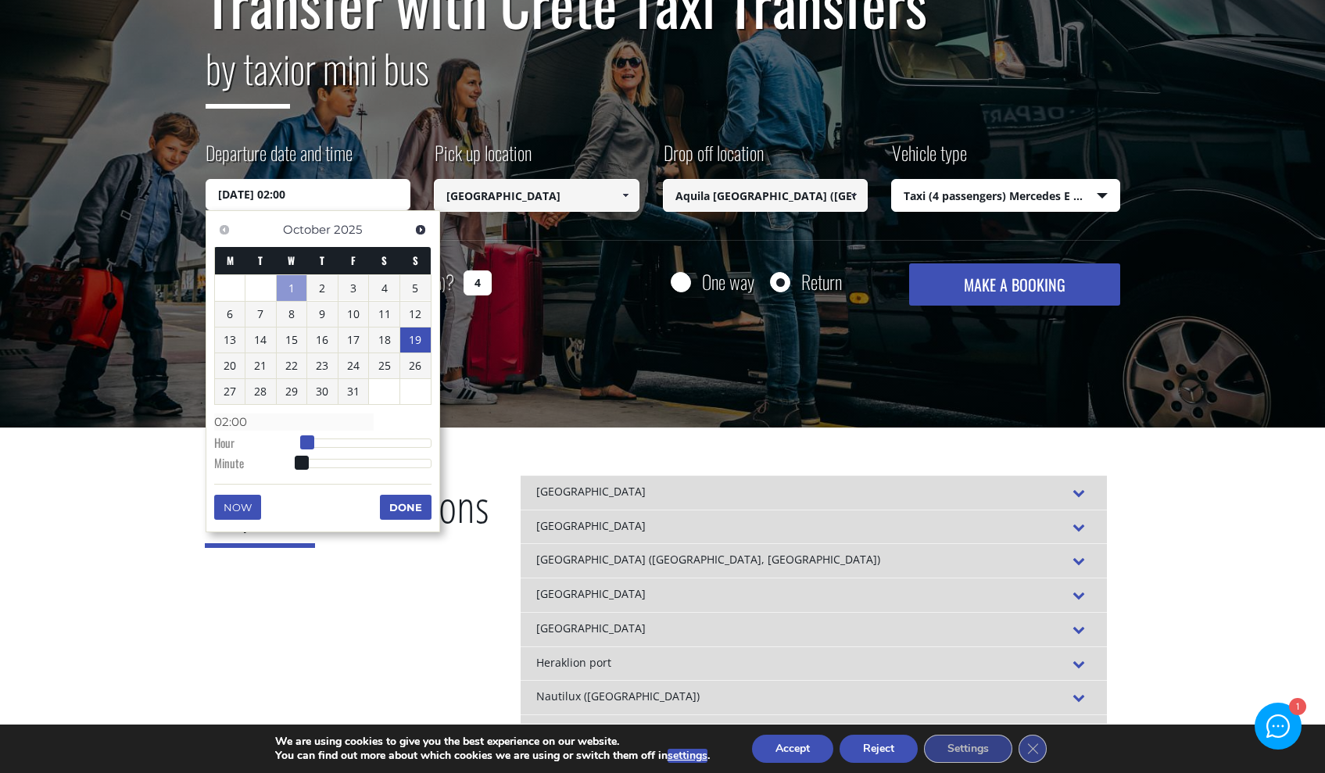
type input "[DATE] 04:00"
type input "04:00"
type input "[DATE] 05:00"
type input "05:00"
type input "[DATE] 06:00"
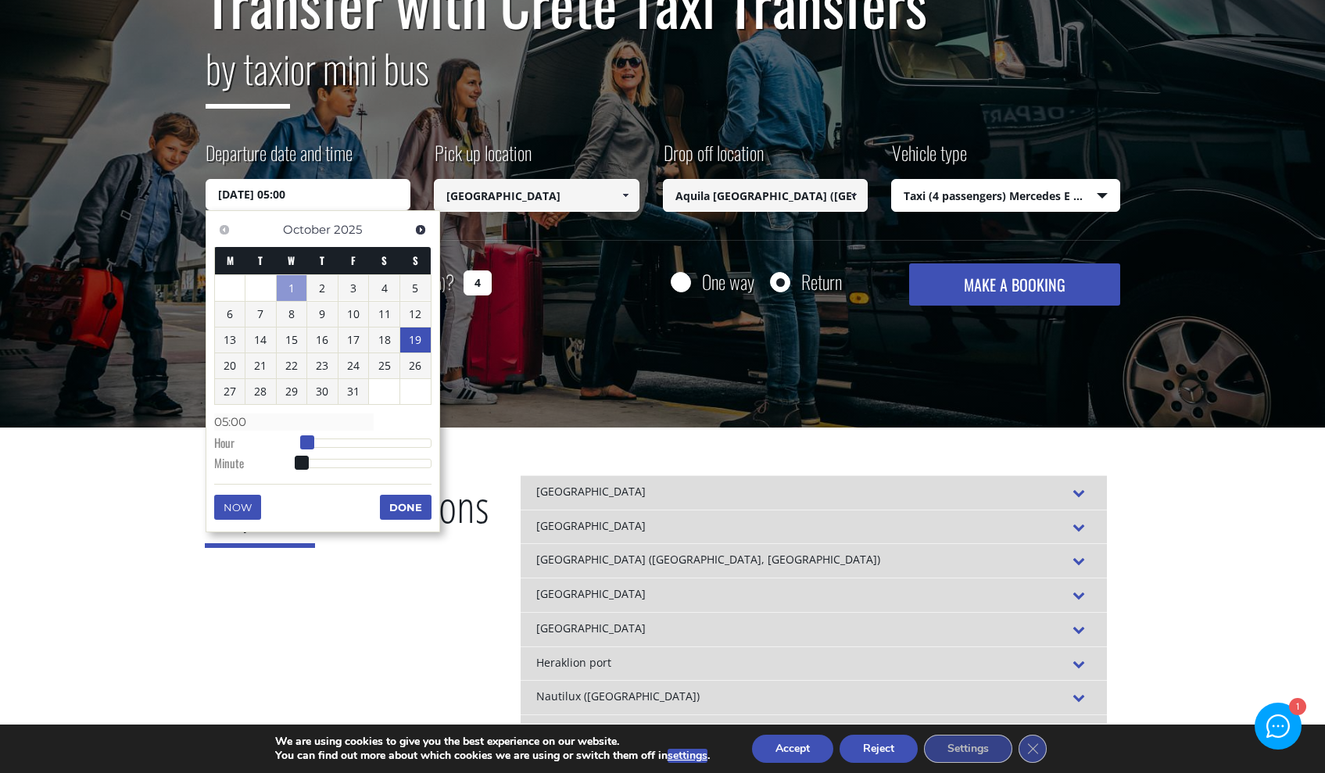
type input "06:00"
type input "[DATE] 08:00"
type input "08:00"
type input "[DATE] 09:00"
type input "09:00"
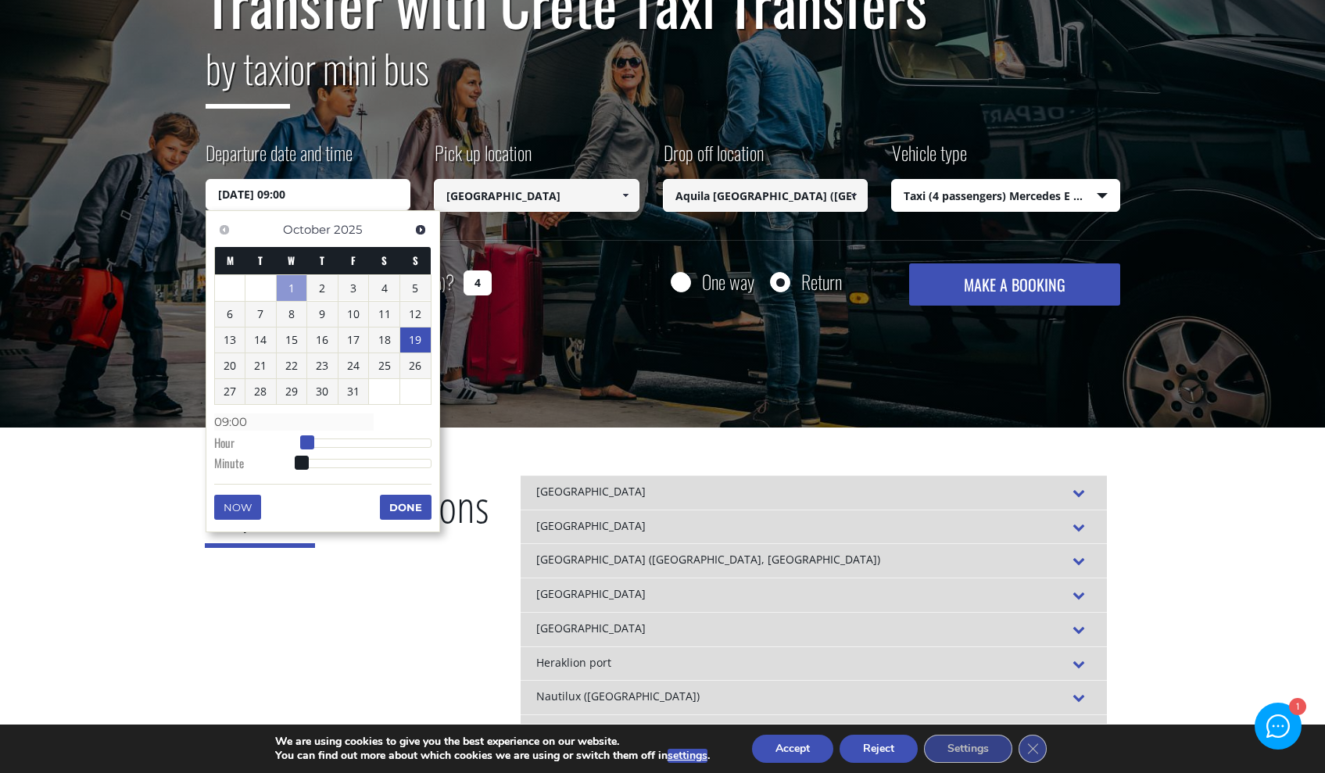
type input "[DATE] 10:00"
type input "10:00"
type input "[DATE] 11:00"
type input "11:00"
type input "[DATE] 10:00"
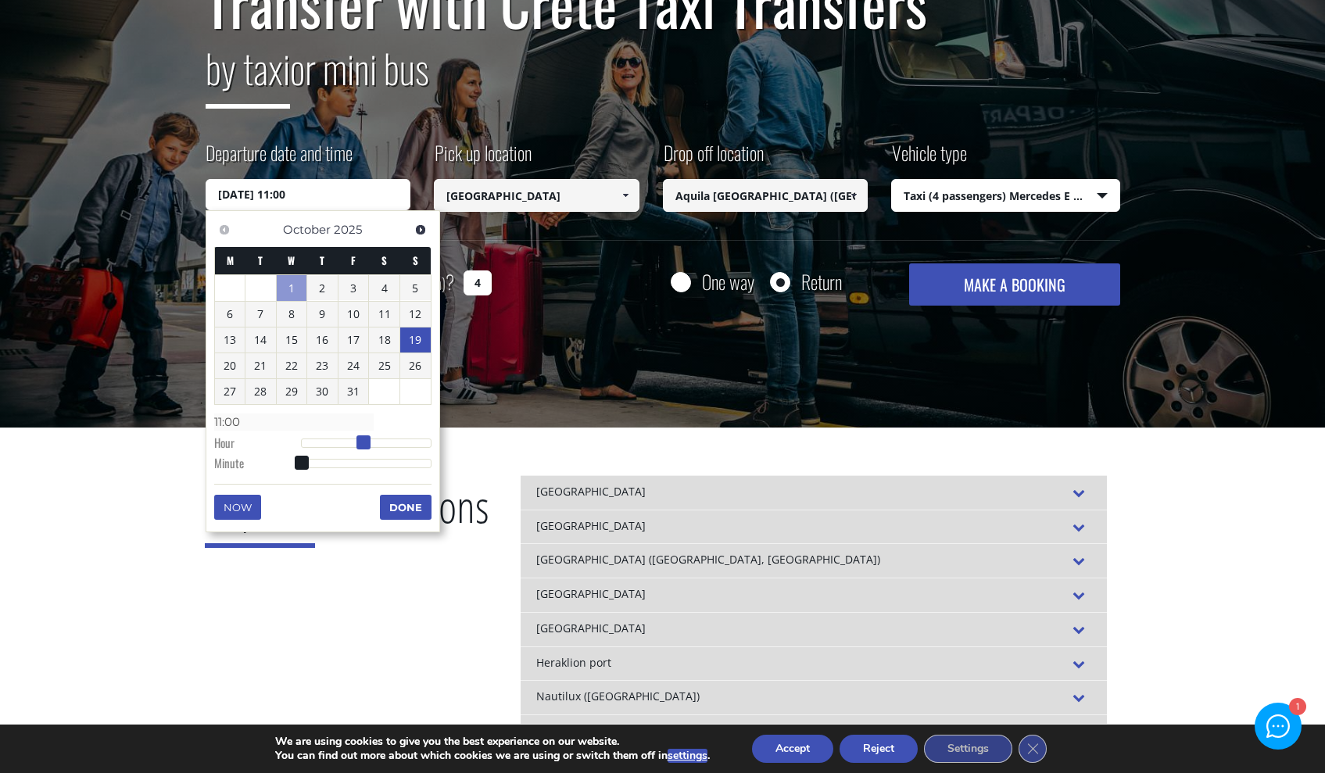
type input "10:00"
type input "[DATE] 09:00"
type input "09:00"
drag, startPoint x: 304, startPoint y: 448, endPoint x: 351, endPoint y: 452, distance: 47.1
click at [351, 452] on dl "Time 09:00 Hour Minute Second Millisecond Microsecond Time Zone -1200 -1100 -10…" at bounding box center [322, 442] width 217 height 66
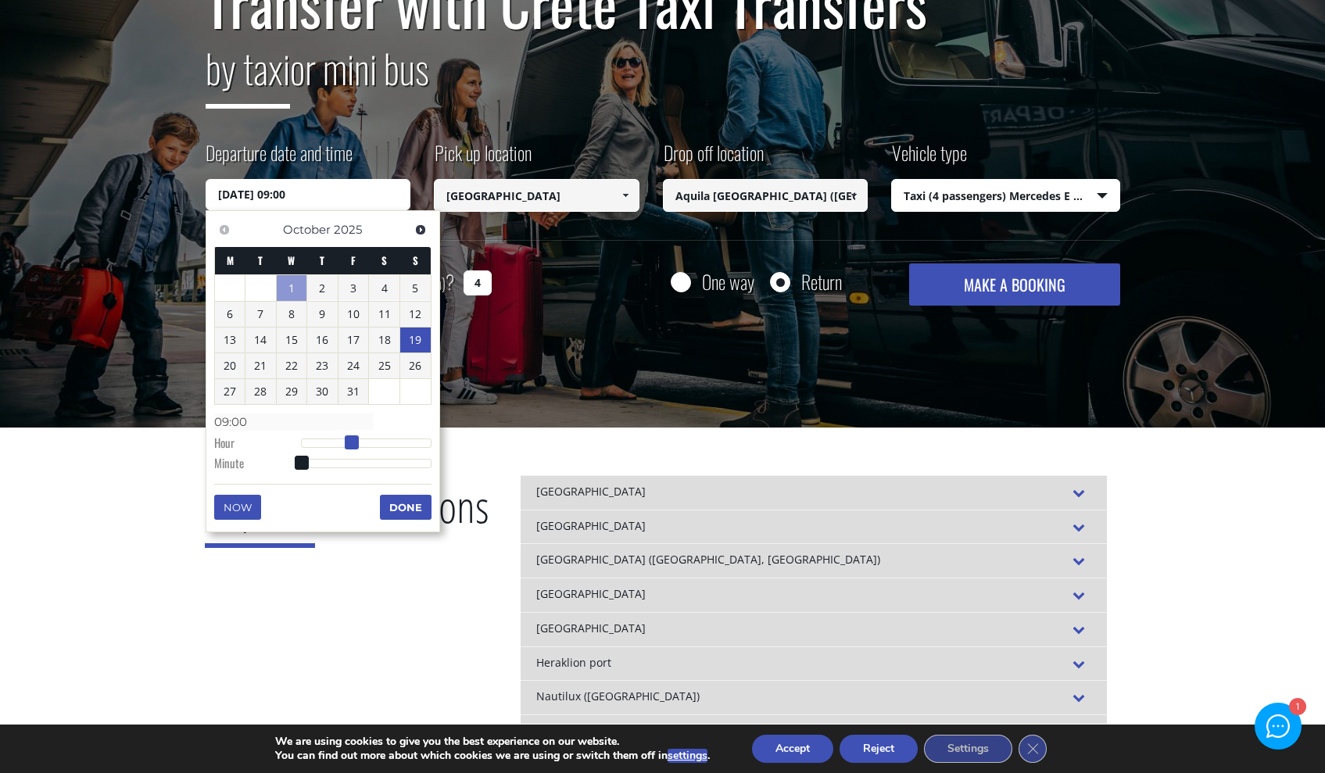
type input "[DATE] 10:00"
type input "10:00"
click at [356, 438] on span at bounding box center [357, 442] width 14 height 14
click at [397, 506] on button "Done" at bounding box center [406, 507] width 52 height 25
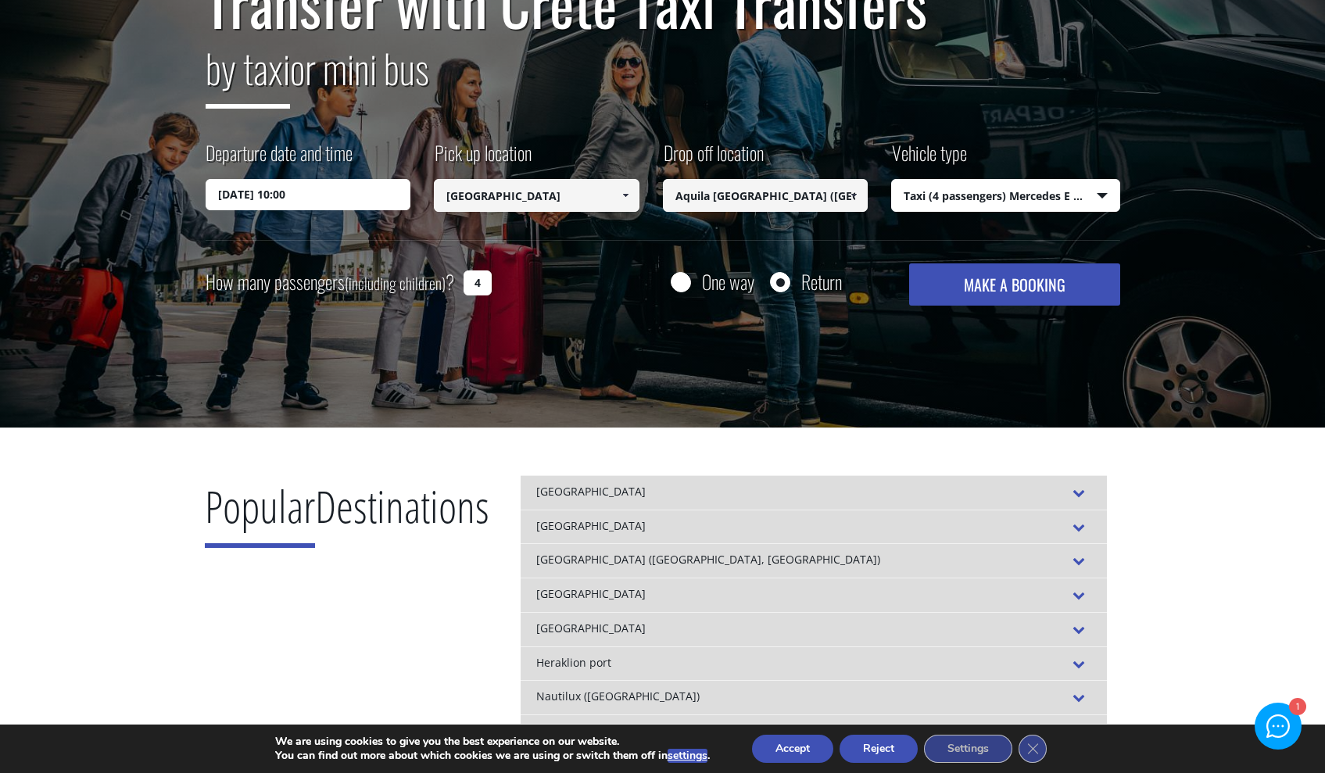
drag, startPoint x: 681, startPoint y: 277, endPoint x: 712, endPoint y: 281, distance: 31.5
click at [681, 281] on input "One way" at bounding box center [681, 284] width 20 height 20
radio input "true"
click at [781, 277] on input "Return" at bounding box center [780, 284] width 20 height 20
radio input "true"
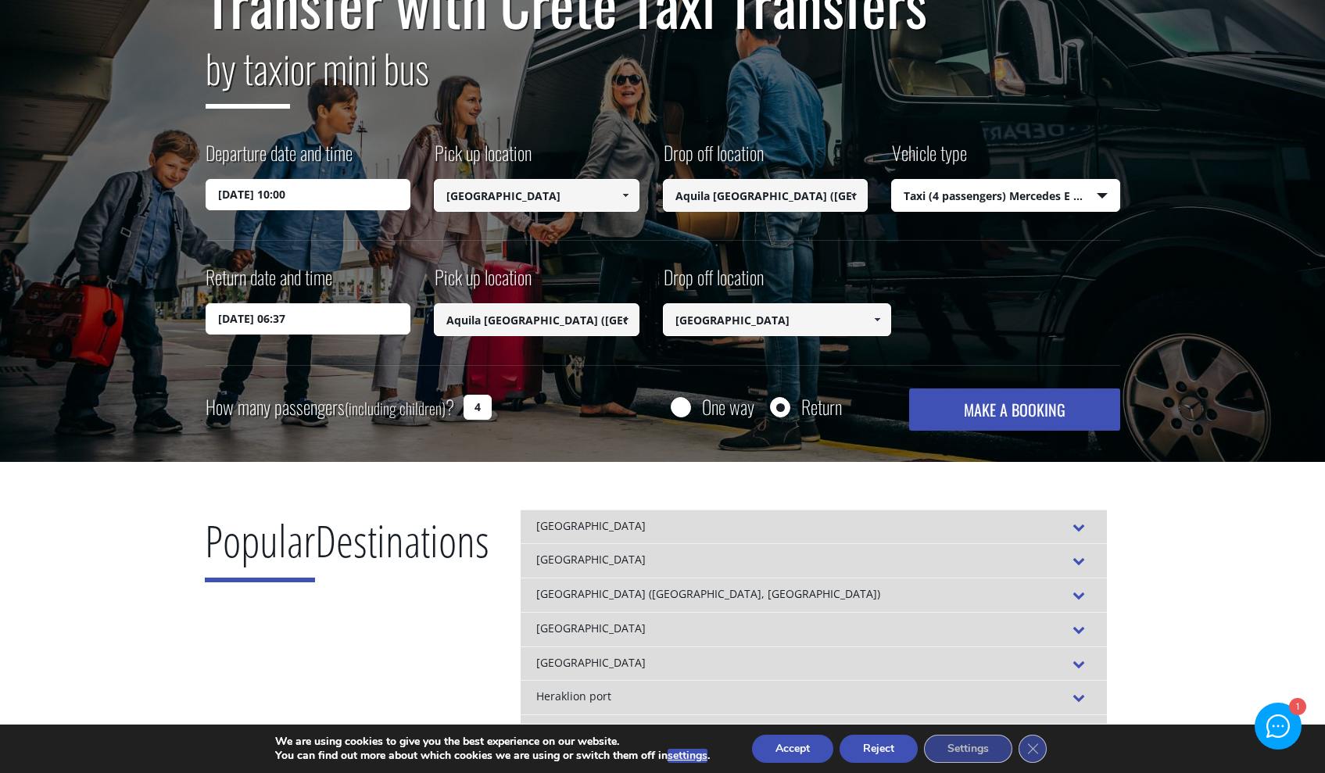
click at [326, 318] on input "02/10/2025 06:37" at bounding box center [309, 318] width 206 height 31
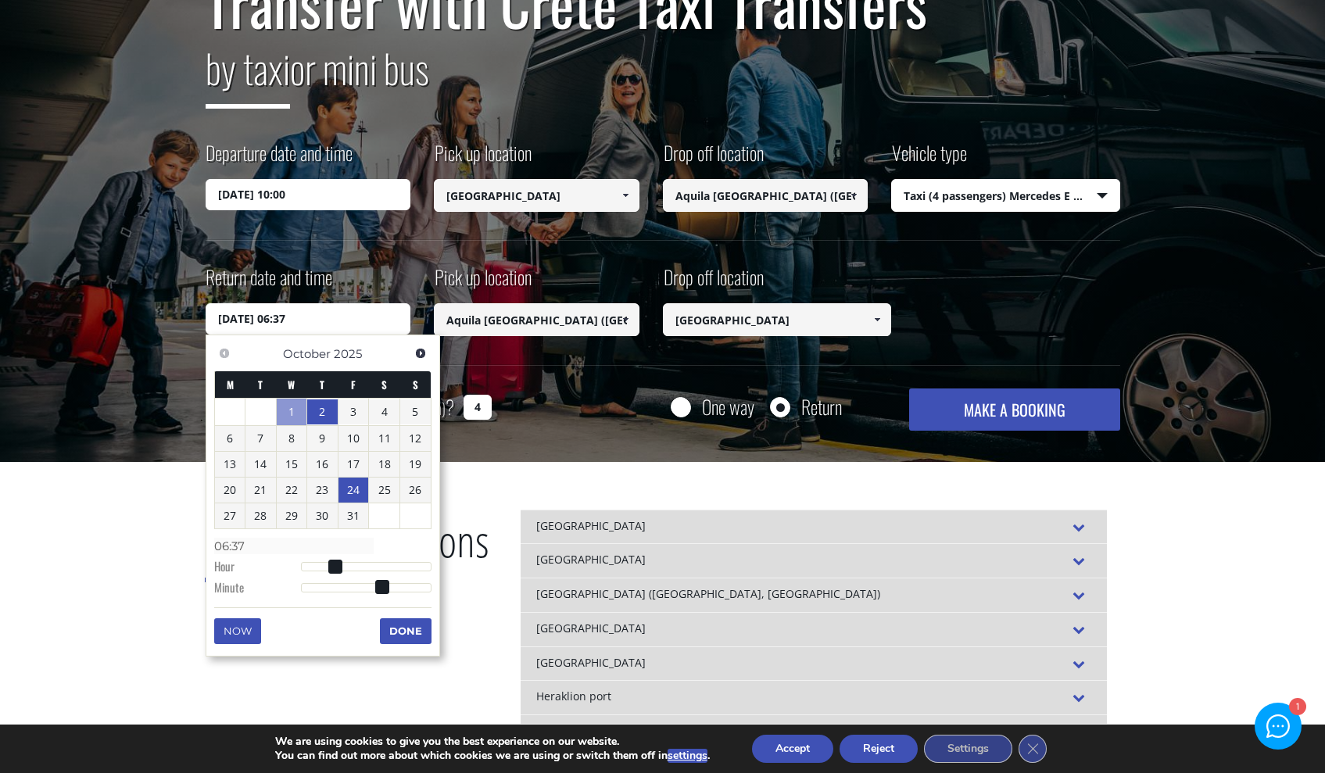
click at [360, 492] on link "24" at bounding box center [353, 489] width 30 height 25
type input "24/10/2025 07:37"
type input "07:37"
type input "24/10/2025 08:37"
type input "08:37"
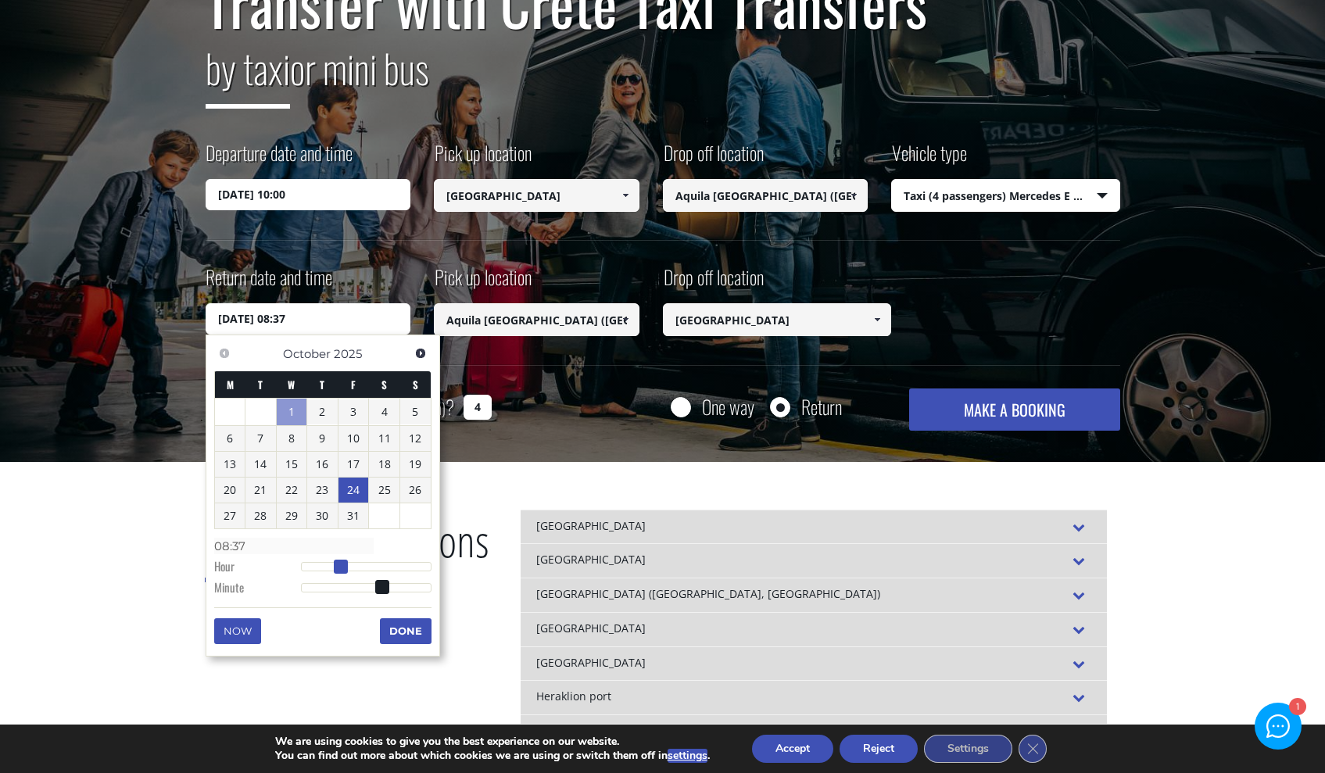
type input "24/10/2025 09:37"
type input "09:37"
drag, startPoint x: 342, startPoint y: 570, endPoint x: 356, endPoint y: 570, distance: 14.1
click at [348, 570] on span at bounding box center [341, 567] width 14 height 14
type input "24/10/2025 10:37"
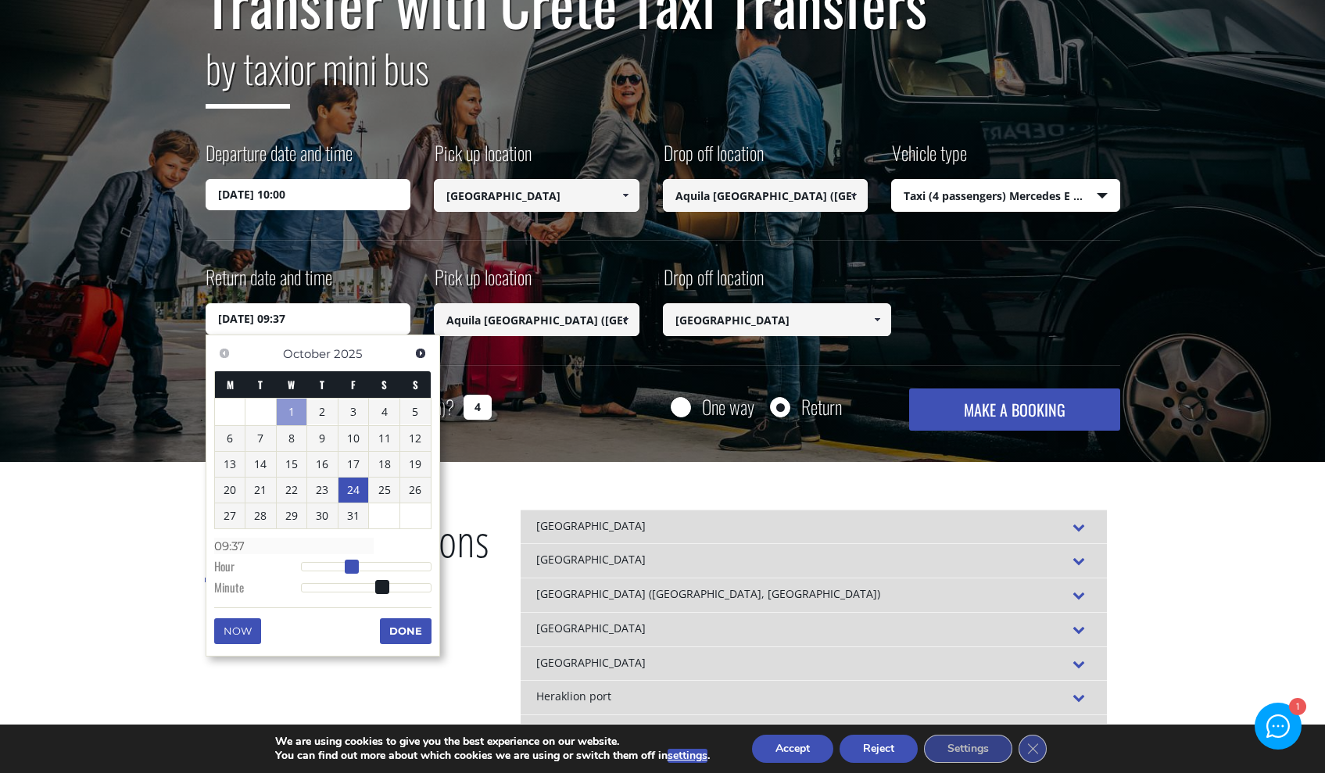
type input "10:37"
type input "24/10/2025 11:37"
type input "11:37"
type input "24/10/2025 12:37"
type input "12:37"
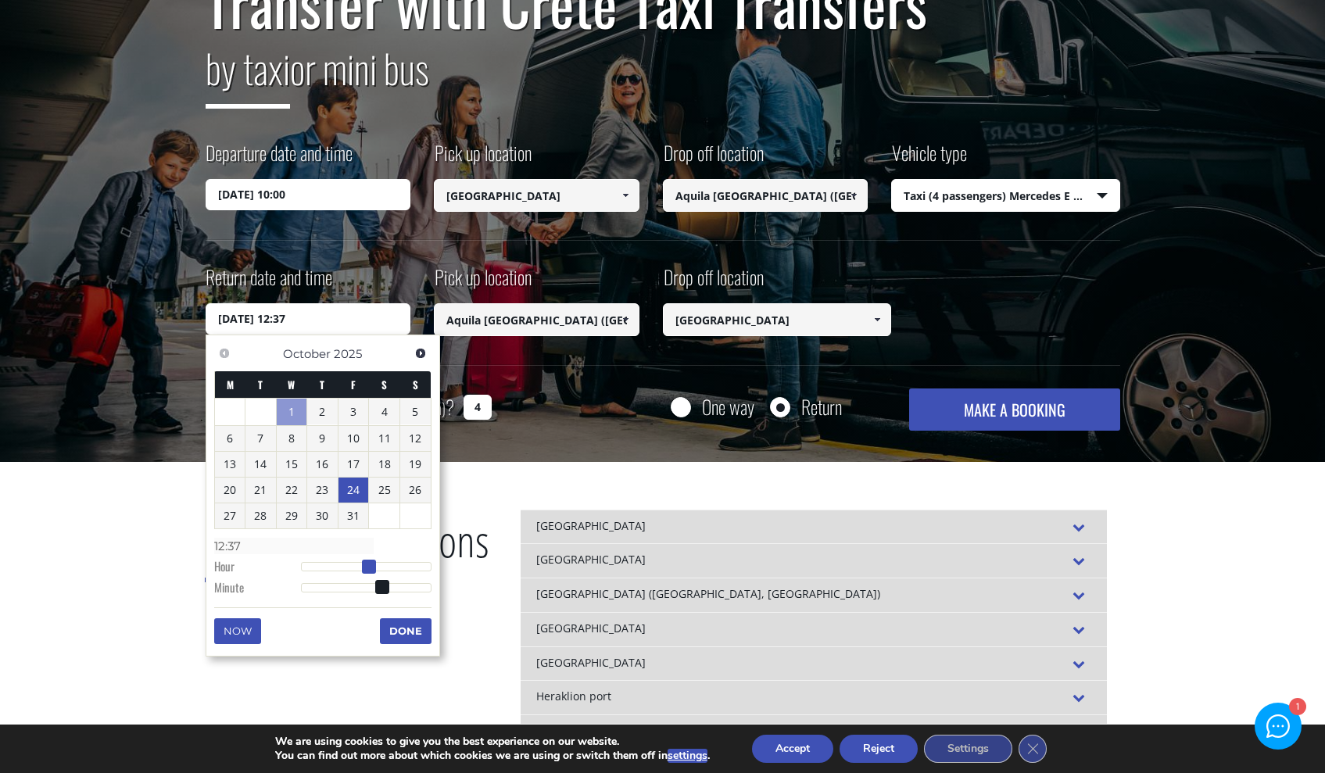
type input "24/10/2025 13:37"
type input "13:37"
type input "24/10/2025 14:37"
type input "14:37"
type input "24/10/2025 15:37"
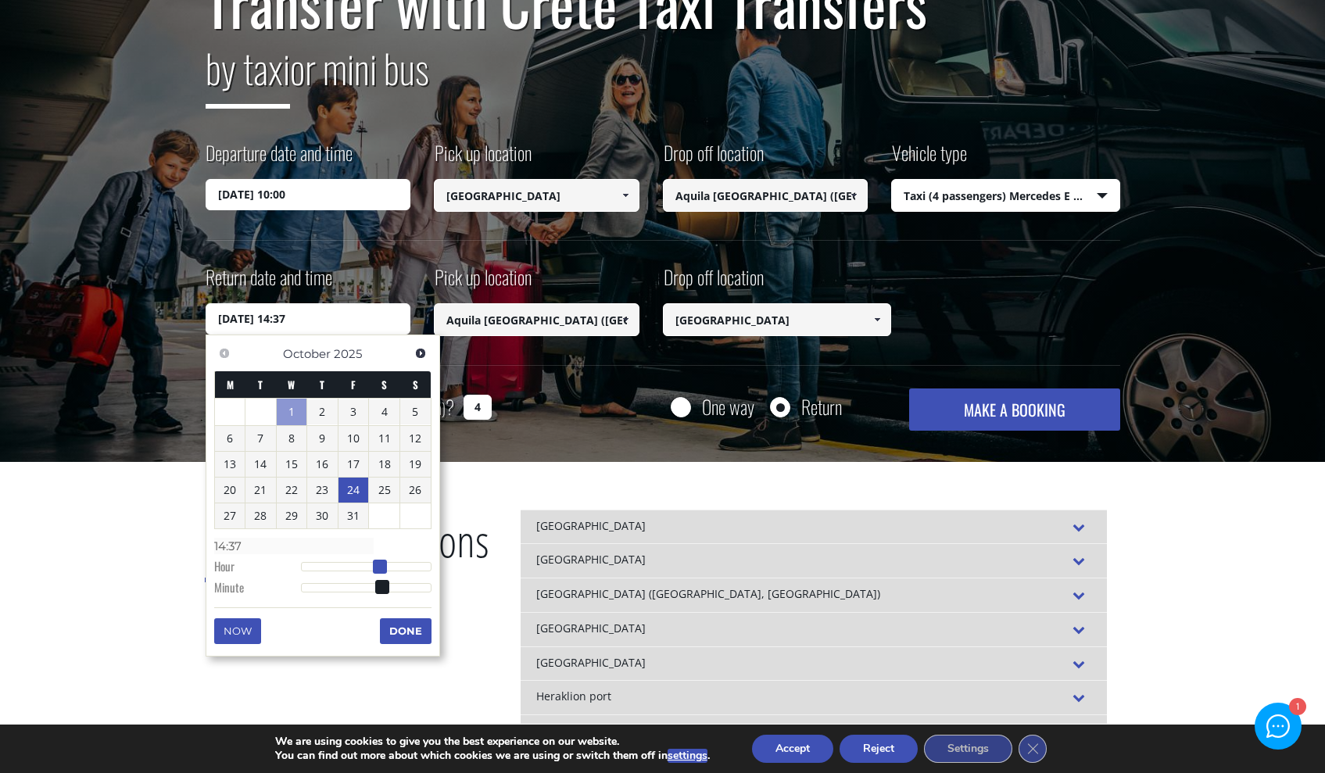
type input "15:37"
type input "24/10/2025 14:37"
type input "14:37"
type input "24/10/2025 13:37"
type input "13:37"
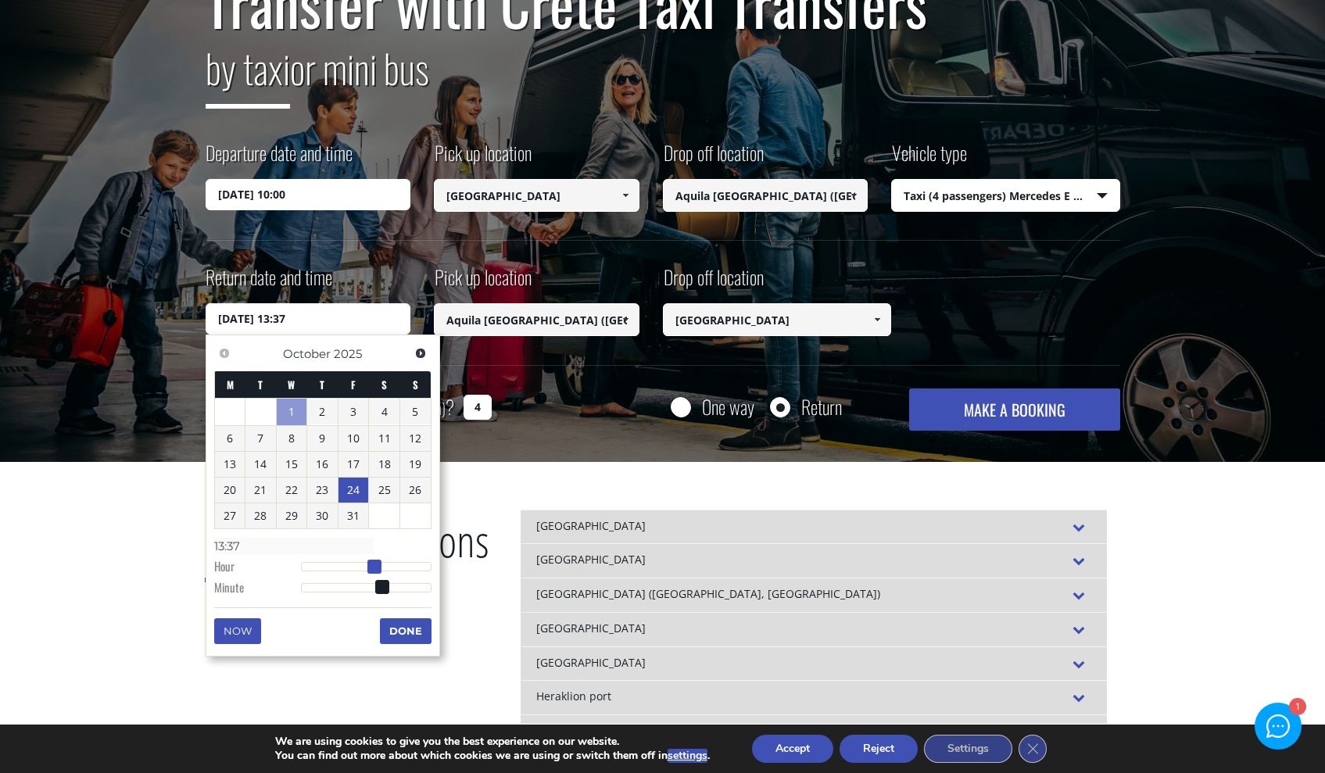
type input "24/10/2025 12:37"
type input "12:37"
type input "24/10/2025 13:37"
type input "13:37"
type input "24/10/2025 14:37"
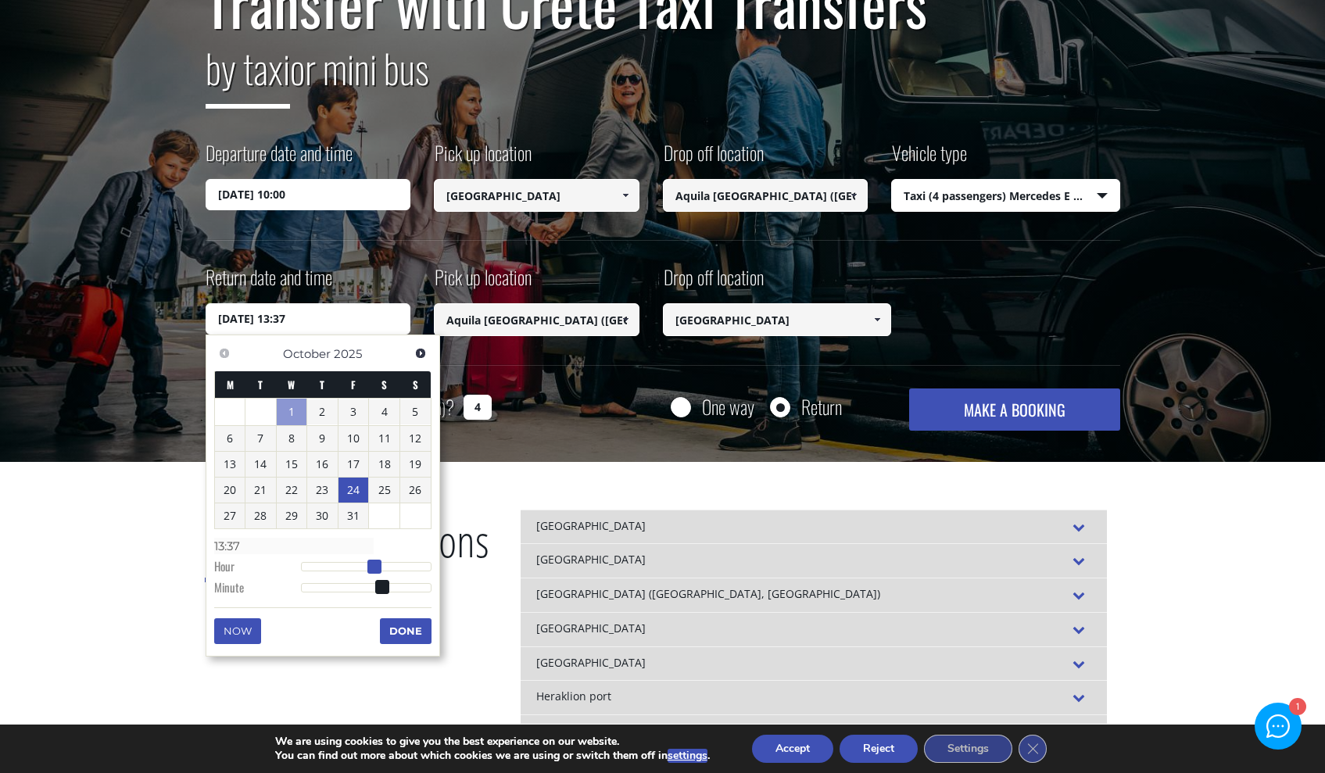
type input "14:37"
drag, startPoint x: 356, startPoint y: 570, endPoint x: 387, endPoint y: 567, distance: 30.7
click at [387, 567] on div at bounding box center [366, 566] width 131 height 9
type input "24/10/2025 14:36"
type input "14:36"
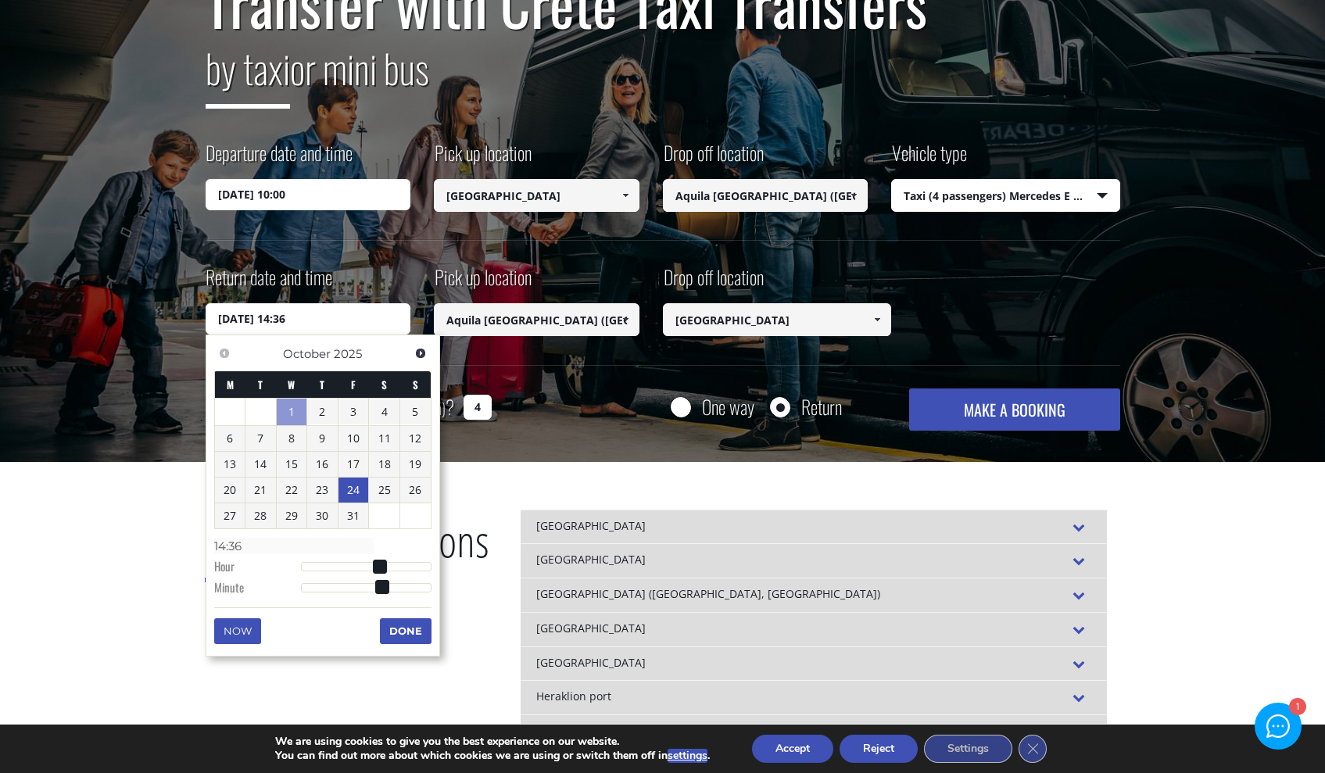
type input "24/10/2025 14:34"
type input "14:34"
type input "24/10/2025 14:32"
type input "14:32"
type input "24/10/2025 14:30"
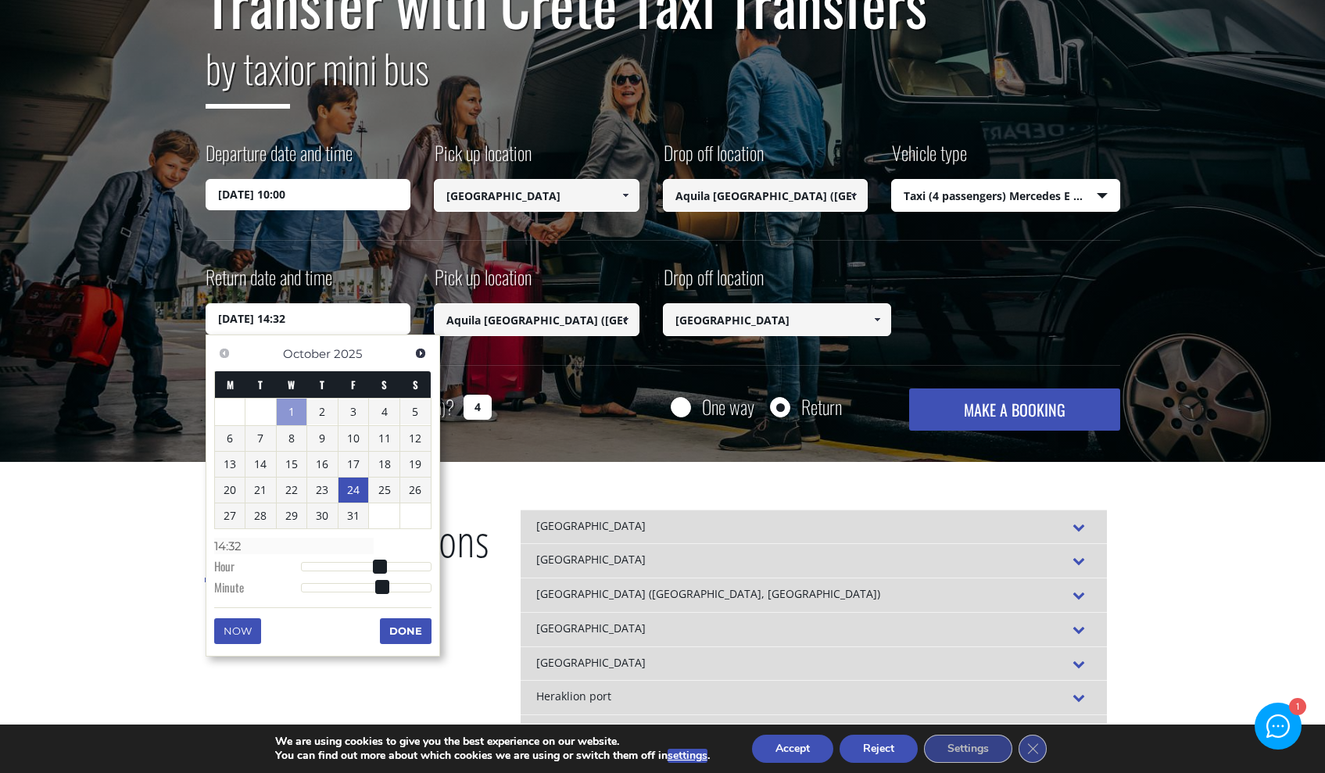
type input "14:30"
type input "24/10/2025 14:28"
type input "14:28"
type input "24/10/2025 14:25"
type input "14:25"
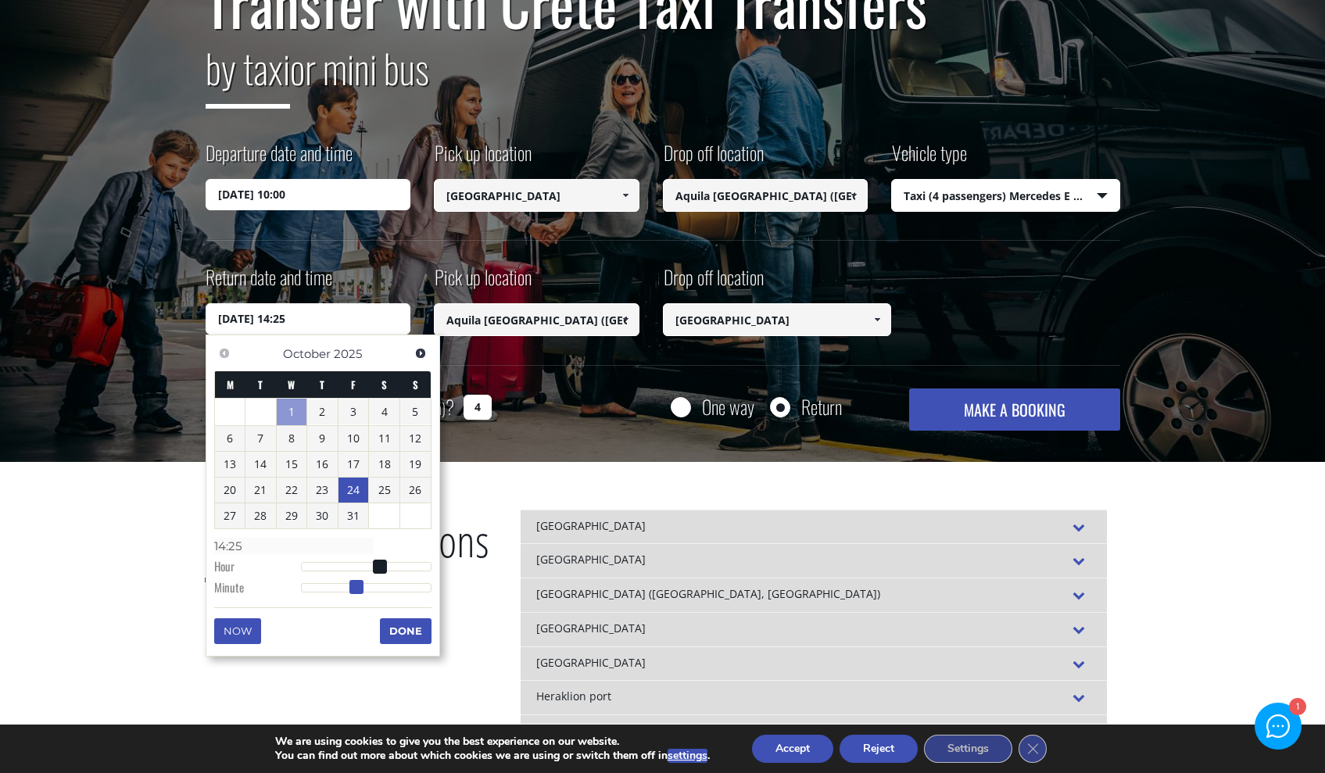
type input "24/10/2025 14:22"
type input "14:22"
type input "24/10/2025 14:19"
type input "14:19"
type input "24/10/2025 14:15"
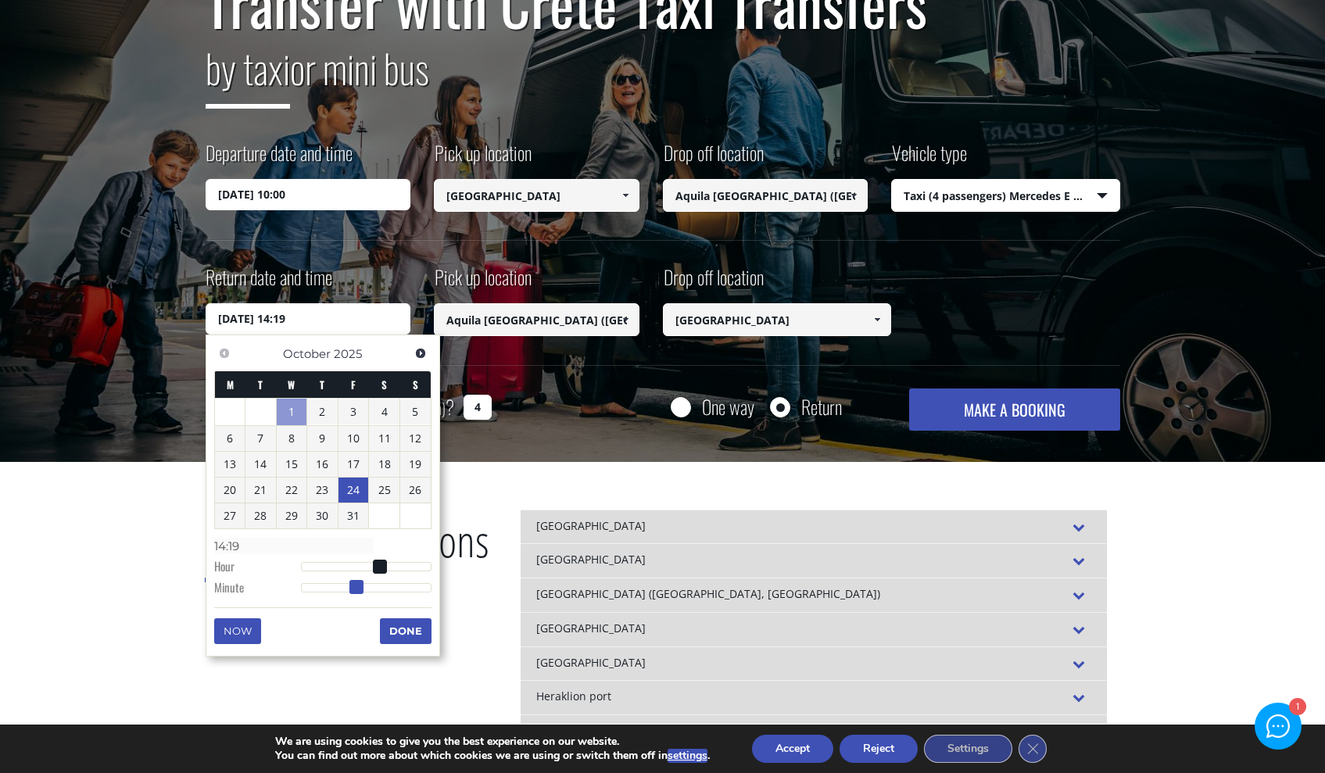
type input "14:15"
type input "24/10/2025 14:11"
type input "14:11"
type input "24/10/2025 14:07"
type input "14:07"
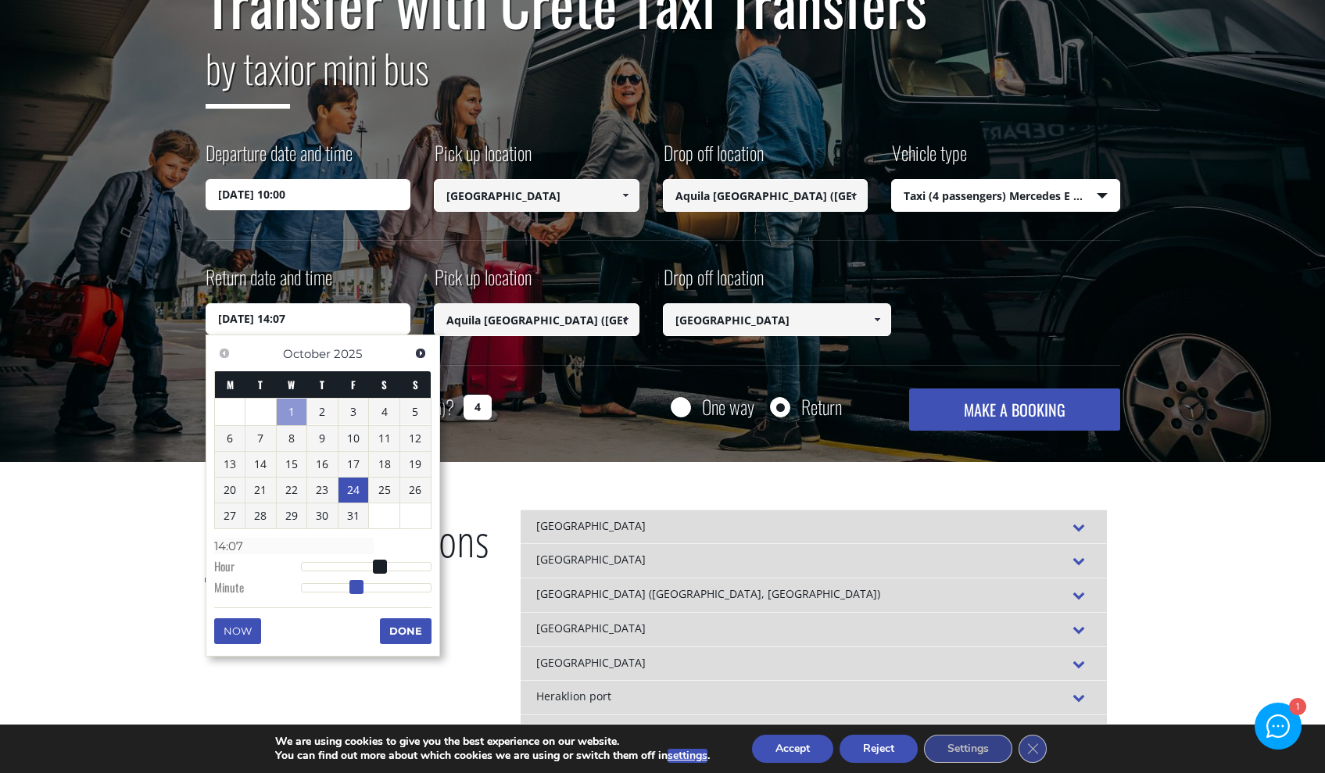
type input "24/10/2025 14:04"
type input "14:04"
type input "24/10/2025 14:01"
type input "14:01"
type input "24/10/2025 14:00"
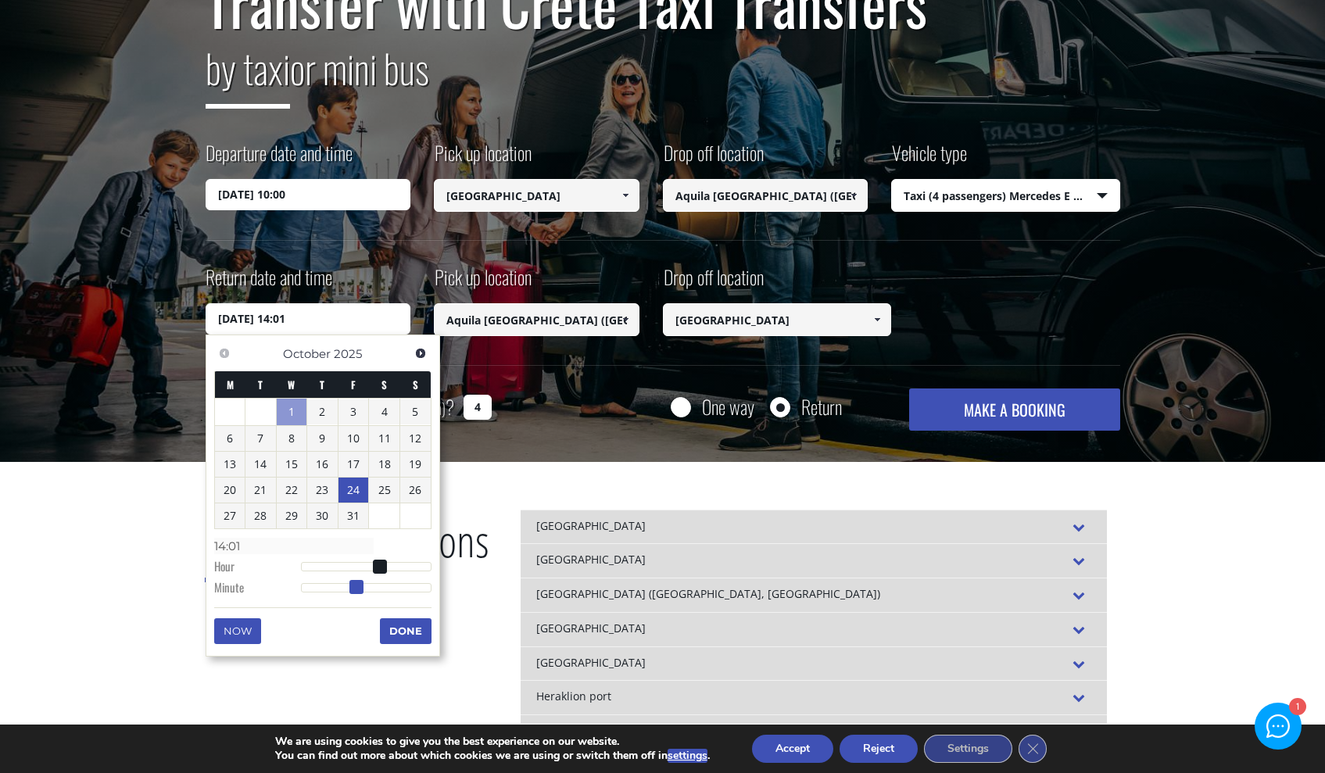
type input "14:00"
drag, startPoint x: 387, startPoint y: 592, endPoint x: 255, endPoint y: 591, distance: 132.1
click at [255, 591] on dl "Time 14:00 Hour Minute Second Millisecond Microsecond Time Zone -1200 -1100 -10…" at bounding box center [322, 566] width 217 height 66
click at [399, 628] on button "Done" at bounding box center [406, 630] width 52 height 25
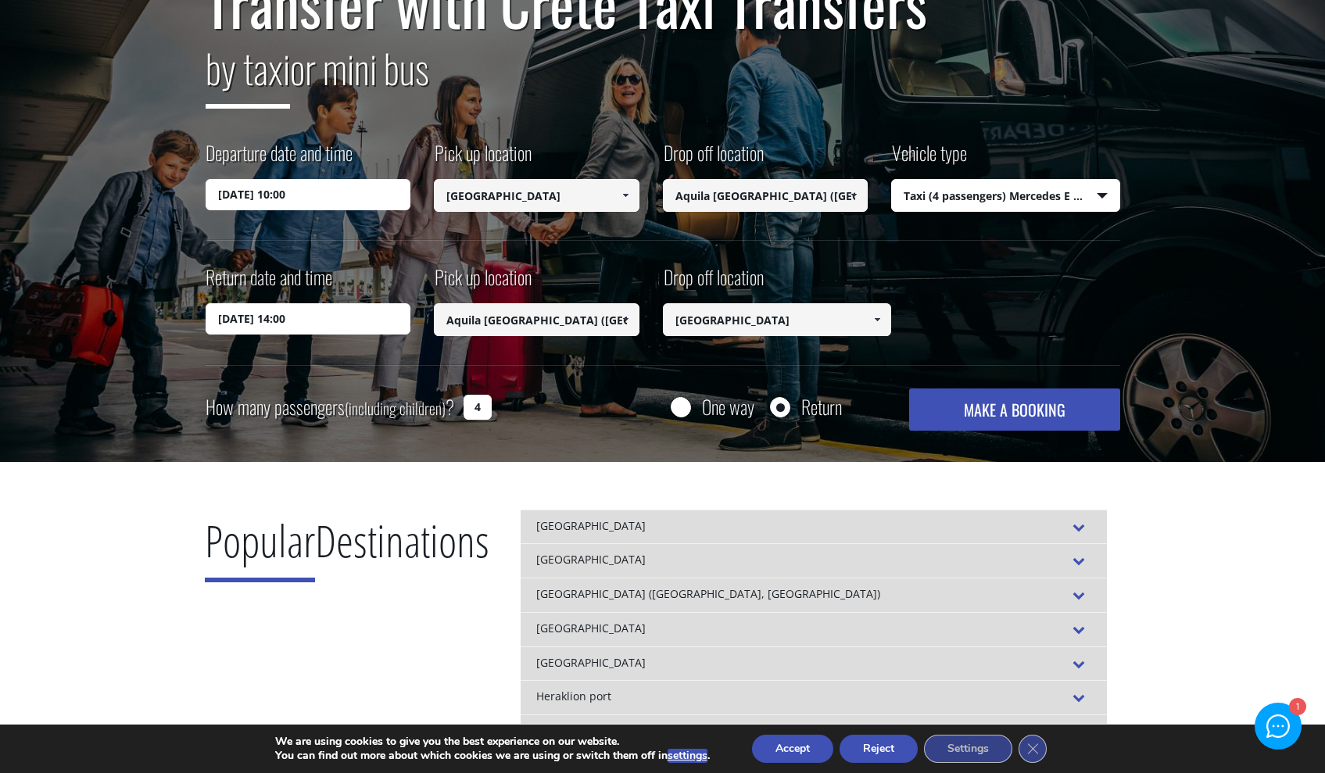
click at [701, 322] on input "[GEOGRAPHIC_DATA]" at bounding box center [777, 319] width 229 height 33
click at [1011, 408] on button "MAKE A BOOKING" at bounding box center [1014, 409] width 210 height 42
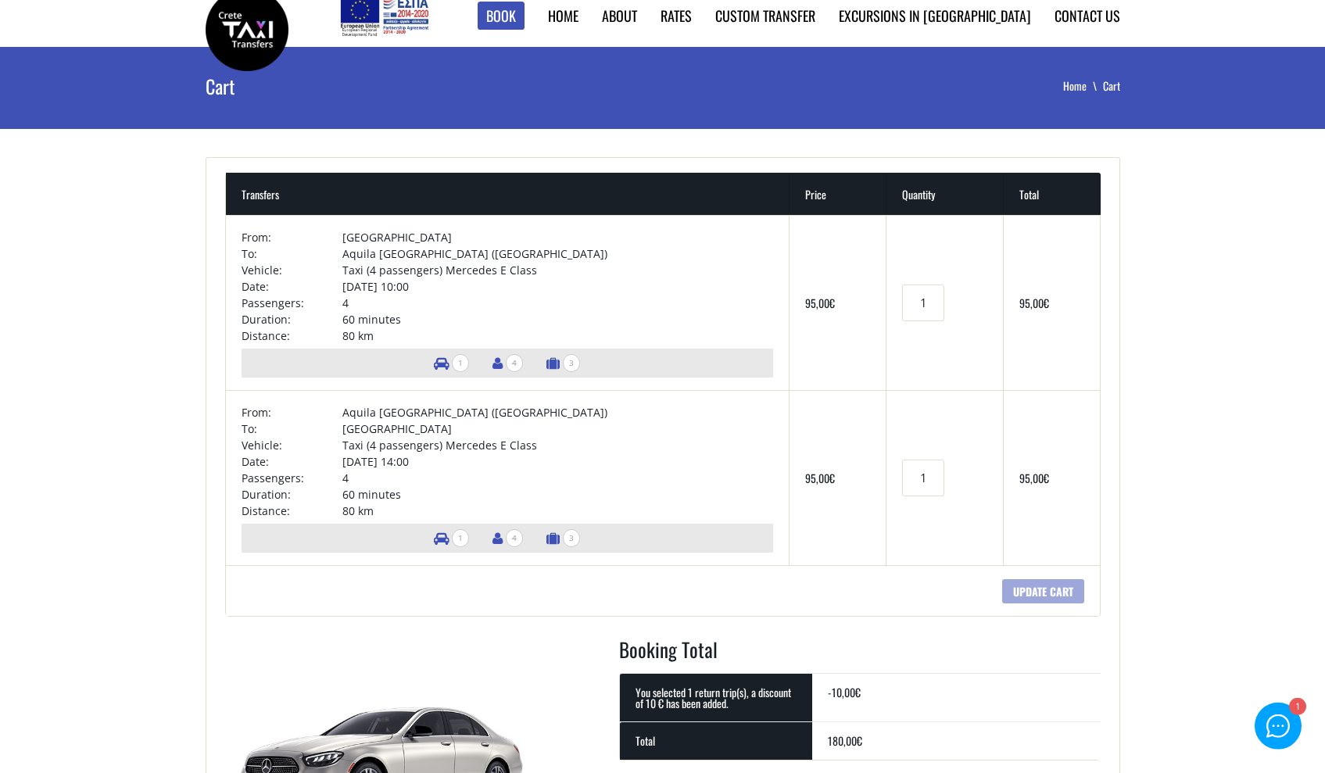
scroll to position [197, 0]
